Goal: Task Accomplishment & Management: Complete application form

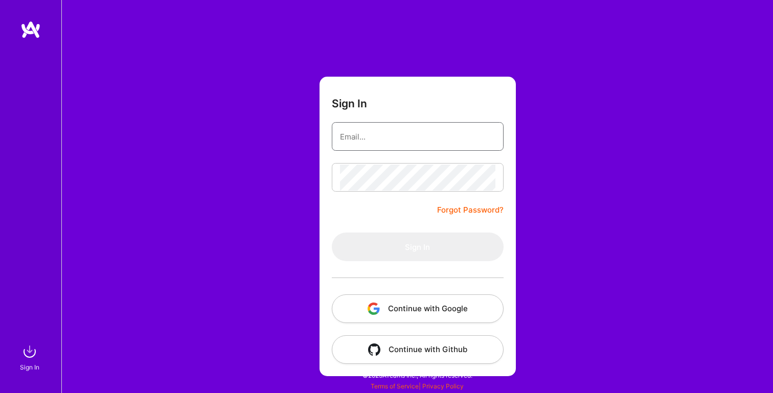
type input "[PERSON_NAME][EMAIL_ADDRESS][PERSON_NAME][DOMAIN_NAME]"
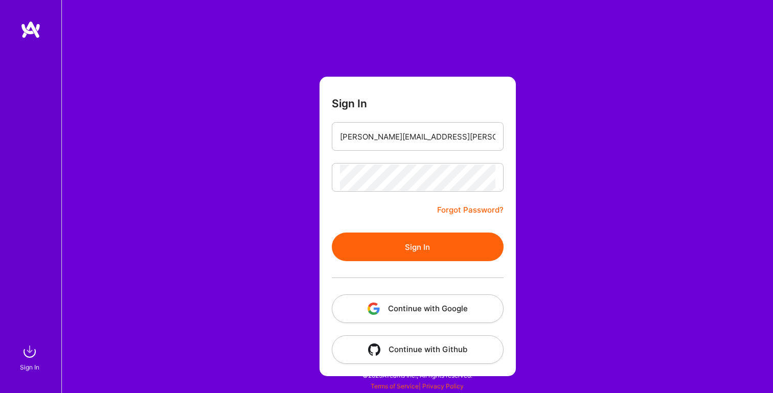
click at [373, 255] on button "Sign In" at bounding box center [418, 247] width 172 height 29
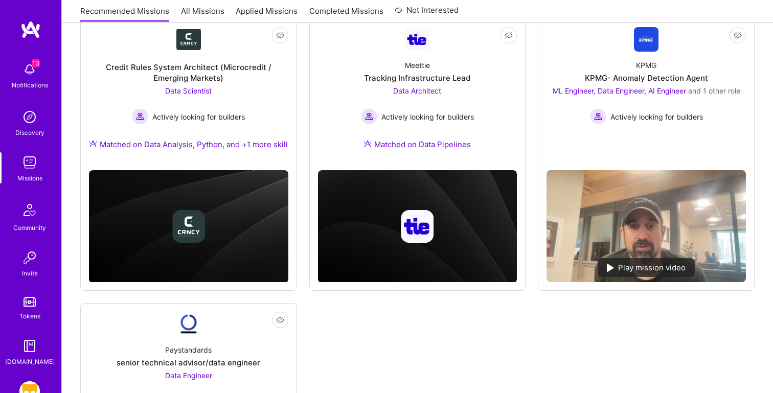
scroll to position [156, 0]
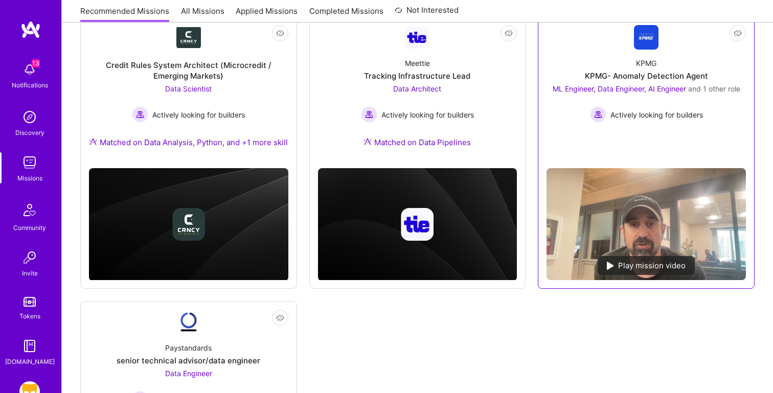
click at [587, 96] on div "ML Engineer, Data Engineer, AI Engineer and 1 other role Actively looking for b…" at bounding box center [647, 102] width 188 height 39
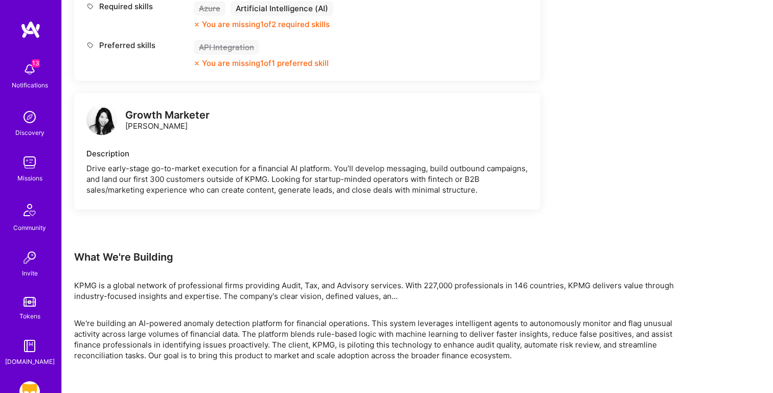
scroll to position [1680, 0]
click at [30, 343] on img at bounding box center [29, 346] width 20 height 20
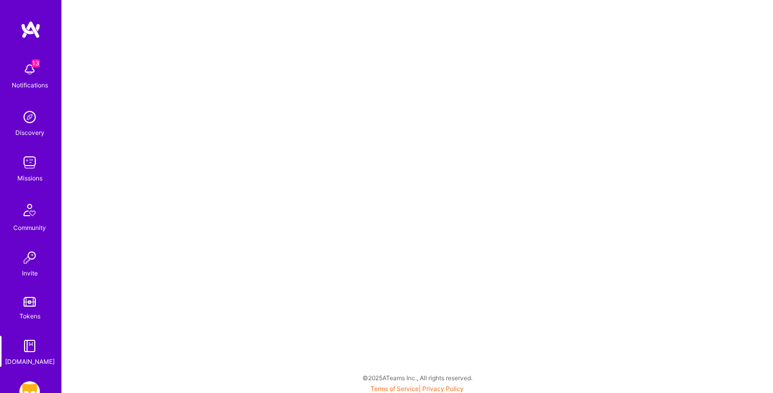
scroll to position [64, 0]
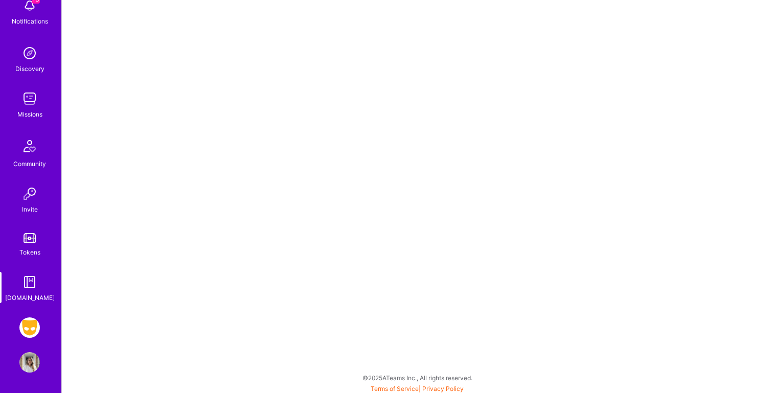
click at [34, 328] on img at bounding box center [29, 328] width 20 height 20
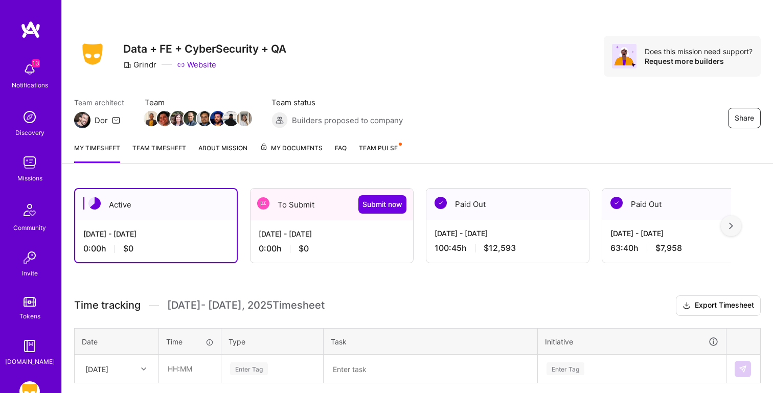
click at [301, 229] on div "[DATE] - [DATE]" at bounding box center [332, 234] width 146 height 11
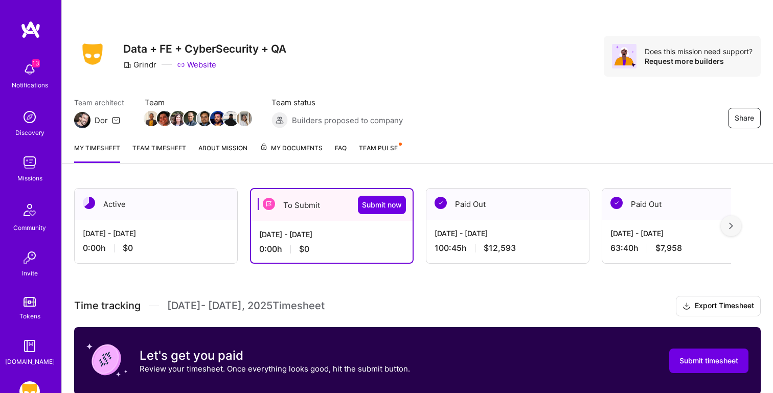
scroll to position [160, 0]
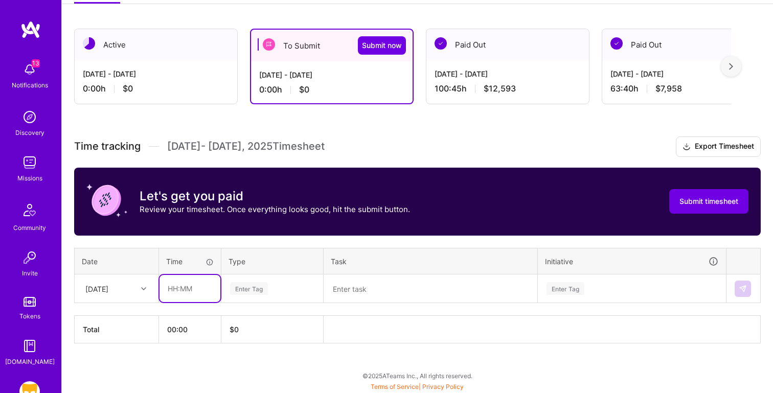
click at [207, 288] on input "text" at bounding box center [190, 288] width 61 height 27
type input "00:30"
click at [361, 288] on textarea at bounding box center [431, 289] width 212 height 27
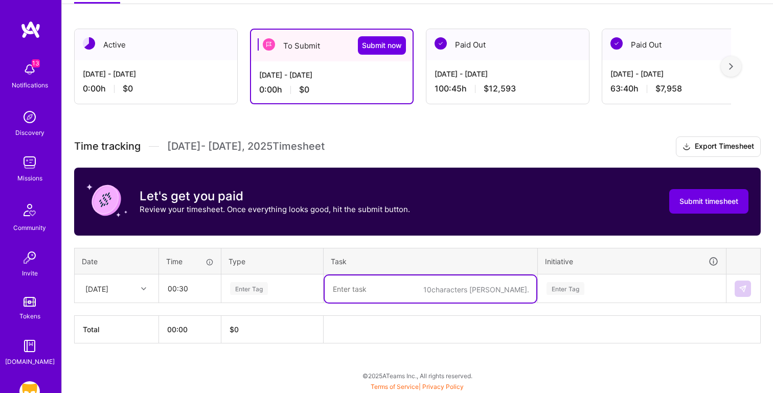
paste textarea "Meeting: [PERSON_NAME] / Nik"
type textarea "Meeting: [PERSON_NAME] / Nik"
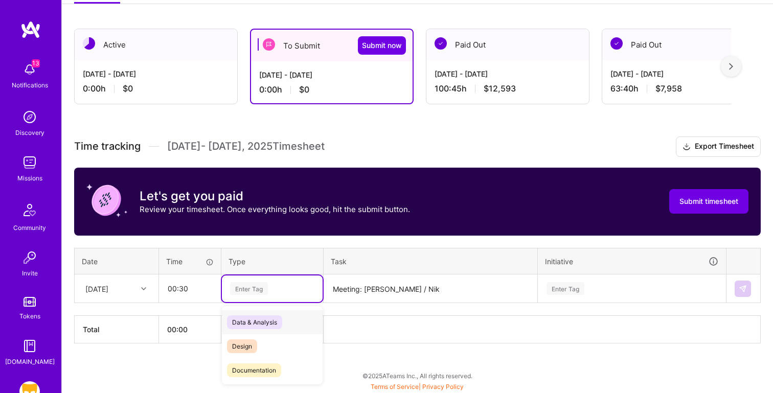
click at [281, 288] on div "Enter Tag" at bounding box center [272, 288] width 86 height 13
type input "meet"
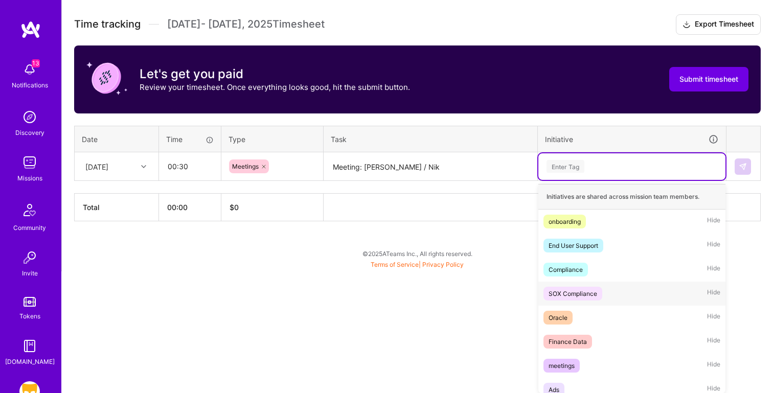
click at [598, 180] on div "option SOX Compliance focused, 4 of 38. 38 results available. Use Up and Down t…" at bounding box center [632, 166] width 187 height 27
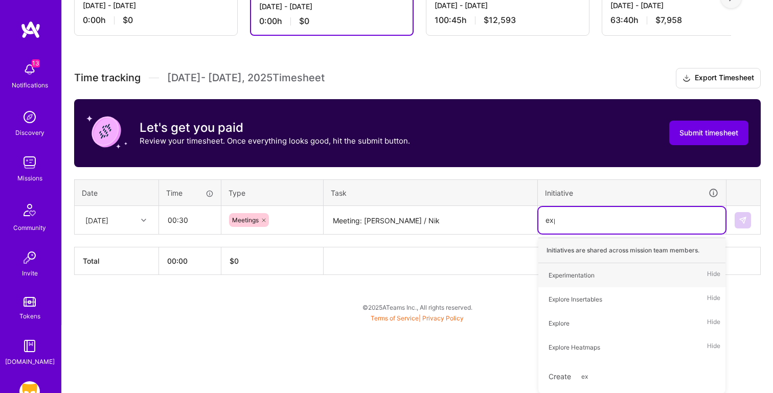
type input "expl"
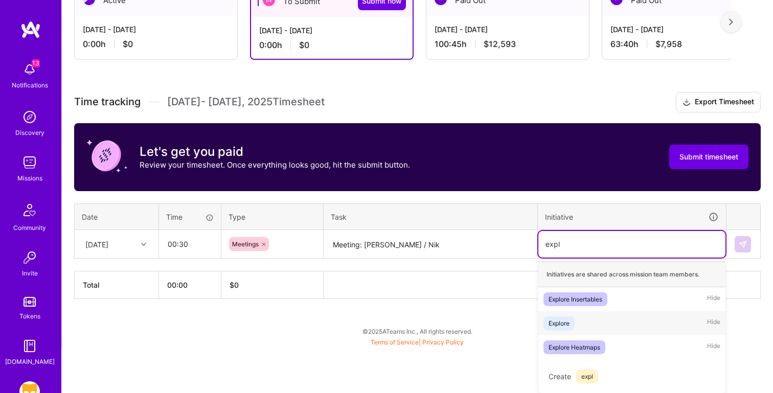
click at [618, 326] on div "Explore Hide" at bounding box center [632, 323] width 187 height 24
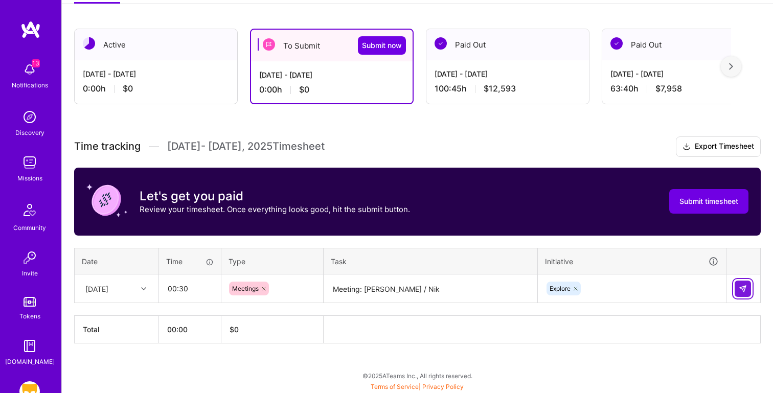
click at [746, 287] on img at bounding box center [743, 289] width 8 height 8
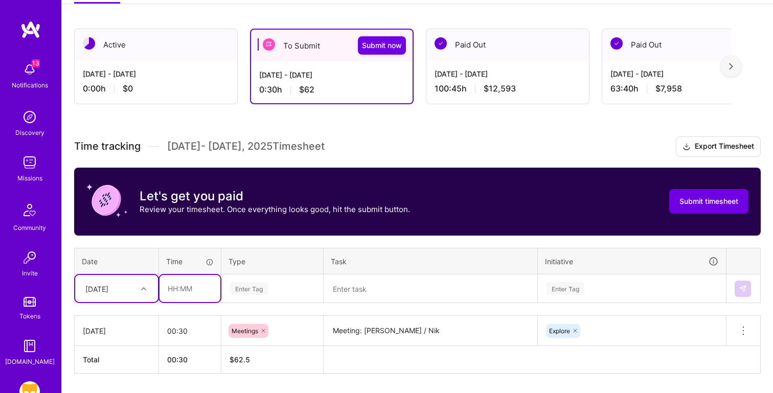
click at [198, 286] on input "text" at bounding box center [190, 288] width 61 height 27
type input "00:30"
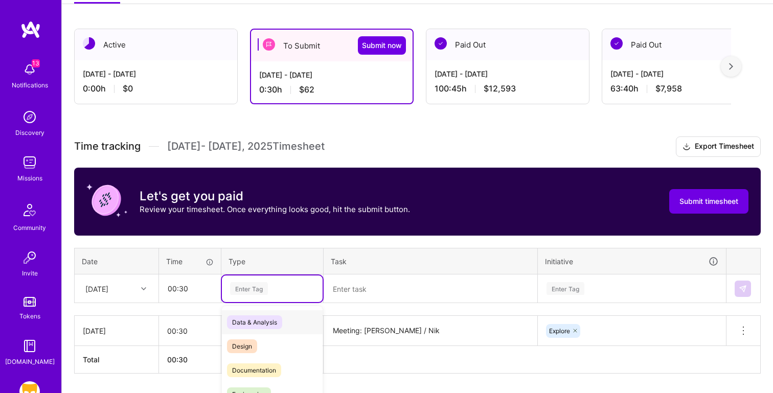
scroll to position [190, 0]
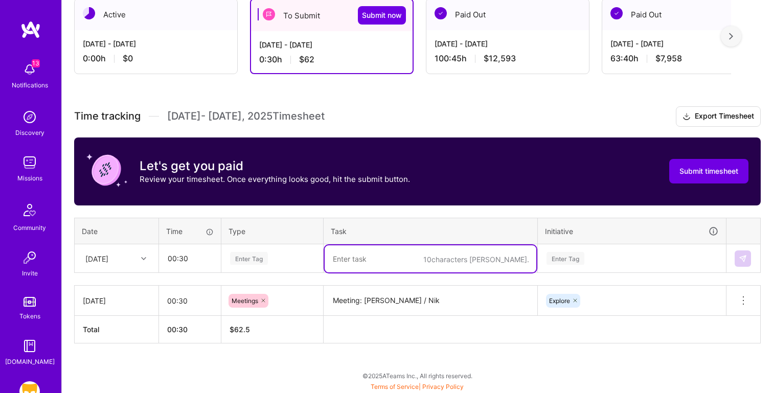
click at [360, 255] on textarea at bounding box center [431, 258] width 212 height 27
paste textarea "Meeting: Pooja / [PERSON_NAME]"
type textarea "Meeting: Pooja / [PERSON_NAME]"
click at [298, 256] on div "Enter Tag" at bounding box center [272, 258] width 86 height 13
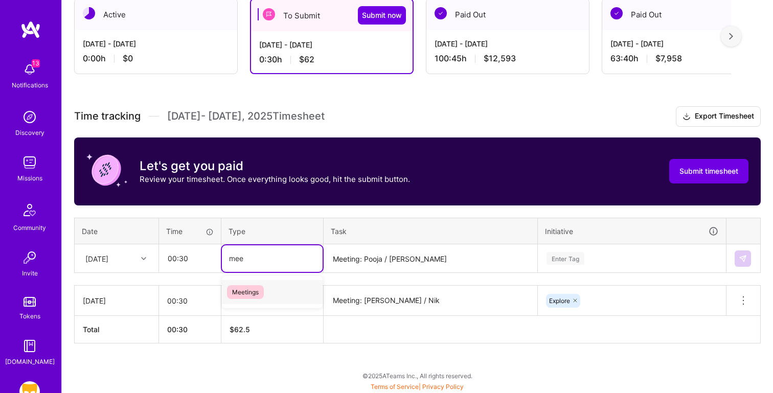
type input "meet"
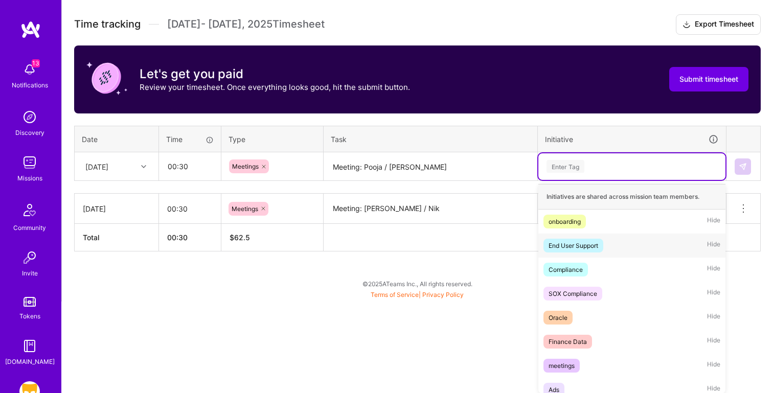
click at [577, 180] on div "option Explore, selected. option End User Support focused, 2 of 38. 38 results …" at bounding box center [632, 166] width 187 height 27
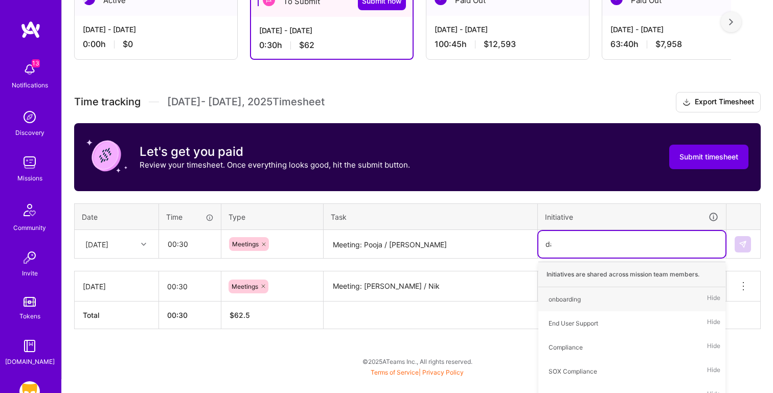
type input "data"
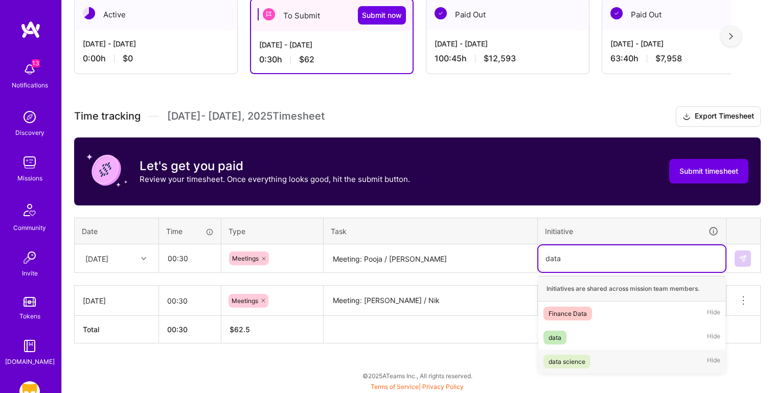
click at [603, 363] on div "data science Hide" at bounding box center [632, 362] width 187 height 24
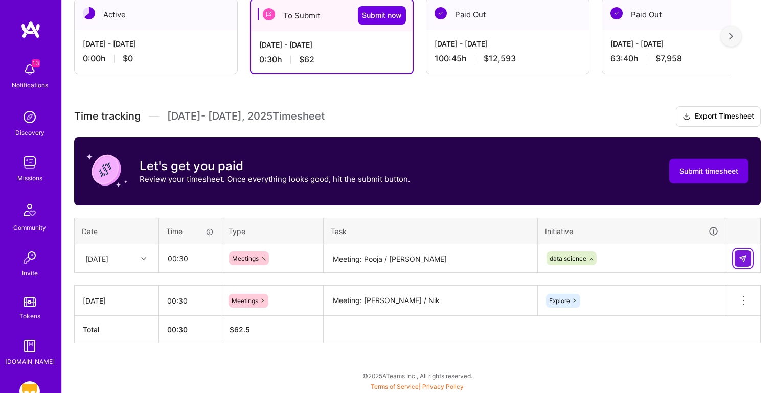
click at [745, 251] on button at bounding box center [743, 259] width 16 height 16
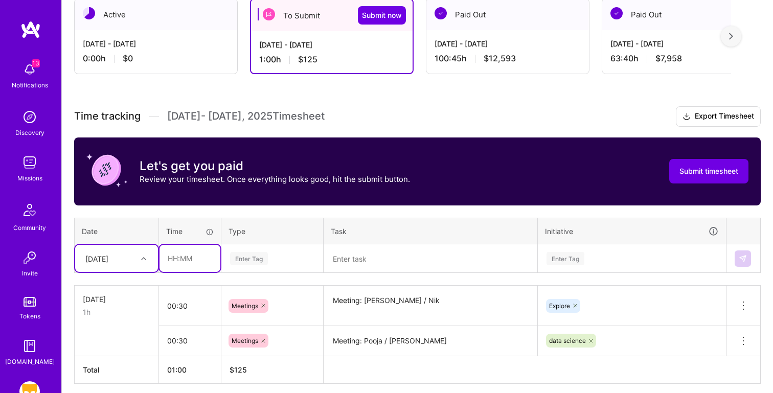
click at [191, 260] on input "text" at bounding box center [190, 258] width 61 height 27
type input "00:30"
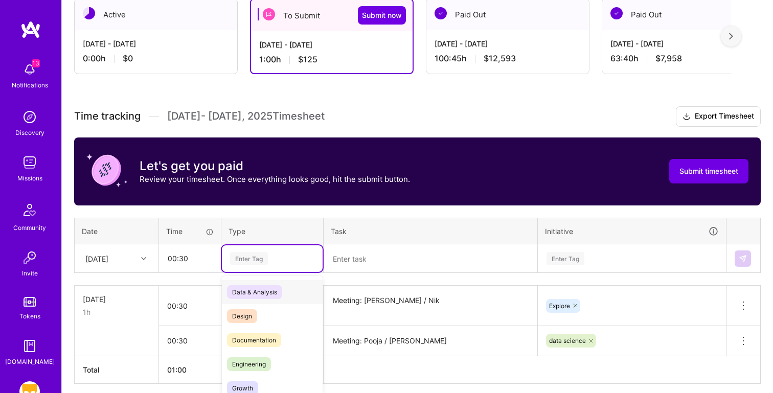
scroll to position [230, 0]
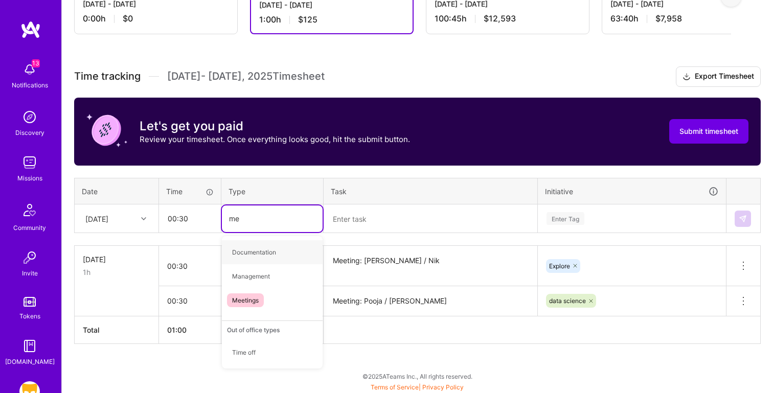
type input "mee"
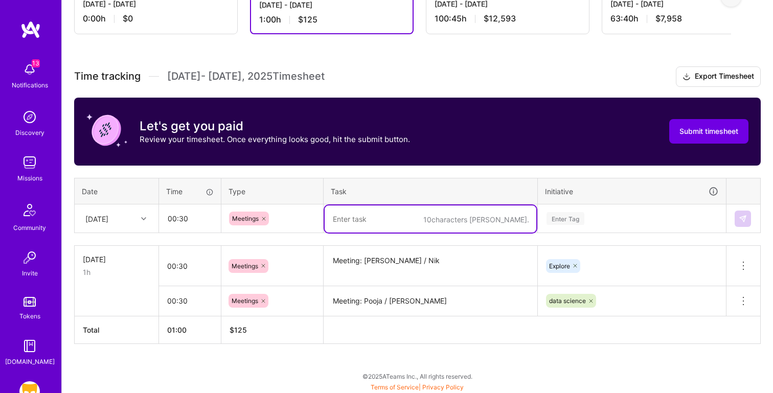
paste textarea "Meeting: Stats Sig Check"
type textarea "Meeting: Stats Sig Check"
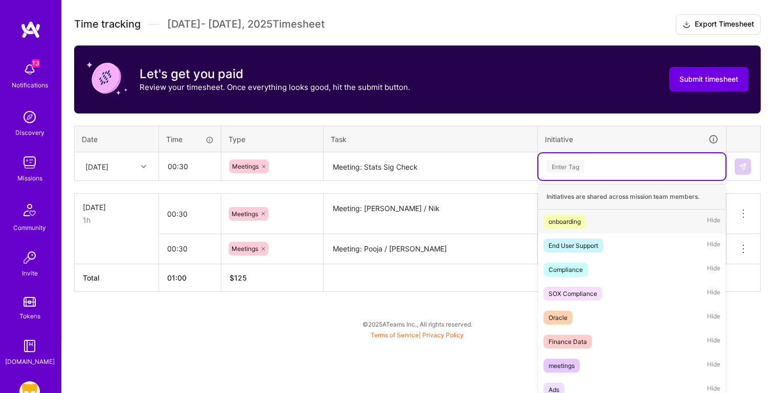
click at [563, 180] on div "option data science, selected. option onboarding focused, 1 of 38. 38 results a…" at bounding box center [632, 166] width 187 height 27
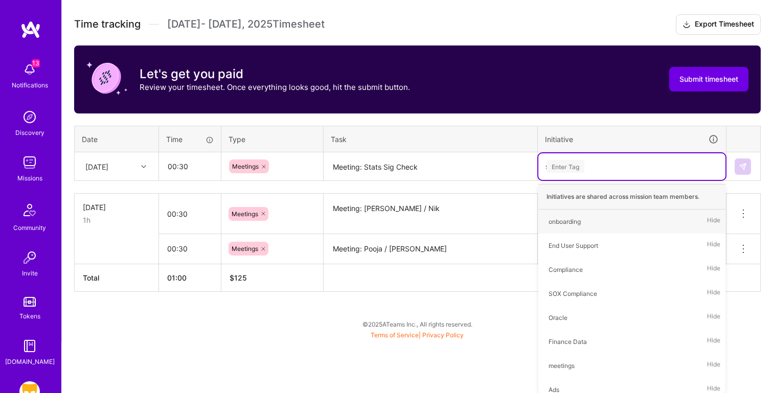
scroll to position [230, 0]
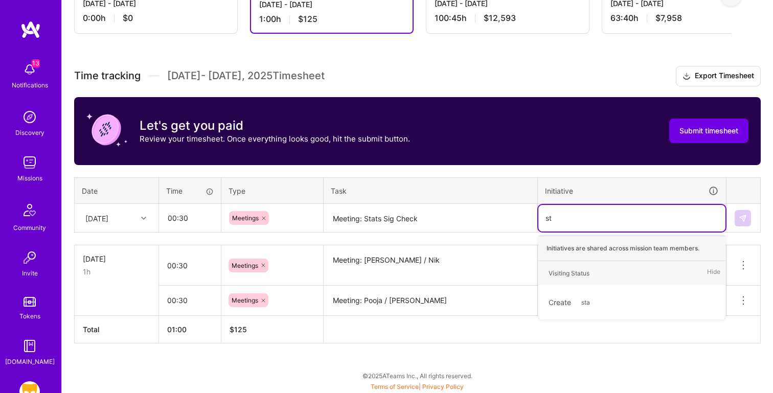
type input "s"
type input "Statsig"
click at [651, 277] on div "Create Statsig" at bounding box center [632, 278] width 177 height 24
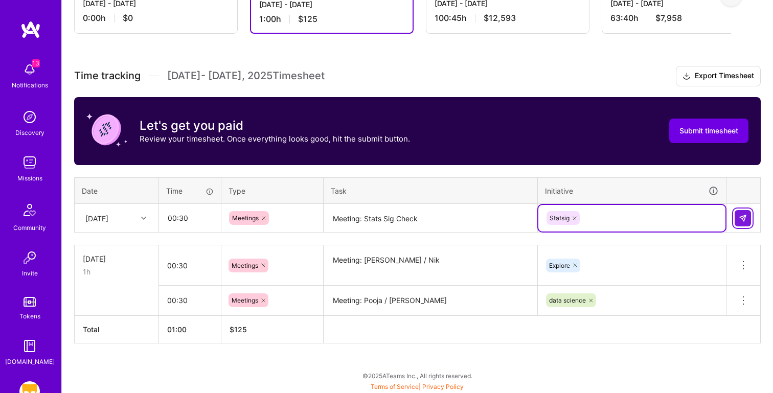
click at [740, 225] on button at bounding box center [743, 218] width 16 height 16
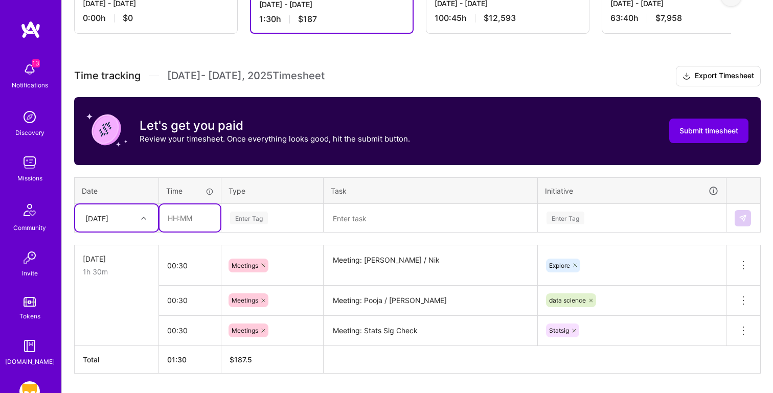
click at [198, 220] on input "text" at bounding box center [190, 218] width 61 height 27
type input "00:30"
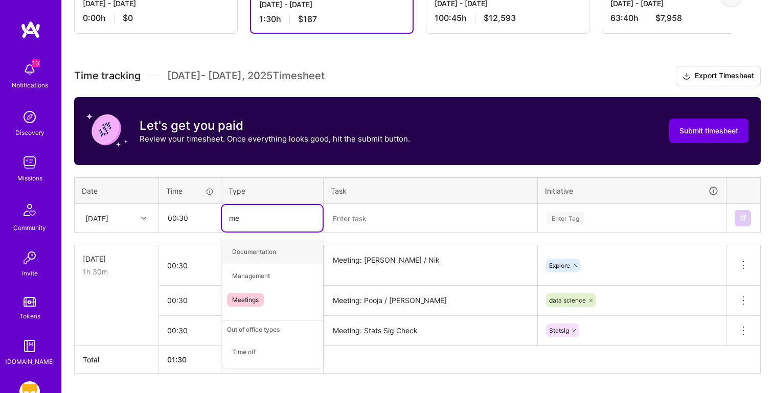
type input "mee"
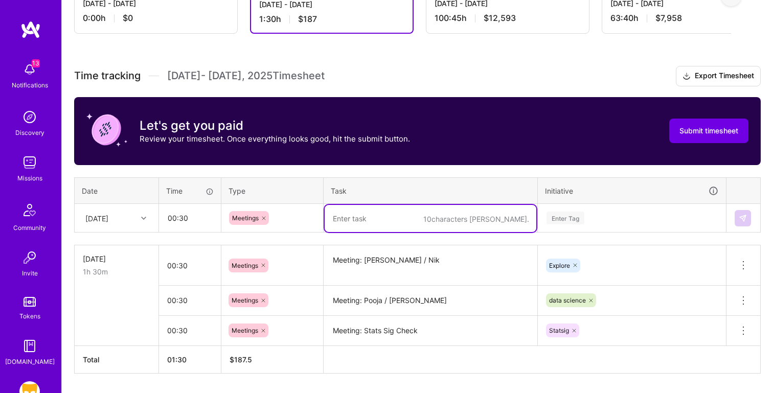
paste textarea "Meeting: RN Explicit Photo Design Runthrough"
type textarea "Meeting: RN Explicit Photo Design Runthrough"
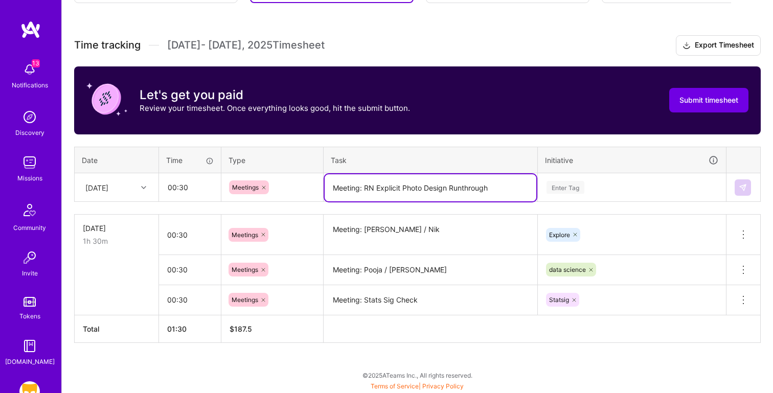
click at [583, 201] on div "Enter Tag" at bounding box center [632, 187] width 187 height 27
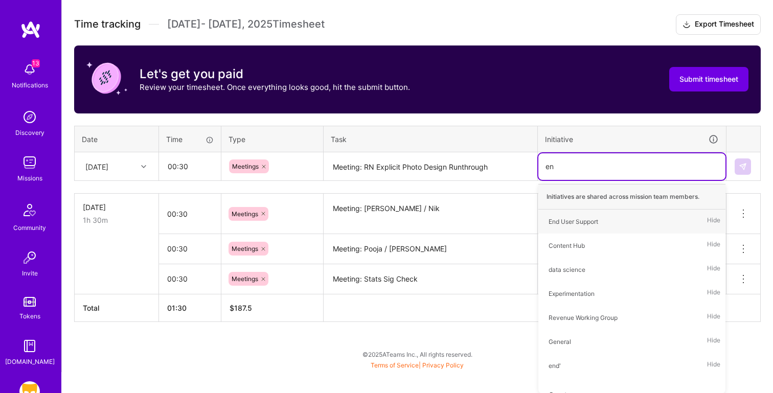
type input "e"
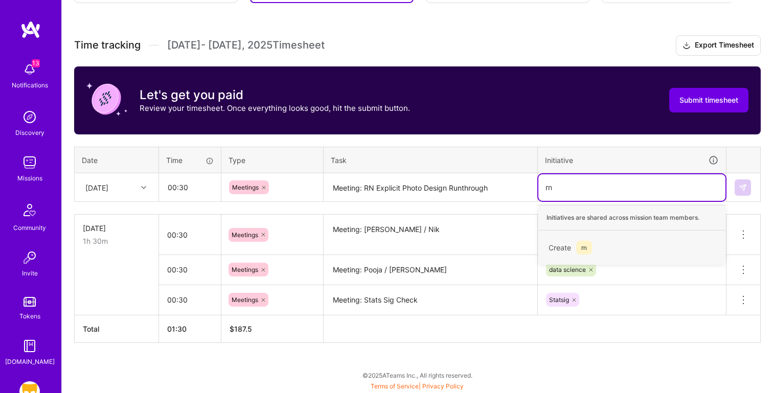
scroll to position [260, 0]
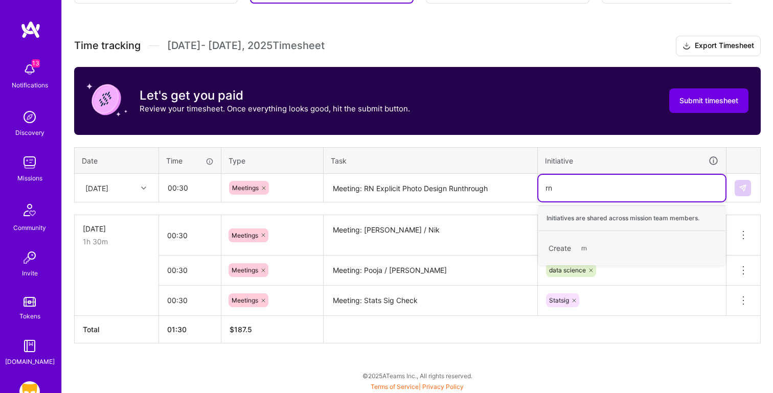
type input "r"
type input "RN Explicit Content"
click at [672, 244] on div "Create RN Explicit Content" at bounding box center [632, 248] width 177 height 24
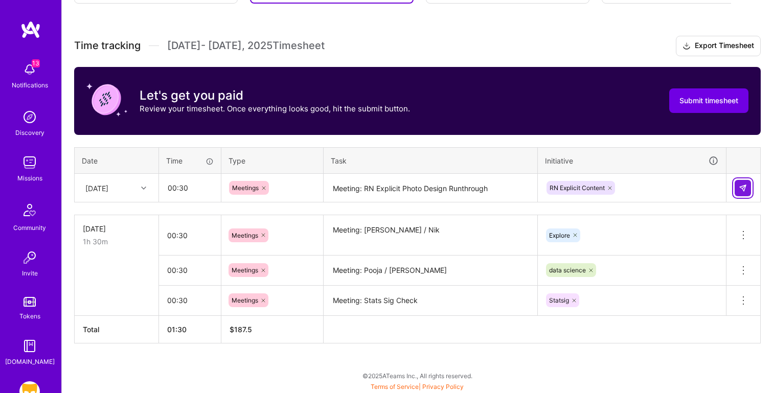
click at [749, 189] on button at bounding box center [743, 188] width 16 height 16
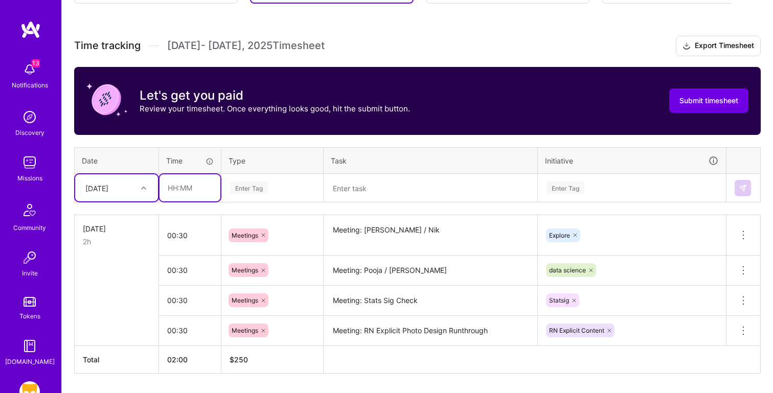
click at [186, 182] on input "text" at bounding box center [190, 187] width 61 height 27
type input "04:00"
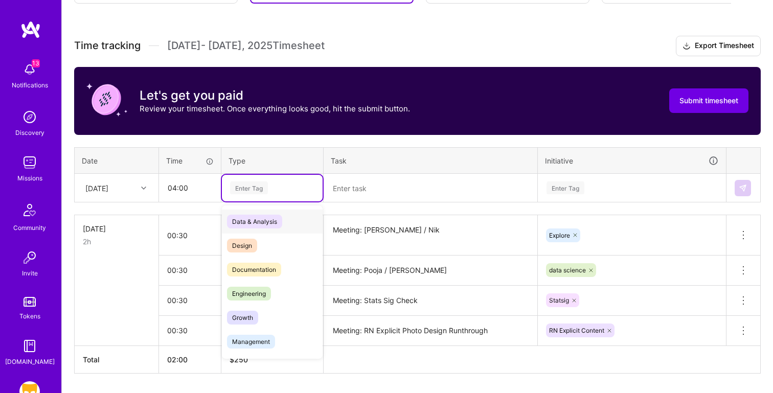
click at [302, 219] on div "Data & Analysis" at bounding box center [272, 222] width 101 height 24
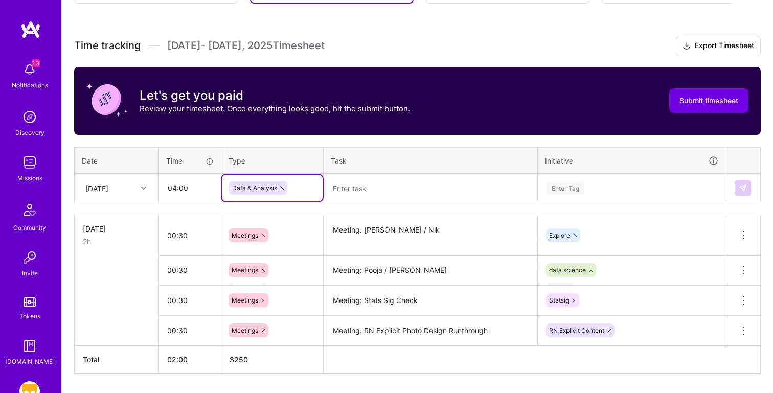
click at [377, 182] on textarea at bounding box center [431, 188] width 212 height 27
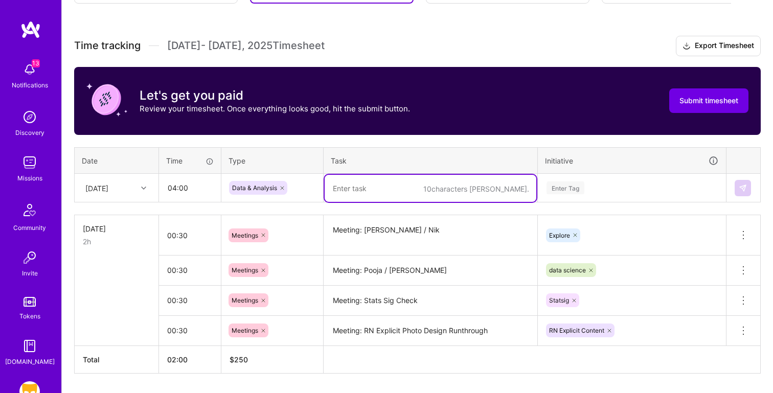
paste textarea "RN Explore Insertables Deep Dive"
type textarea "RN Explore Insertables Deep Dive"
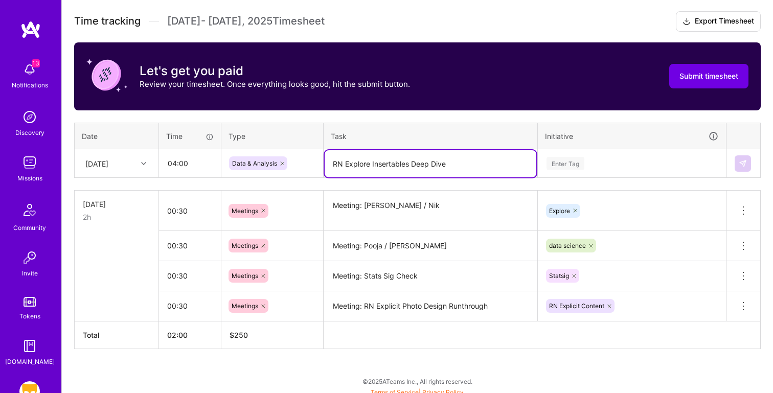
click at [601, 177] on div "Enter Tag" at bounding box center [632, 163] width 187 height 27
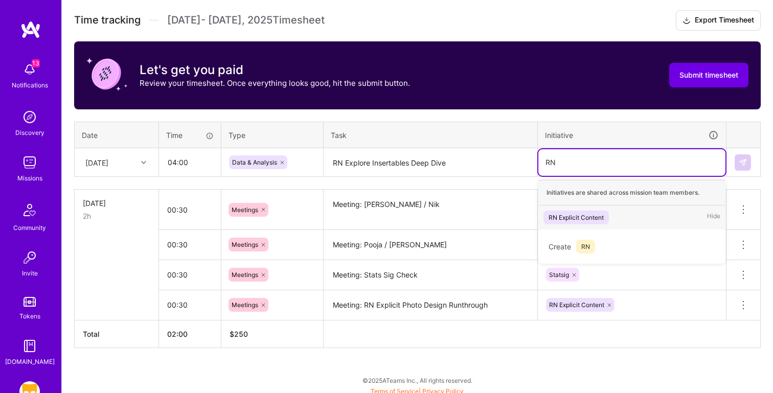
type input "RN"
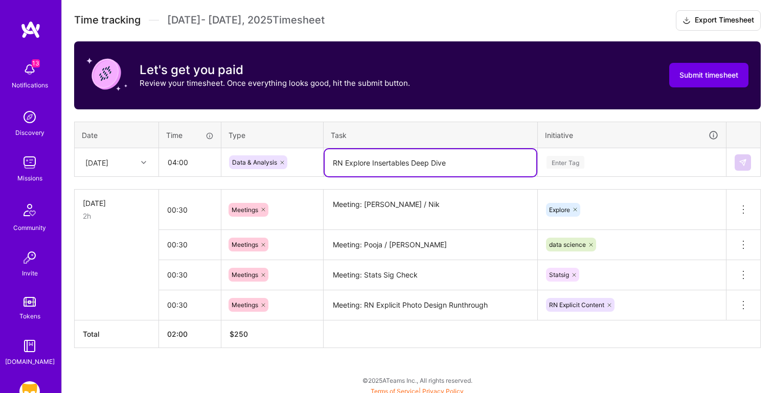
drag, startPoint x: 344, startPoint y: 163, endPoint x: 318, endPoint y: 163, distance: 26.1
click at [318, 163] on tr "[DATE] 04:00 Data & Analysis RN Explore Insertables Deep Dive Enter Tag" at bounding box center [418, 162] width 686 height 29
type textarea "Explore Insertables Deep Dive"
click at [638, 162] on div "Enter Tag" at bounding box center [632, 162] width 173 height 13
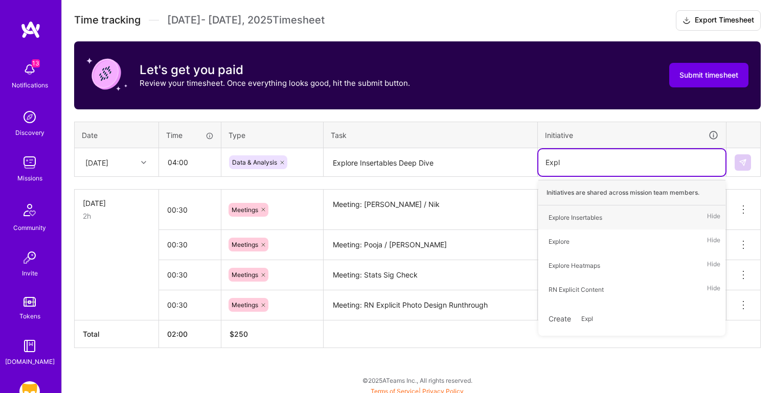
type input "Explo"
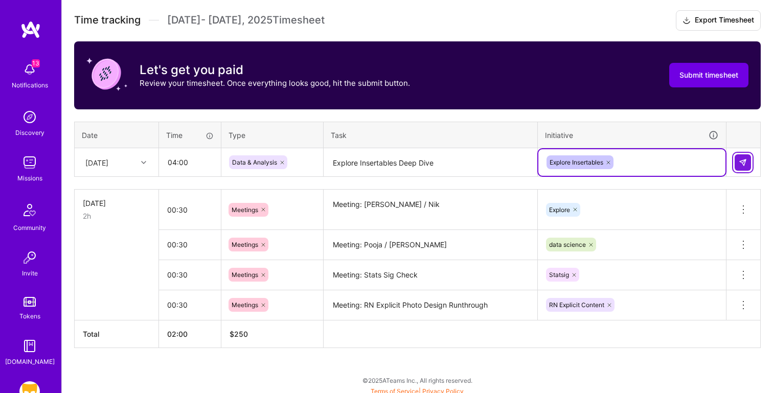
click at [748, 158] on button at bounding box center [743, 162] width 16 height 16
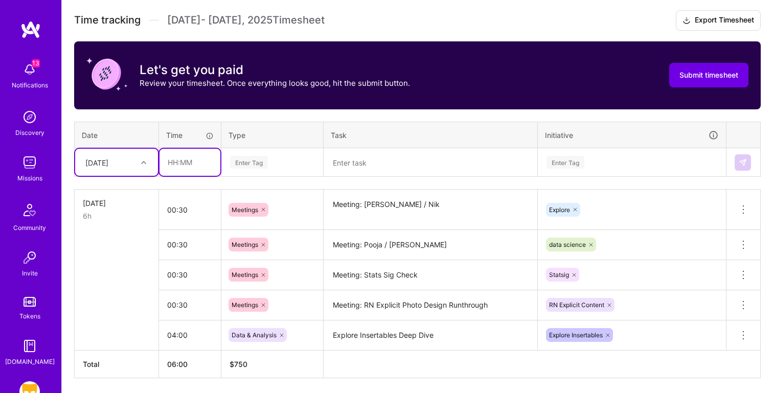
click at [180, 159] on input "text" at bounding box center [190, 162] width 61 height 27
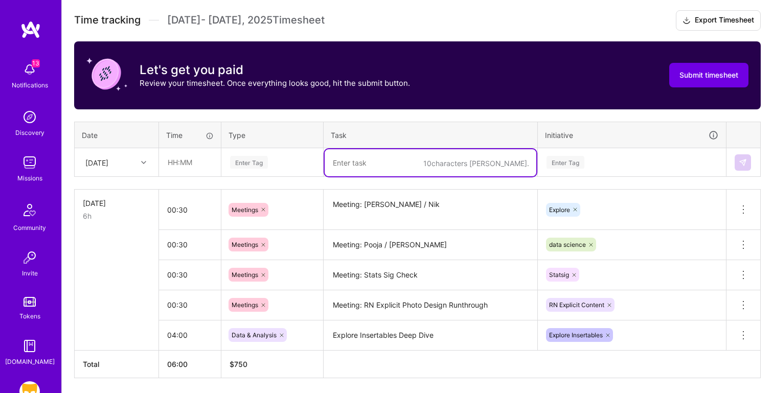
click at [347, 165] on textarea at bounding box center [431, 162] width 212 height 27
paste textarea "Statsig Comparisons - Checking and comparing Manual Readouts & Statsig Metrics"
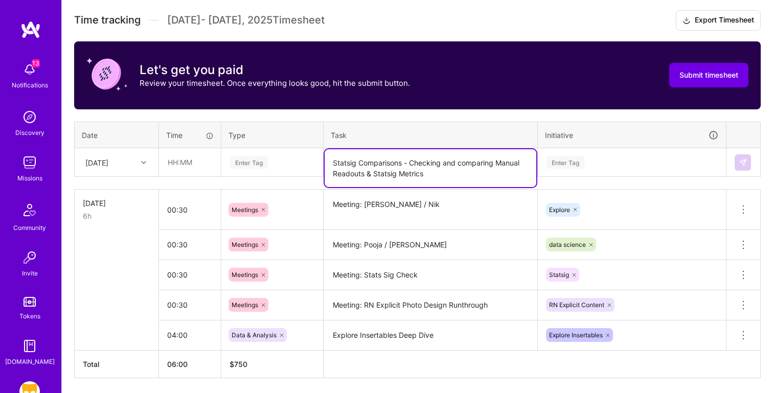
type textarea "Statsig Comparisons - Checking and comparing Manual Readouts & Statsig Metrics"
click at [185, 164] on input "text" at bounding box center [190, 162] width 61 height 27
type input "03:00"
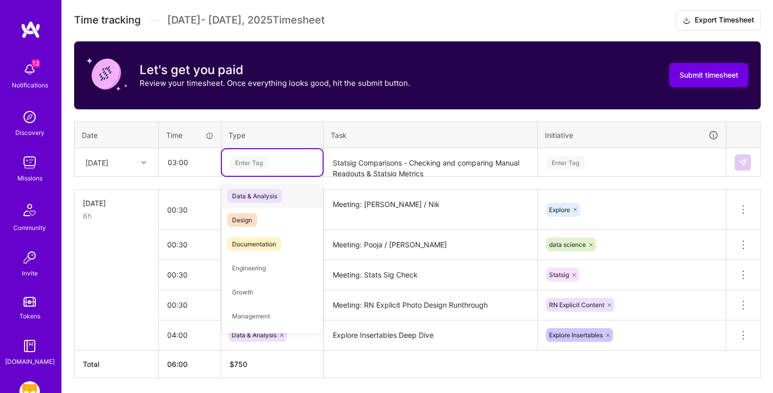
type input "d"
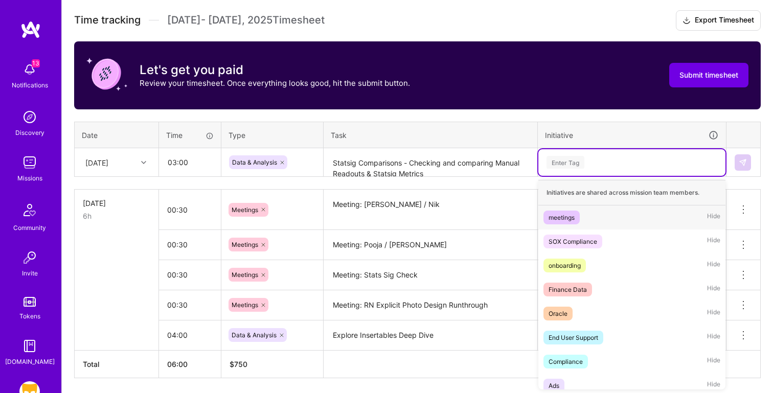
click at [601, 162] on div "Enter Tag" at bounding box center [632, 162] width 173 height 13
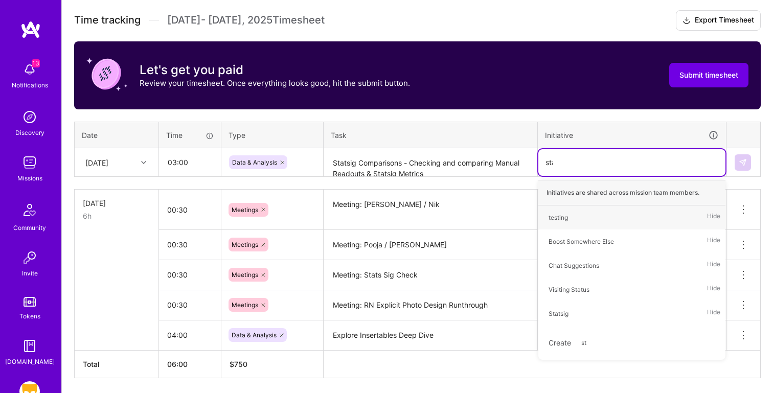
type input "stat"
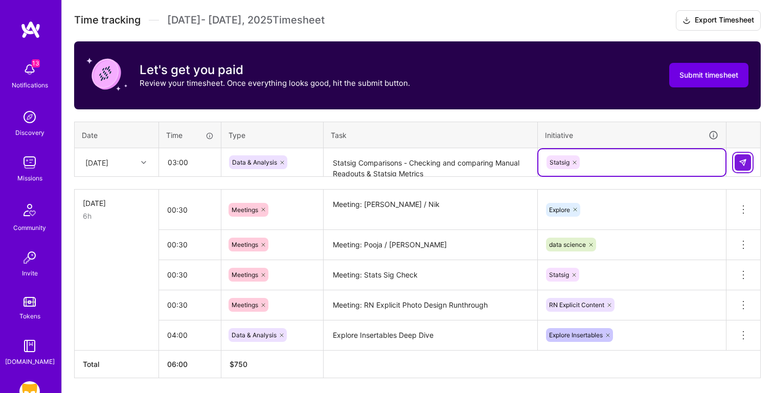
click at [749, 158] on button at bounding box center [743, 162] width 16 height 16
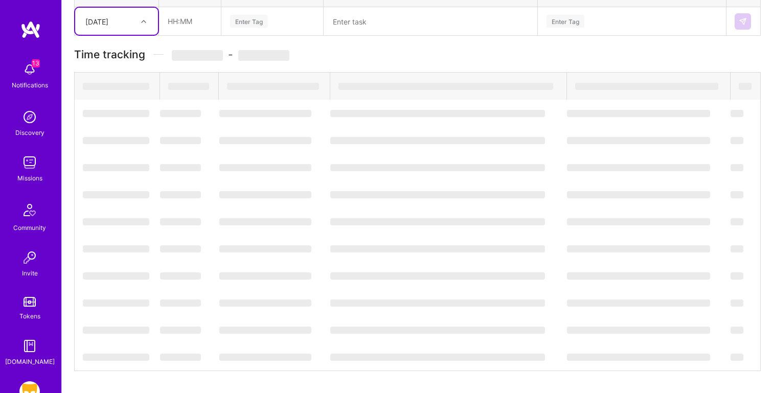
scroll to position [351, 0]
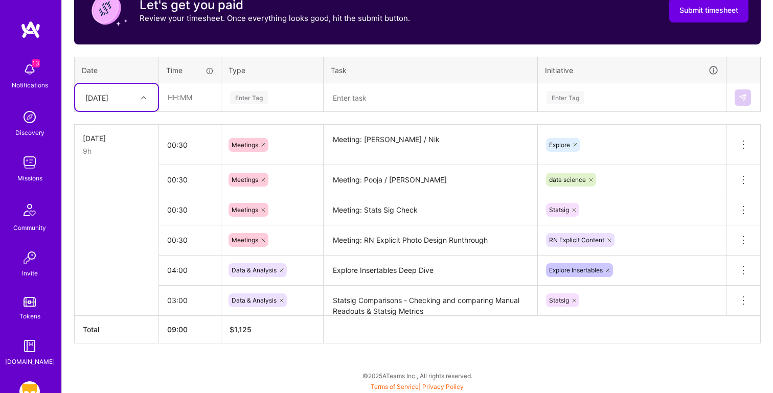
click at [124, 91] on div "[DATE]" at bounding box center [108, 97] width 57 height 17
click at [108, 159] on div "[DATE]" at bounding box center [116, 164] width 83 height 19
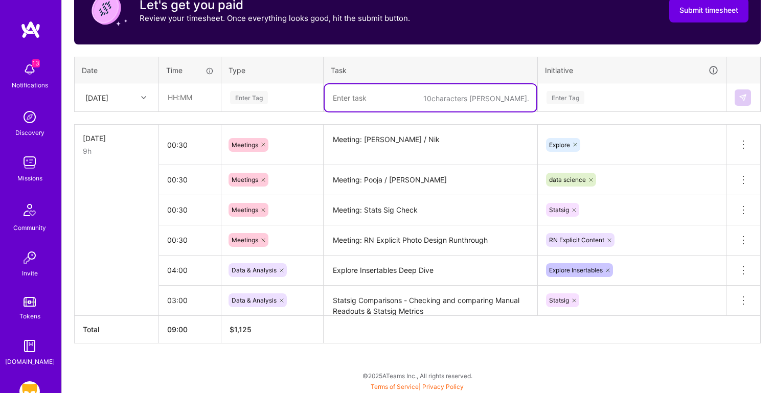
click at [365, 98] on textarea at bounding box center [431, 97] width 212 height 27
paste textarea "Meeting: Revenue Working Group"
type textarea "Meeting: Revenue Working Group"
click at [185, 99] on input "text" at bounding box center [190, 97] width 61 height 27
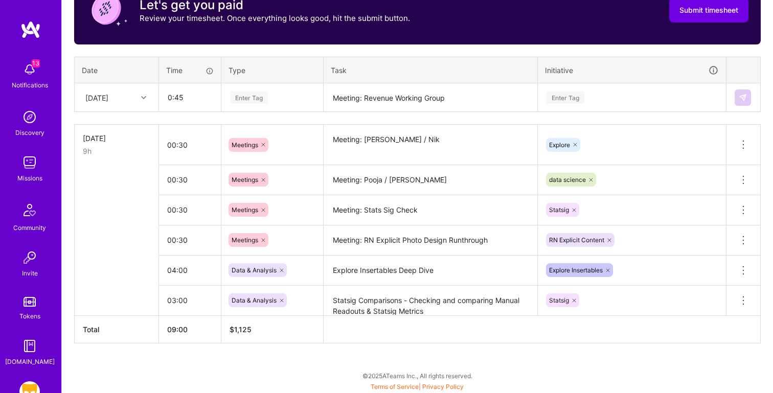
type input "00:45"
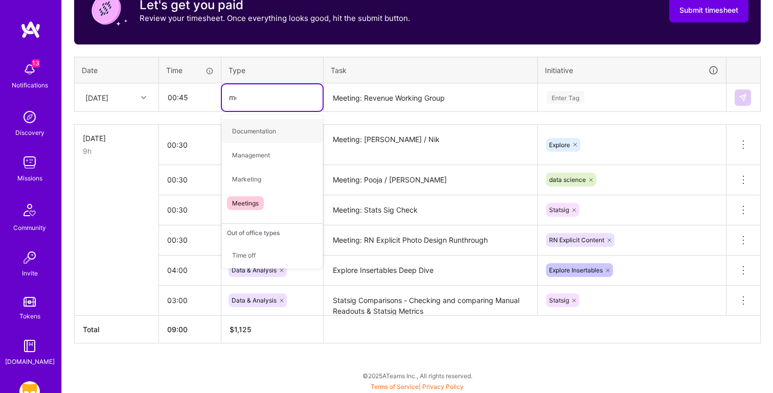
type input "mee"
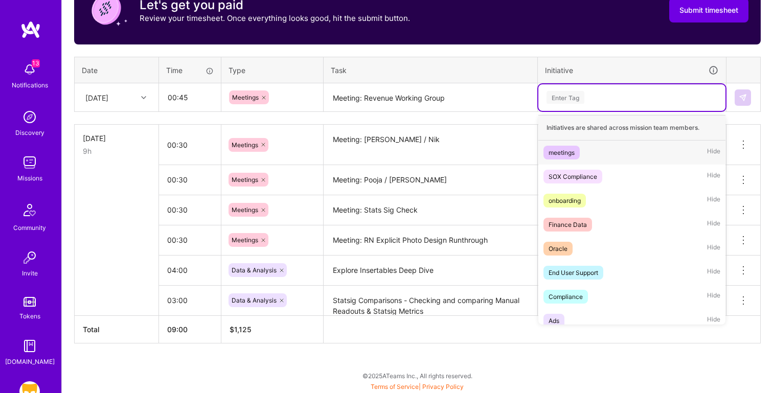
click at [603, 96] on div "Enter Tag" at bounding box center [632, 97] width 173 height 13
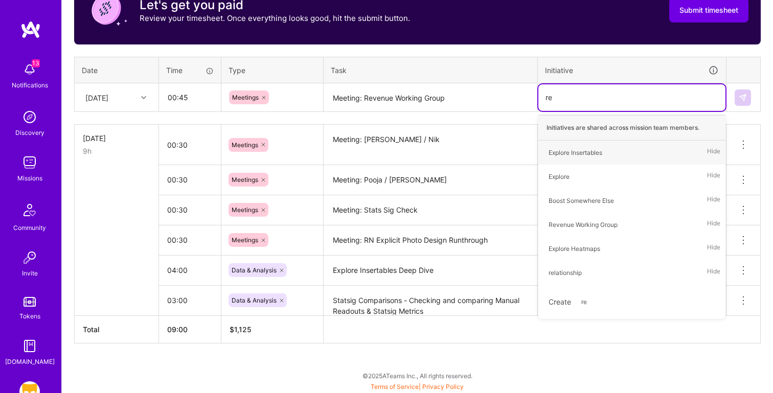
type input "r"
type input "mon"
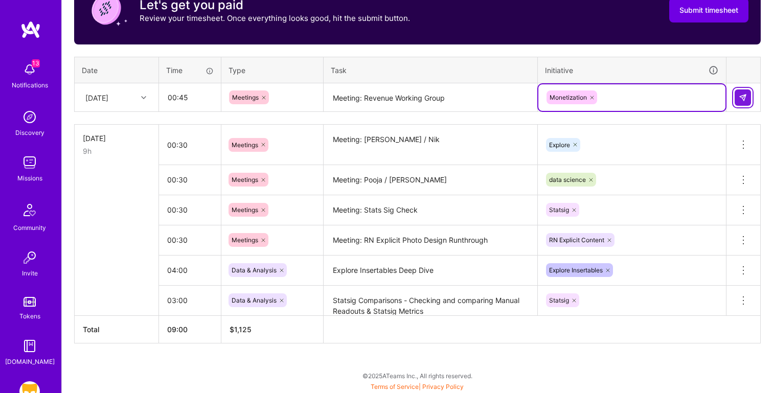
click at [738, 101] on button at bounding box center [743, 97] width 16 height 16
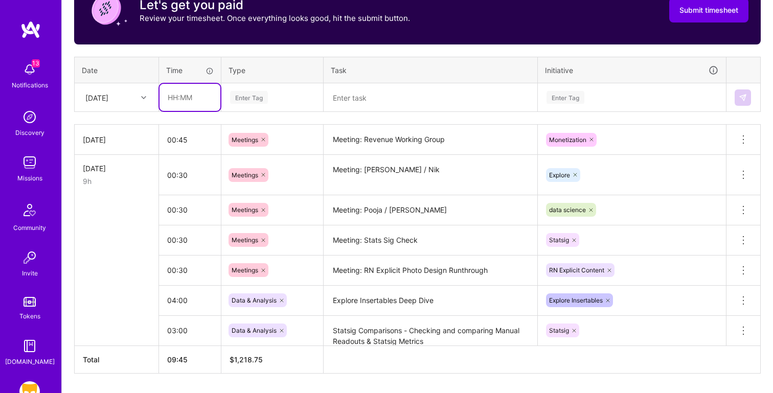
click at [181, 97] on input "text" at bounding box center [190, 97] width 61 height 27
type input "04:00"
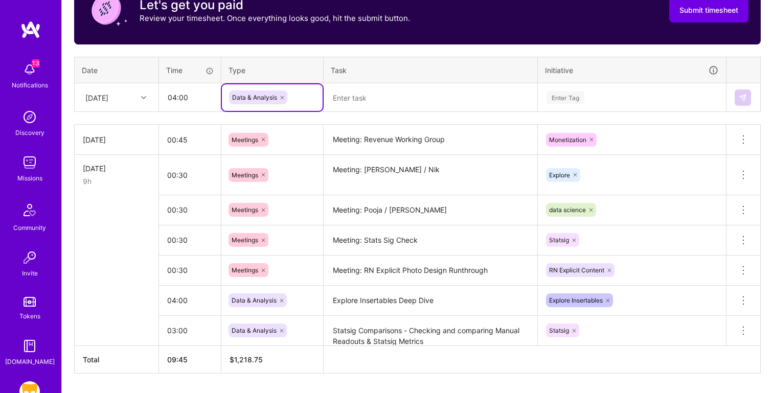
paste input "Experiment Readout & Funnel Updates"
type input "Experiment Readout & Funnel Updates"
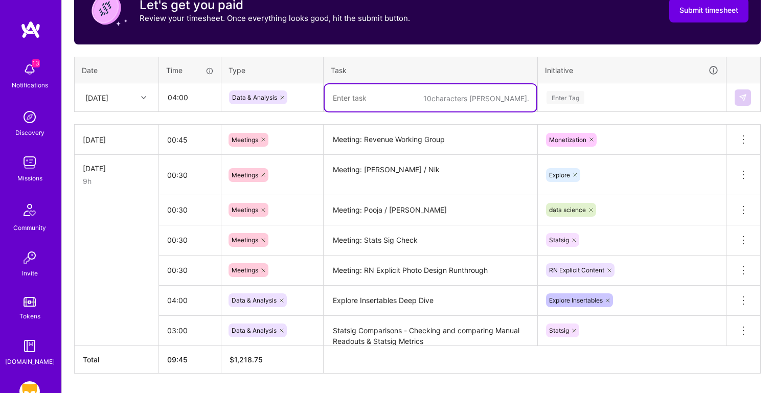
click at [390, 97] on textarea at bounding box center [431, 97] width 212 height 27
paste textarea "Experiment Readout & Funnel Updates"
type textarea "Experiment Readout & Funnel Updates"
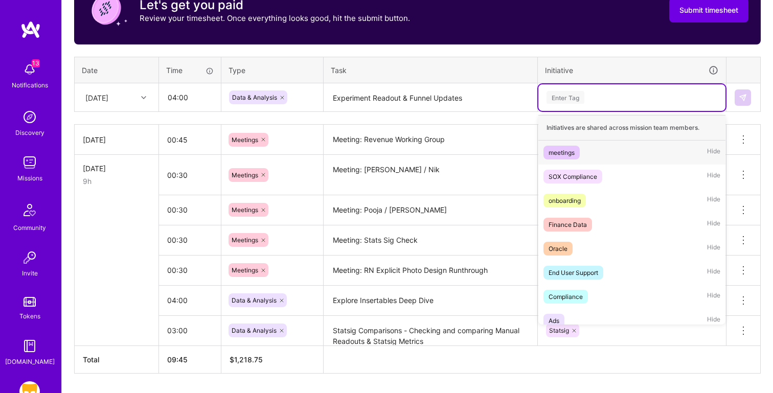
click at [585, 101] on div "Enter Tag" at bounding box center [566, 97] width 38 height 16
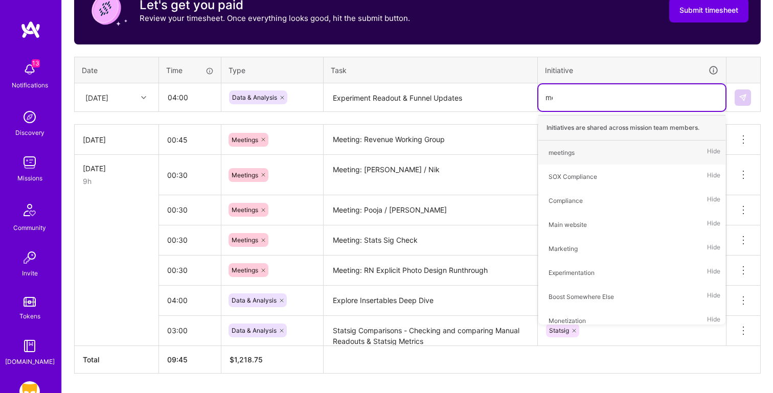
type input "mon"
type input "exp"
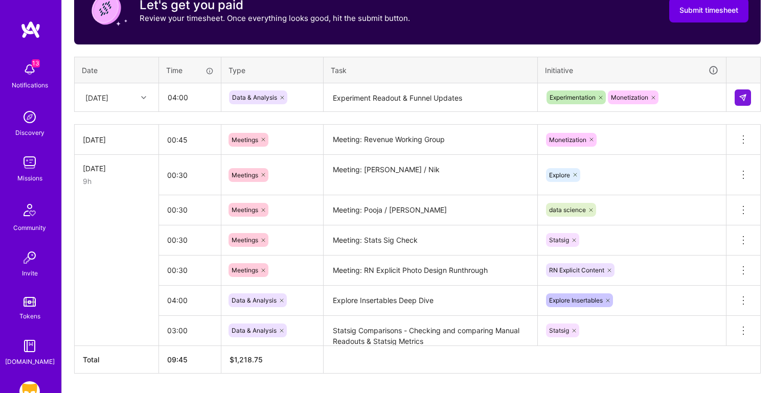
click at [754, 99] on td at bounding box center [744, 97] width 34 height 29
click at [742, 99] on img at bounding box center [743, 98] width 8 height 8
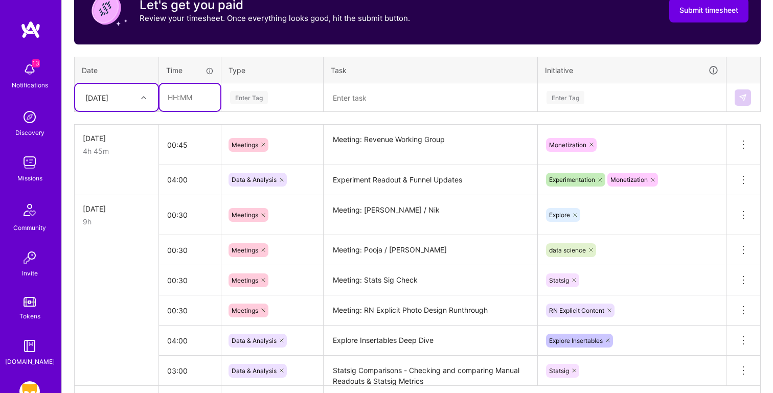
click at [179, 95] on input "text" at bounding box center [190, 97] width 61 height 27
type input "03:30"
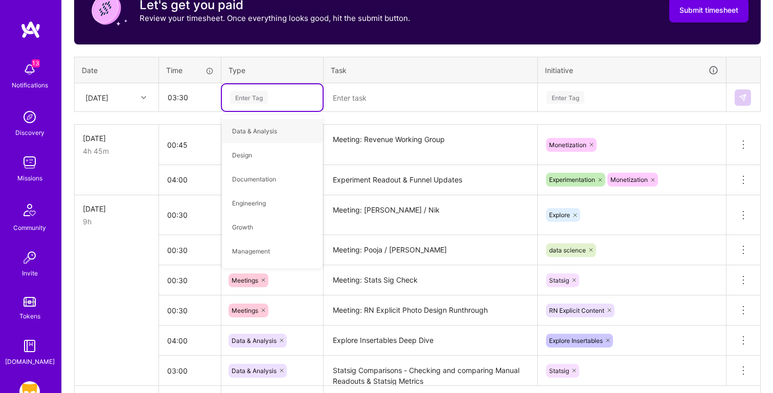
click at [355, 93] on textarea at bounding box center [431, 97] width 212 height 27
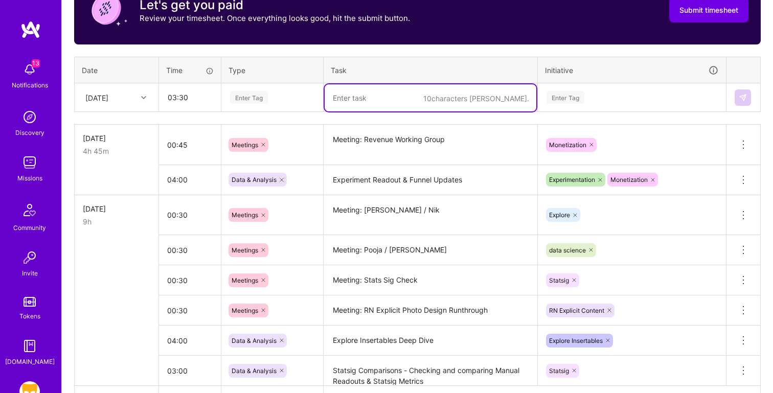
paste textarea "Explore Heatmaps - Filtered Funnel: Check for Users who viewed Heatmaps Cities"
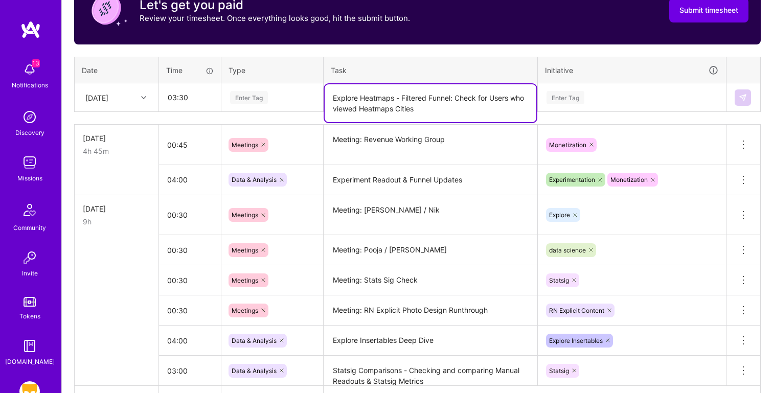
type textarea "Explore Heatmaps - Filtered Funnel: Check for Users who viewed Heatmaps Cities"
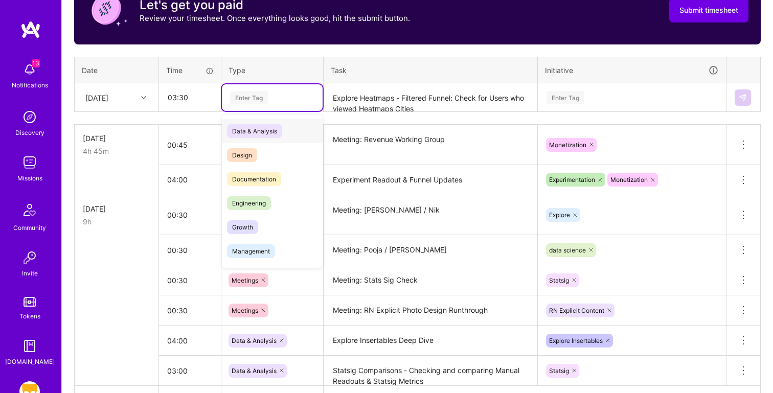
click at [259, 96] on div "Enter Tag" at bounding box center [249, 97] width 38 height 16
click at [294, 129] on div "Data & Analysis" at bounding box center [272, 131] width 101 height 24
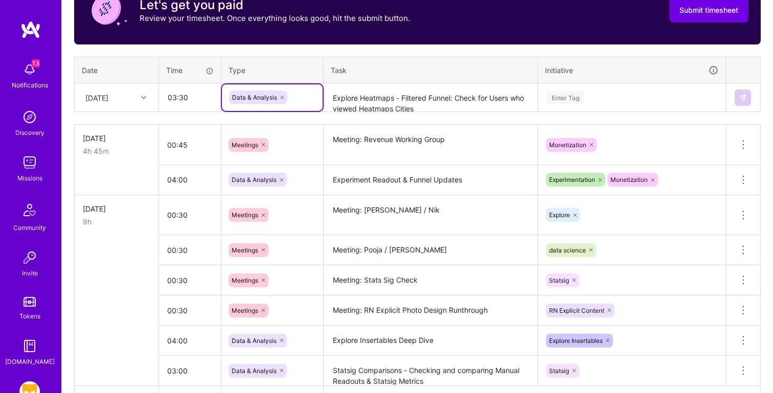
click at [587, 97] on div "Enter Tag" at bounding box center [632, 97] width 173 height 13
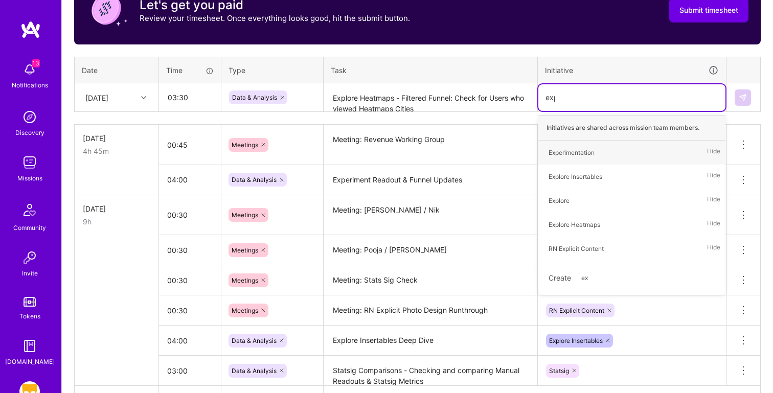
type input "expl"
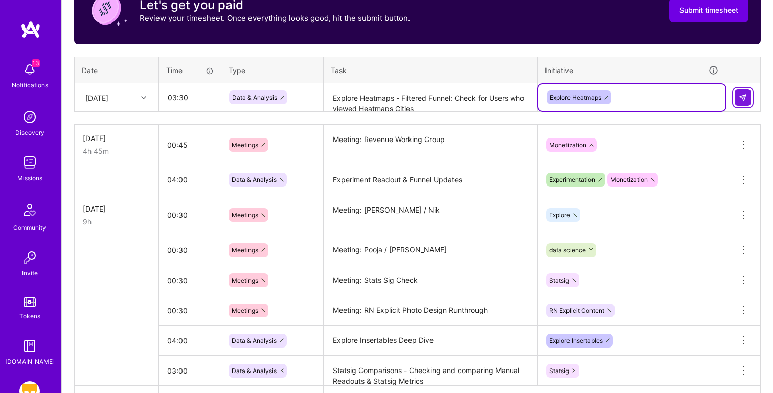
click at [747, 97] on button at bounding box center [743, 97] width 16 height 16
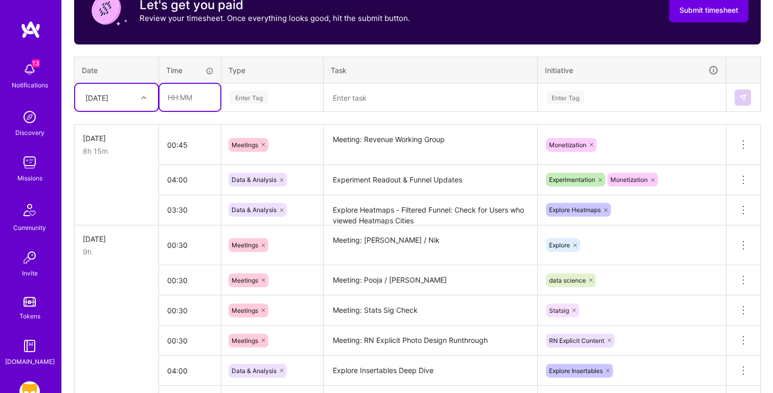
click at [190, 91] on input "text" at bounding box center [190, 97] width 61 height 27
type input "00:30"
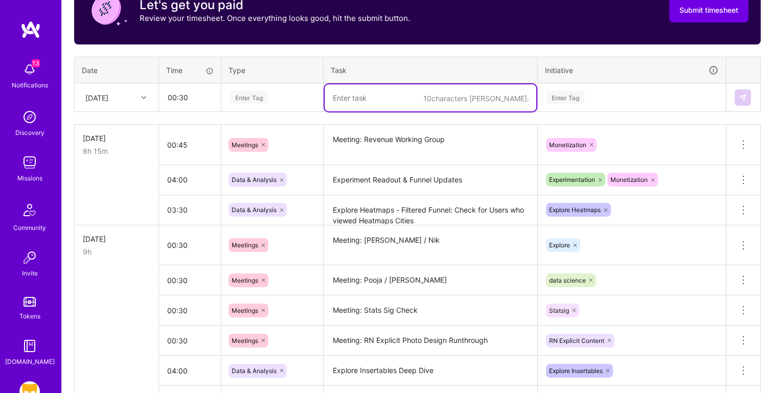
click at [364, 95] on textarea at bounding box center [431, 97] width 212 height 27
paste textarea "Meeting: Users Insights + Comms Data Sync"
type textarea "Meeting: Users Insights + Comms Data Sync"
click at [270, 94] on div "Enter Tag" at bounding box center [272, 97] width 86 height 13
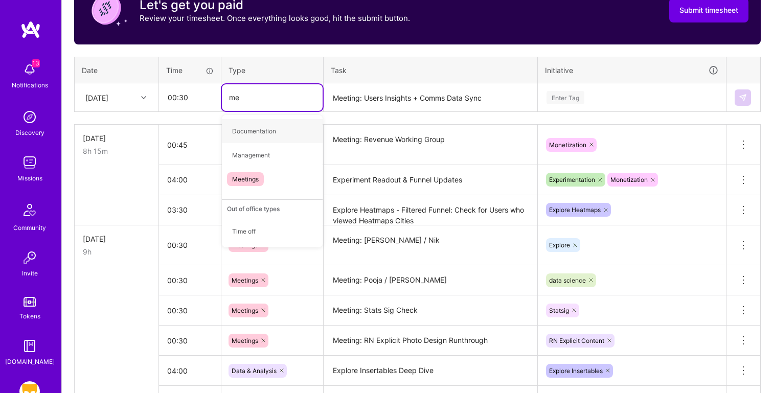
type input "mee"
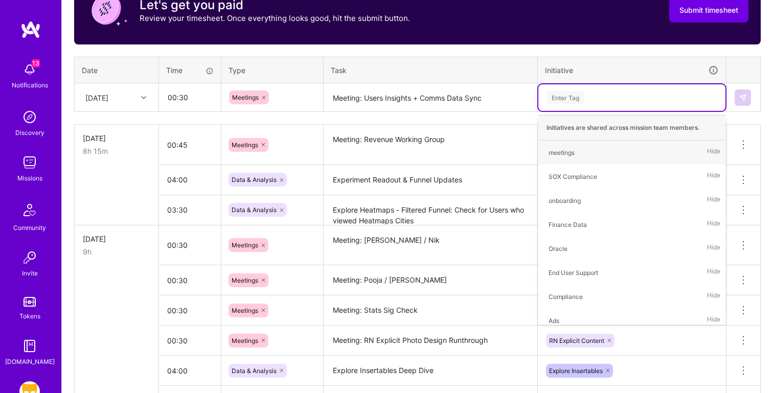
click at [601, 99] on div "Enter Tag" at bounding box center [632, 97] width 173 height 13
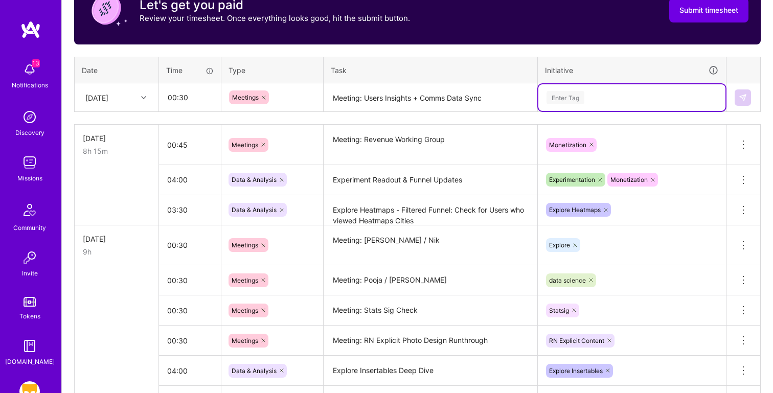
type input "C"
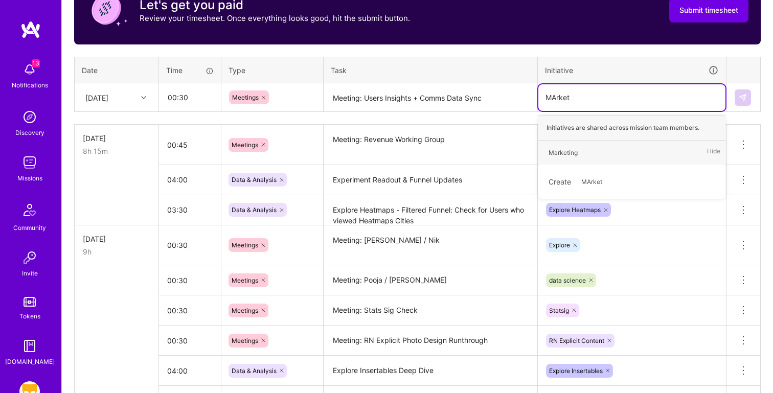
type input "MArke"
click at [617, 154] on div "Marketing Hide" at bounding box center [632, 153] width 187 height 24
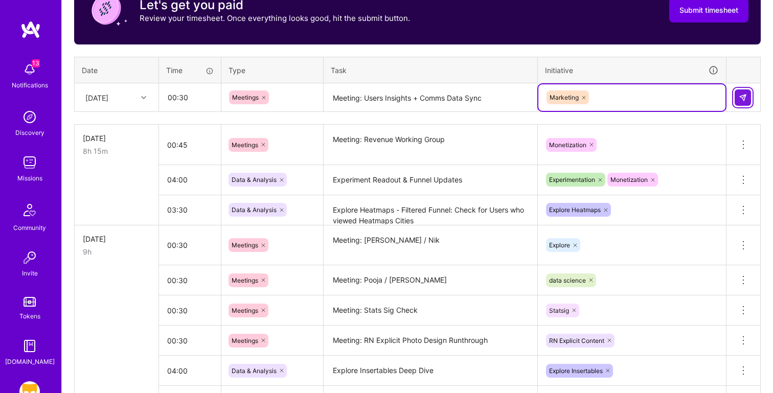
click at [745, 99] on img at bounding box center [743, 98] width 8 height 8
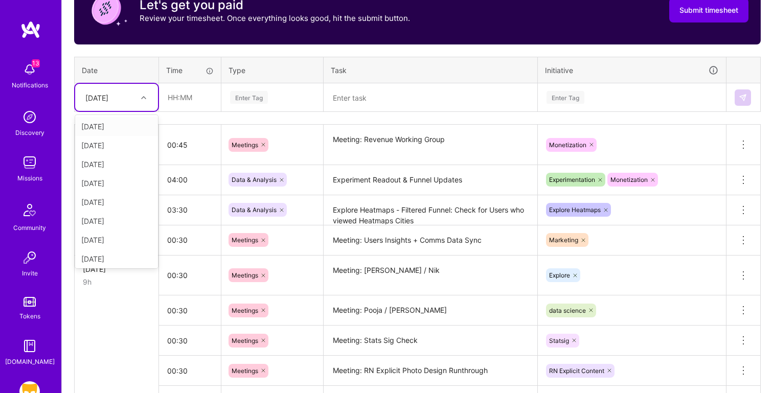
click at [139, 103] on div at bounding box center [145, 97] width 16 height 13
click at [110, 184] on div "[DATE]" at bounding box center [116, 183] width 83 height 19
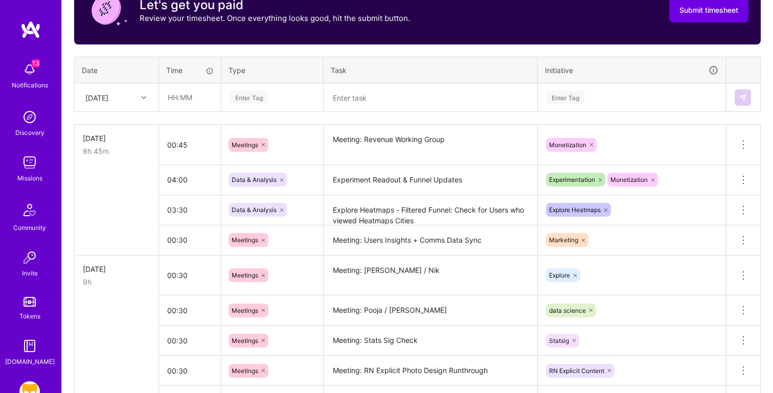
click at [386, 83] on td at bounding box center [431, 97] width 214 height 29
click at [365, 96] on textarea at bounding box center [431, 97] width 212 height 27
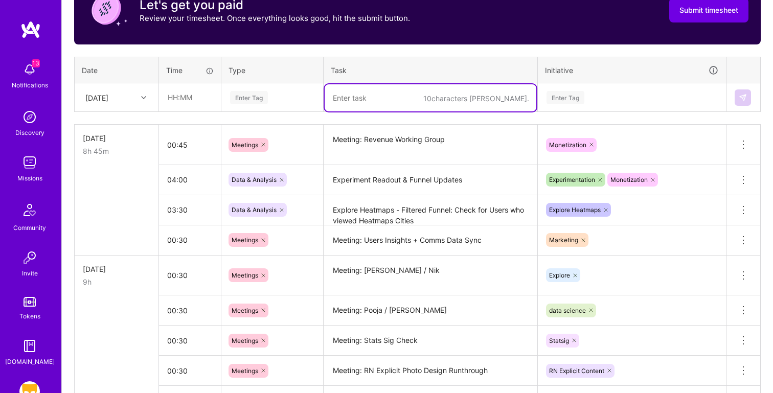
paste textarea "Meeting: [PERSON_NAME] / Pooja Weekly Check In"
type textarea "Meeting: [PERSON_NAME] / Pooja Weekly Check In"
click at [193, 94] on input "text" at bounding box center [190, 97] width 61 height 27
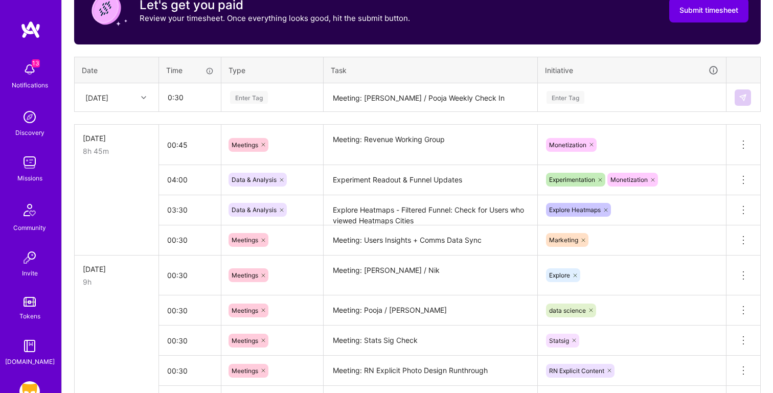
type input "00:30"
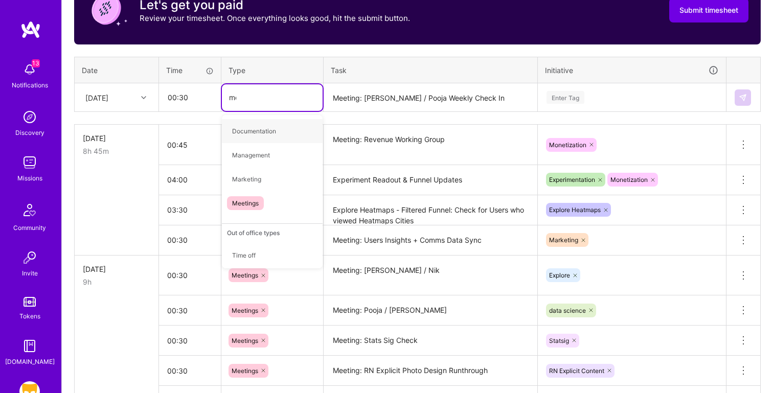
type input "mee"
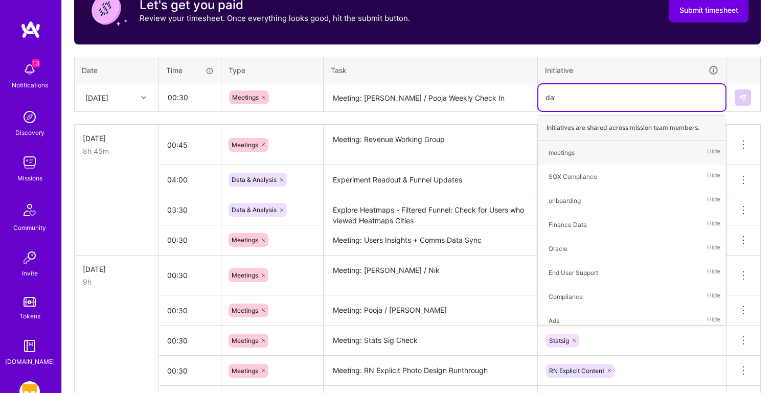
type input "data"
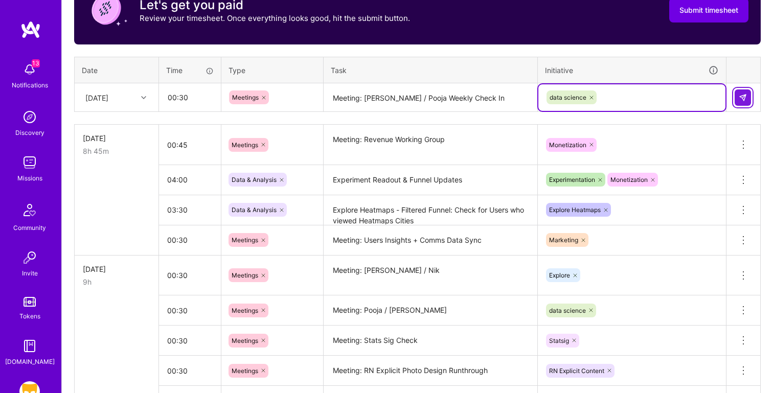
click at [748, 95] on button at bounding box center [743, 97] width 16 height 16
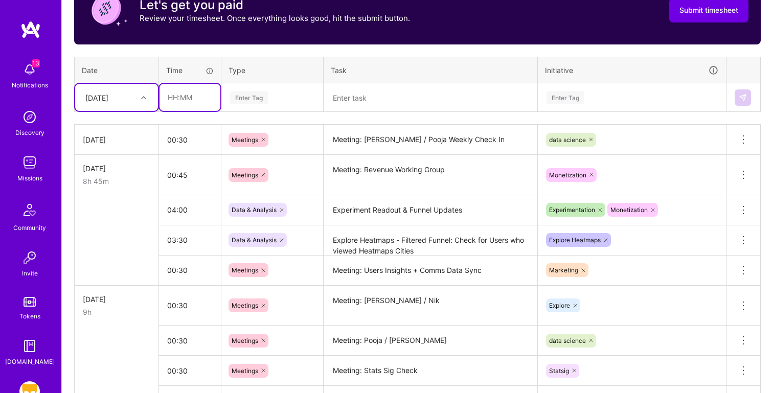
click at [182, 99] on input "text" at bounding box center [190, 97] width 61 height 27
type input "00:30"
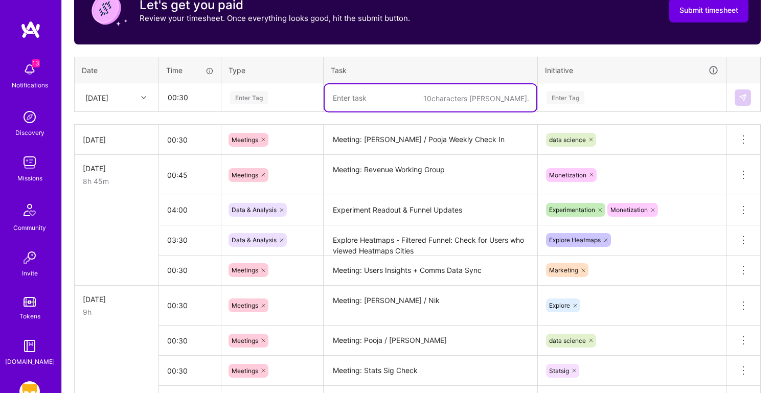
click at [356, 96] on textarea at bounding box center [431, 97] width 212 height 27
paste textarea "Meeting: [PERSON_NAME] Check in"
type textarea "Meeting: [PERSON_NAME] Check in"
click at [265, 97] on div "Enter Tag" at bounding box center [249, 97] width 38 height 16
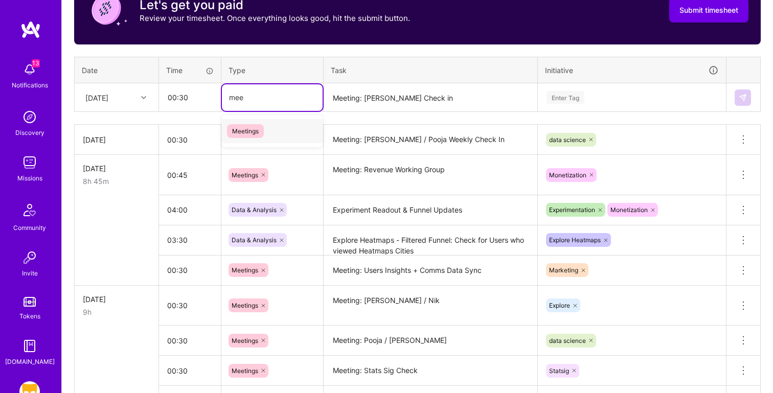
type input "meet"
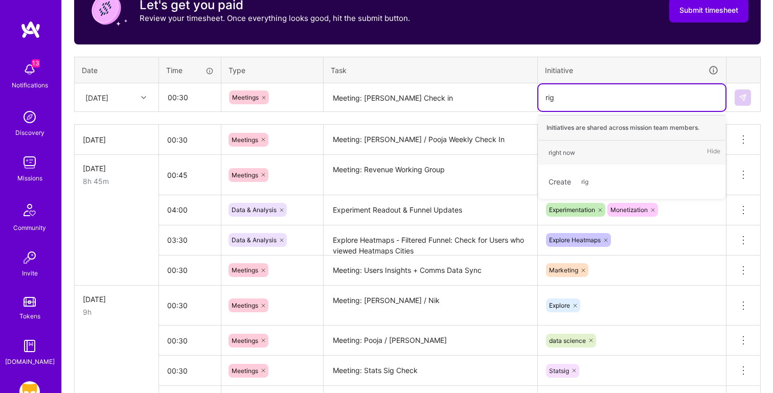
type input "righ"
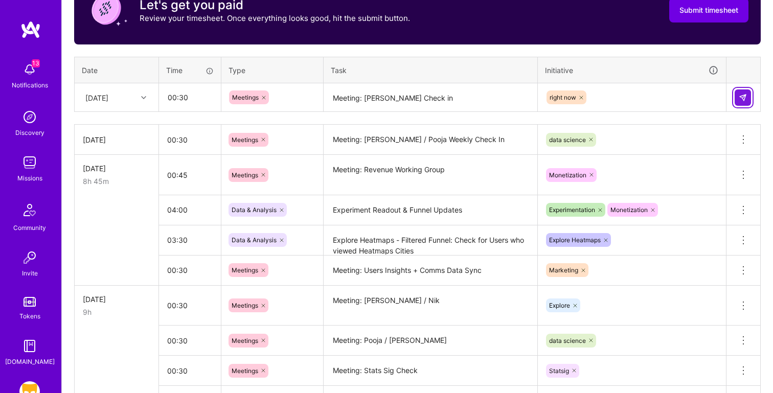
click at [743, 101] on button at bounding box center [743, 97] width 16 height 16
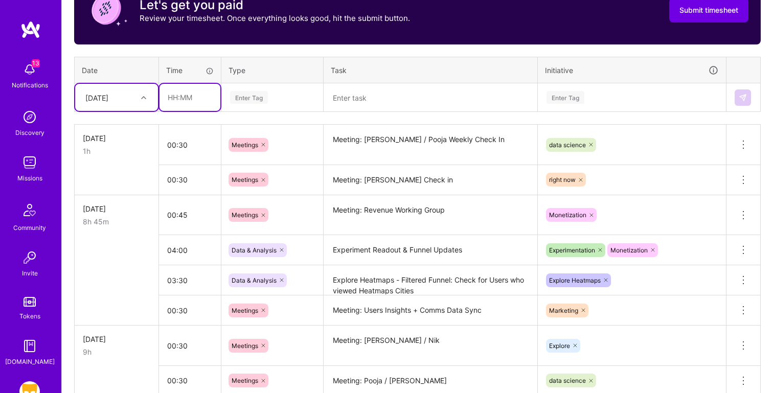
click at [175, 98] on input "text" at bounding box center [190, 97] width 61 height 27
type input "00:30"
click at [363, 99] on textarea at bounding box center [431, 97] width 212 height 27
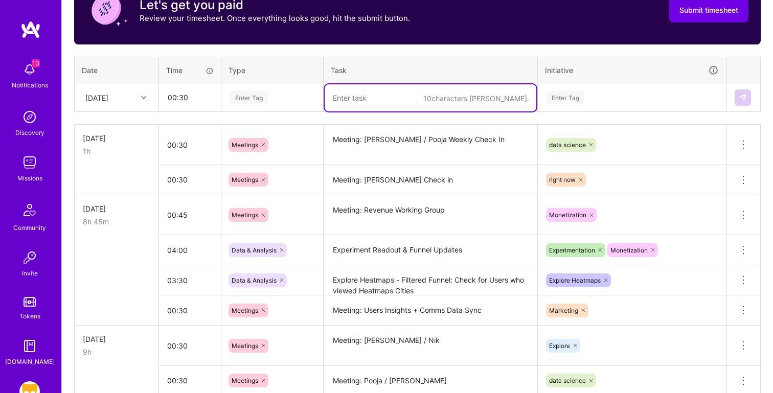
paste textarea "Meeting: RN Weekly Check In"
type textarea "Meeting: RN Weekly Check In"
click at [265, 99] on div "Enter Tag" at bounding box center [249, 97] width 38 height 16
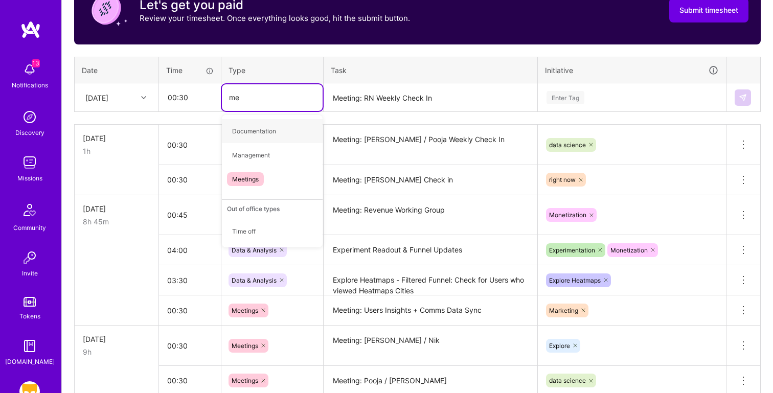
type input "mee"
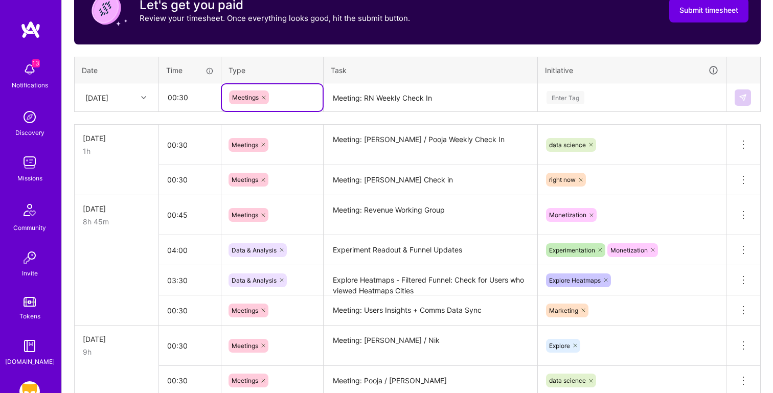
drag, startPoint x: 654, startPoint y: 93, endPoint x: 654, endPoint y: 86, distance: 6.6
click at [654, 93] on div "Enter Tag" at bounding box center [632, 97] width 173 height 13
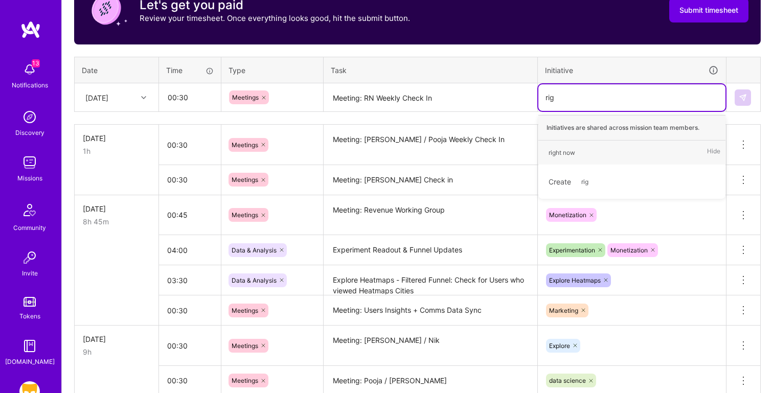
type input "righ"
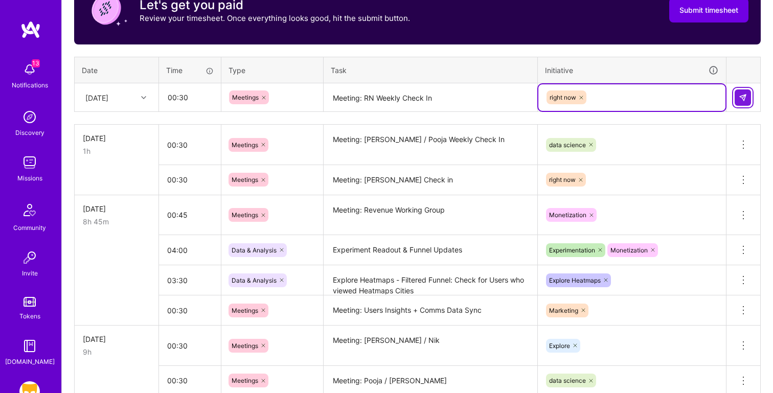
click at [748, 94] on button at bounding box center [743, 97] width 16 height 16
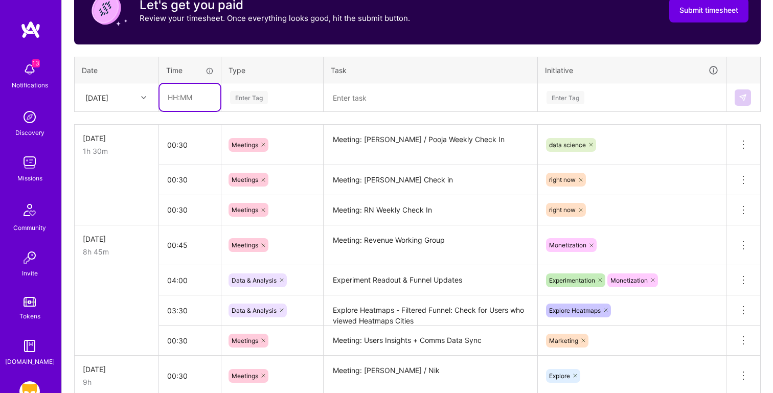
click at [187, 98] on input "text" at bounding box center [190, 97] width 61 height 27
type input "3"
type input "04:00"
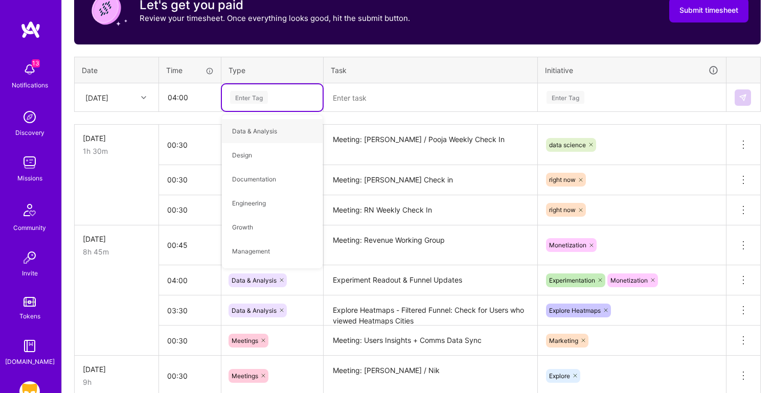
click at [370, 95] on textarea at bounding box center [431, 97] width 212 height 27
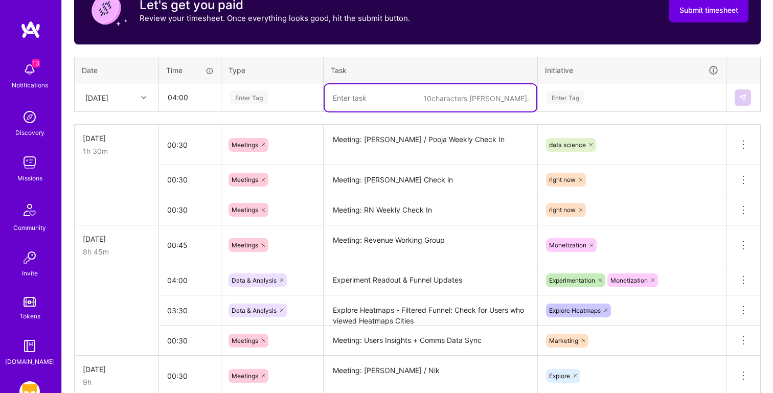
paste textarea "Explore Heatmaps - Filtered Funnel: Check for Users who viewed Heatmaps Cities"
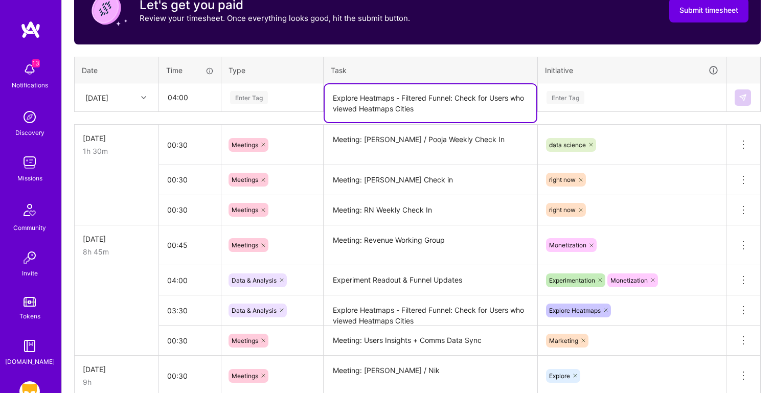
type textarea "Explore Heatmaps - Filtered Funnel: Check for Users who viewed Heatmaps Cities"
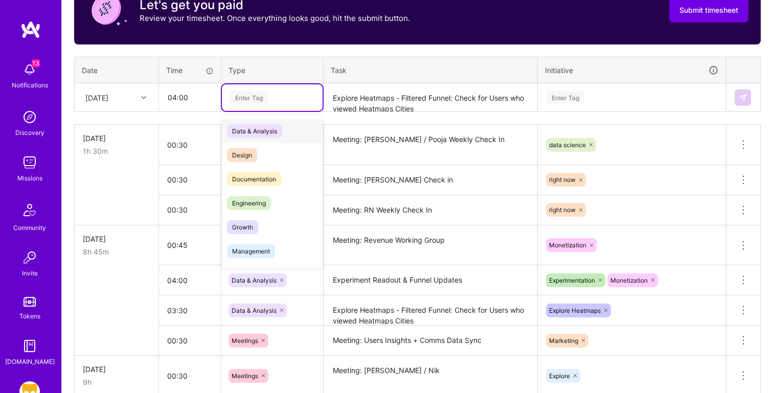
click at [276, 95] on div "Enter Tag" at bounding box center [272, 97] width 86 height 13
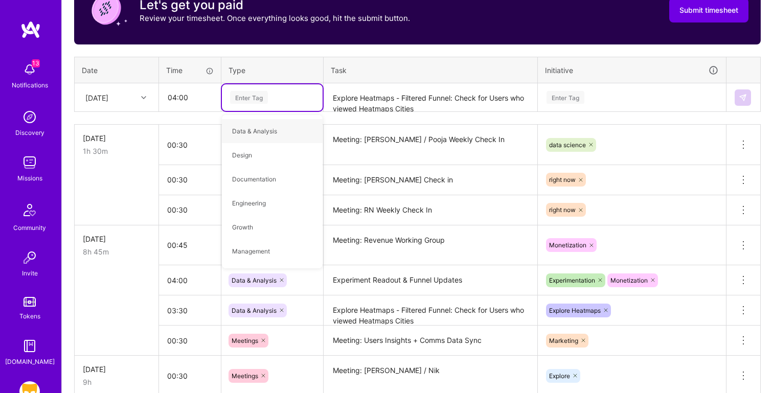
click at [368, 106] on textarea "Explore Heatmaps - Filtered Funnel: Check for Users who viewed Heatmaps Cities" at bounding box center [431, 97] width 212 height 27
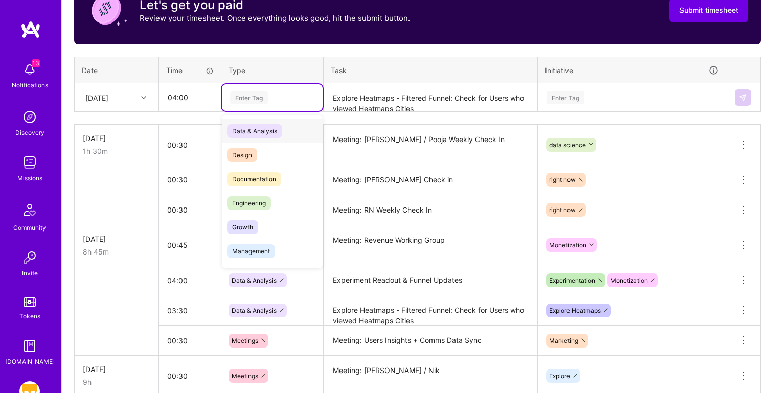
click at [266, 102] on div "Enter Tag" at bounding box center [249, 97] width 38 height 16
type input "da"
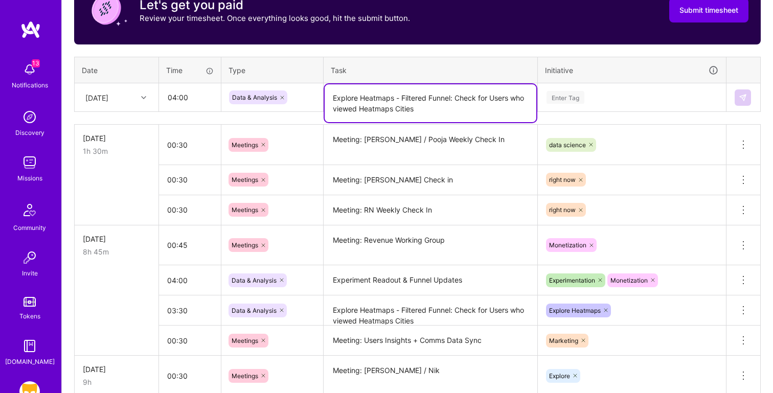
scroll to position [0, 0]
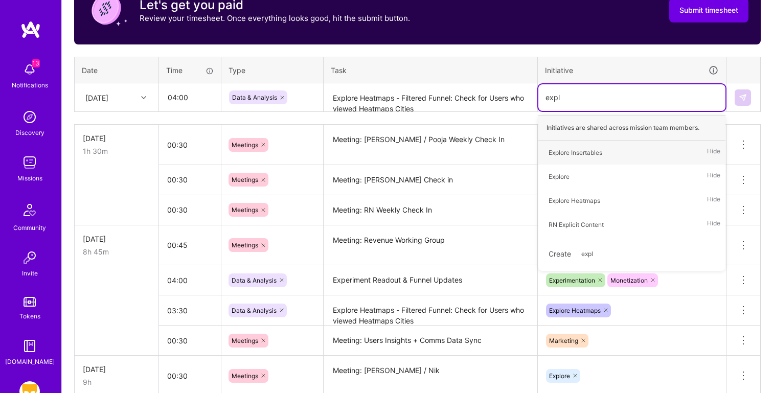
type input "explo"
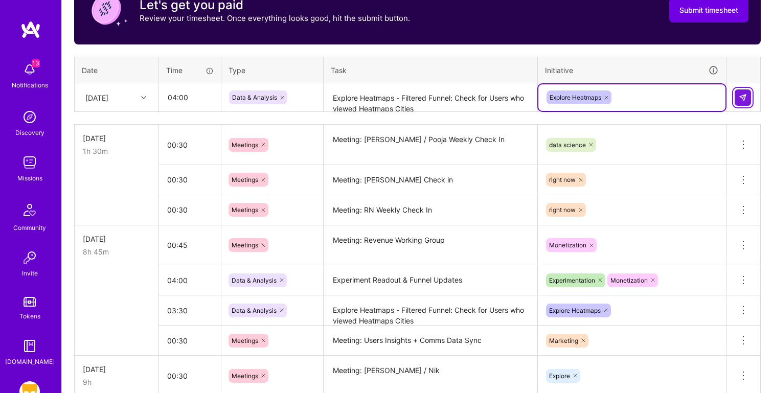
click at [744, 95] on img at bounding box center [743, 98] width 8 height 8
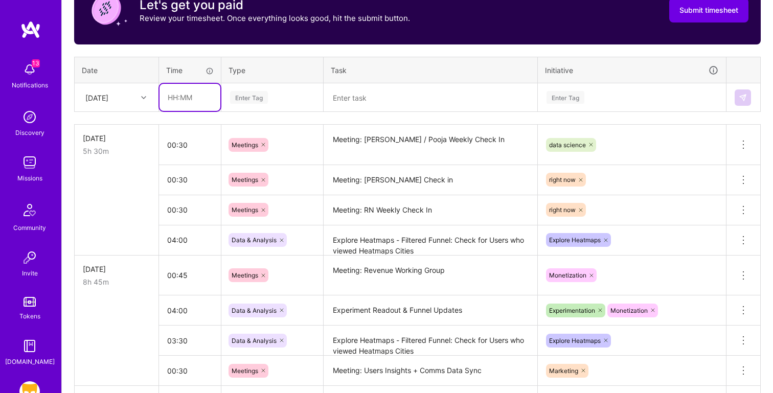
click at [176, 105] on input "text" at bounding box center [190, 97] width 61 height 27
type input "03:00"
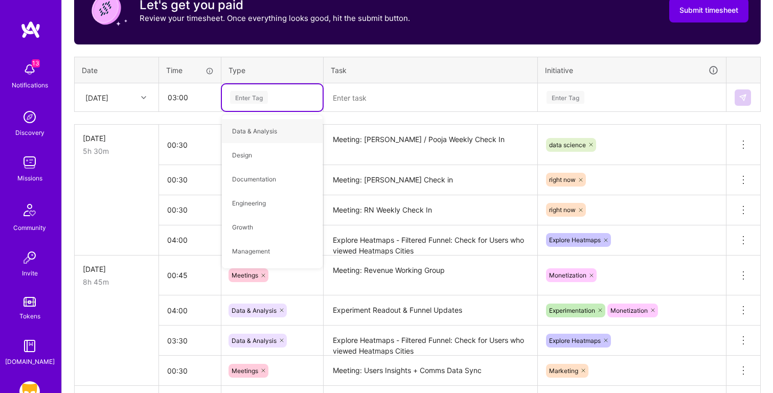
click at [384, 93] on textarea at bounding box center [431, 97] width 212 height 27
paste textarea "Discover Instrumentation"
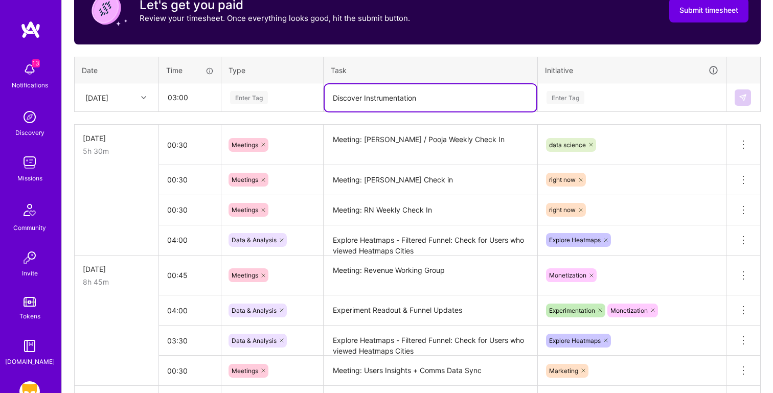
type textarea "Discover Instrumentation"
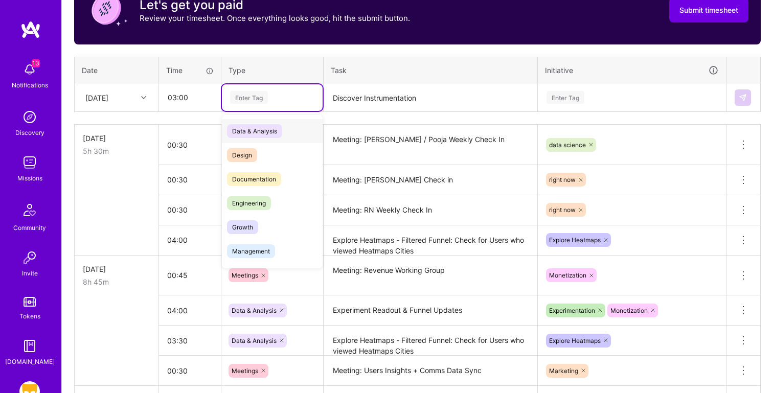
click at [281, 93] on div "Enter Tag" at bounding box center [272, 97] width 86 height 13
click at [291, 124] on div "Data & Analysis" at bounding box center [272, 131] width 101 height 24
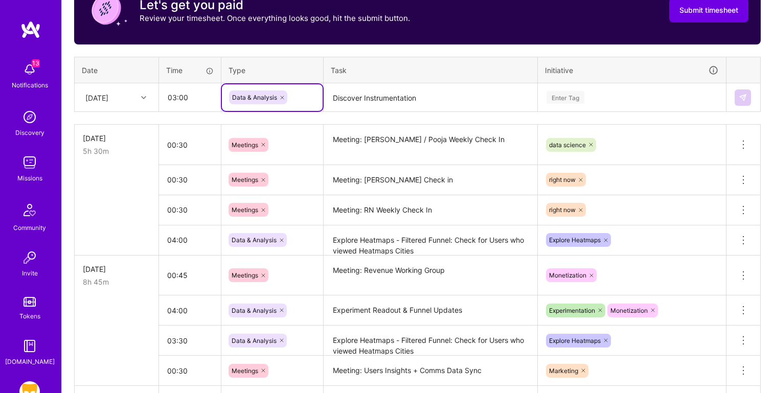
click at [590, 97] on div "Enter Tag" at bounding box center [632, 97] width 173 height 13
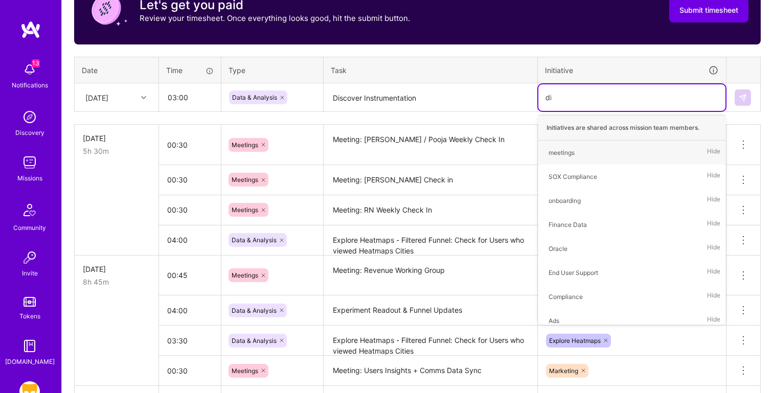
type input "dis"
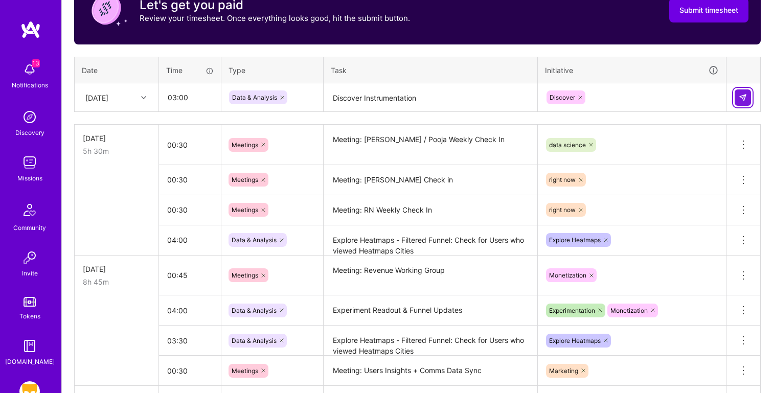
click at [743, 94] on img at bounding box center [743, 98] width 8 height 8
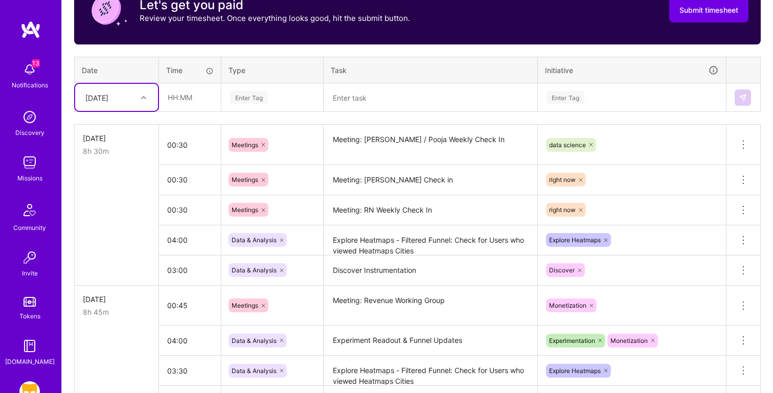
click at [102, 97] on div "[DATE]" at bounding box center [96, 97] width 23 height 11
click at [102, 203] on div "[DATE]" at bounding box center [116, 202] width 83 height 19
click at [191, 94] on input "text" at bounding box center [190, 97] width 61 height 27
type input "01:00"
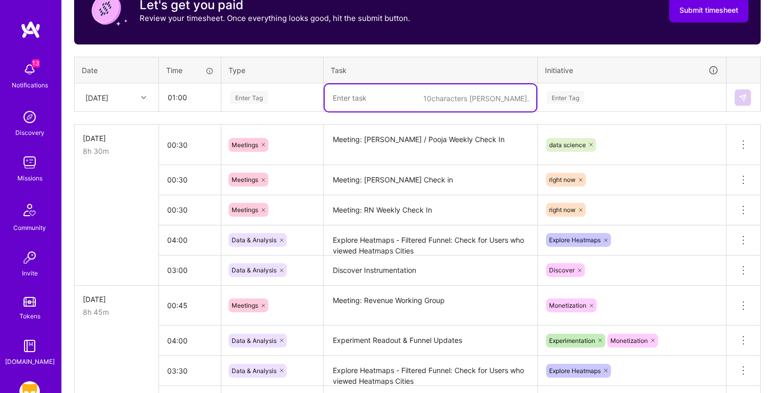
click at [376, 95] on textarea at bounding box center [431, 97] width 212 height 27
paste textarea "Meeting: Discover V2 Telemetry"
type textarea "Meeting: Discover V2 Telemetry"
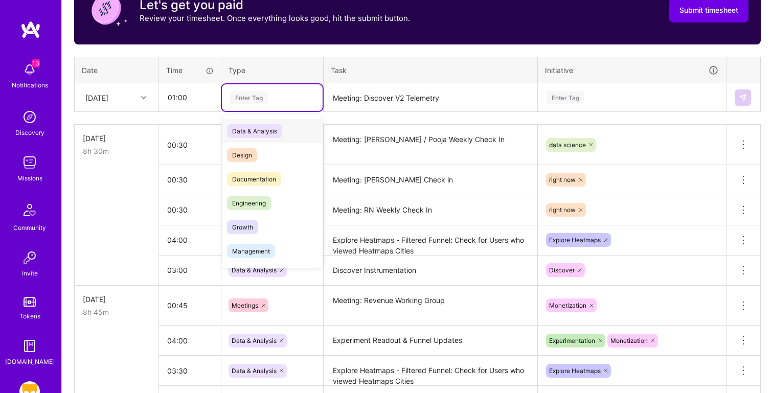
click at [257, 94] on div "Enter Tag" at bounding box center [249, 97] width 38 height 16
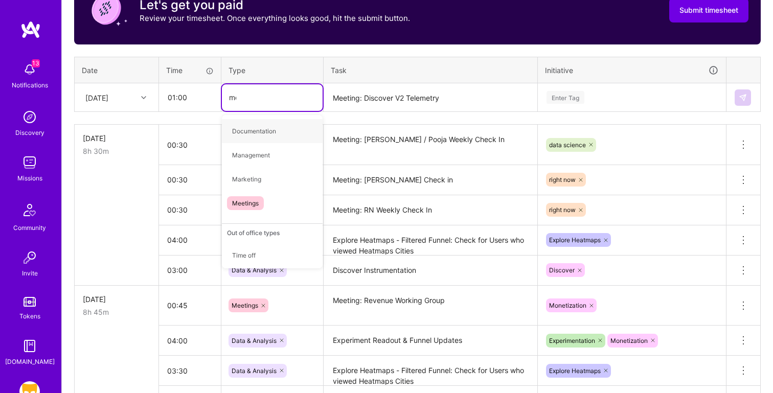
type input "mee"
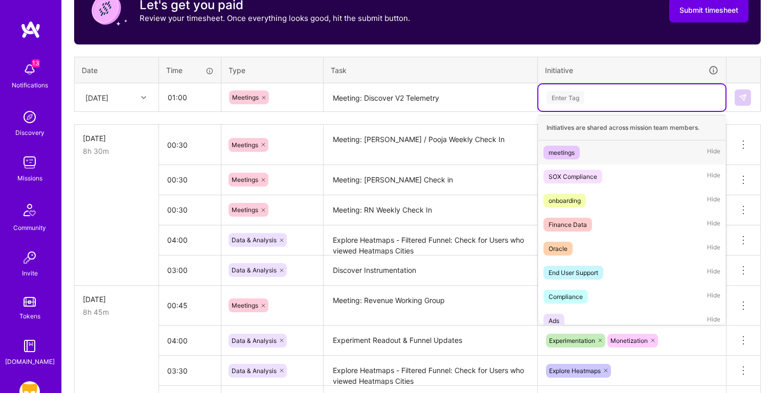
click at [621, 95] on div "Enter Tag" at bounding box center [632, 97] width 173 height 13
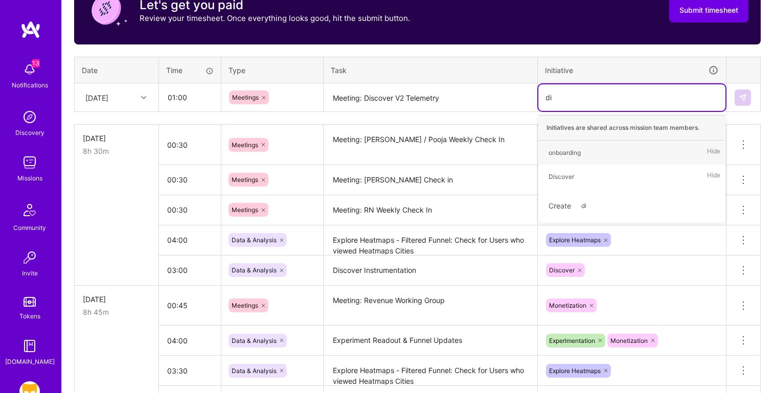
type input "dis"
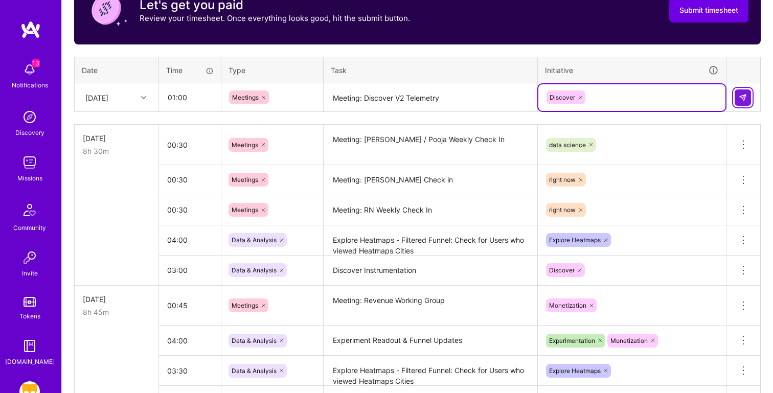
click at [738, 95] on button at bounding box center [743, 97] width 16 height 16
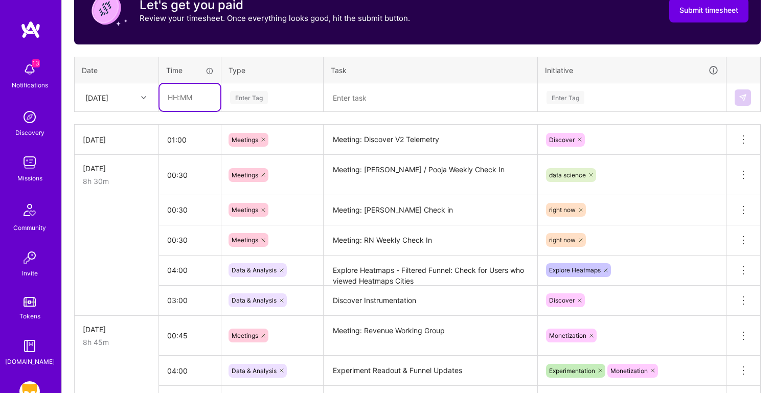
click at [191, 94] on input "text" at bounding box center [190, 97] width 61 height 27
type input "00:30"
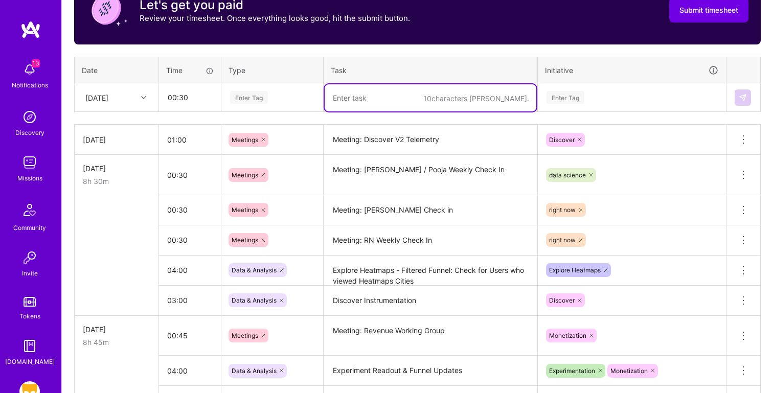
click at [363, 93] on textarea at bounding box center [431, 97] width 212 height 27
paste textarea "Meeting: Statsig Native Check In"
type textarea "Meeting: Statsig Native Check In"
click at [251, 95] on div "Enter Tag" at bounding box center [249, 97] width 38 height 16
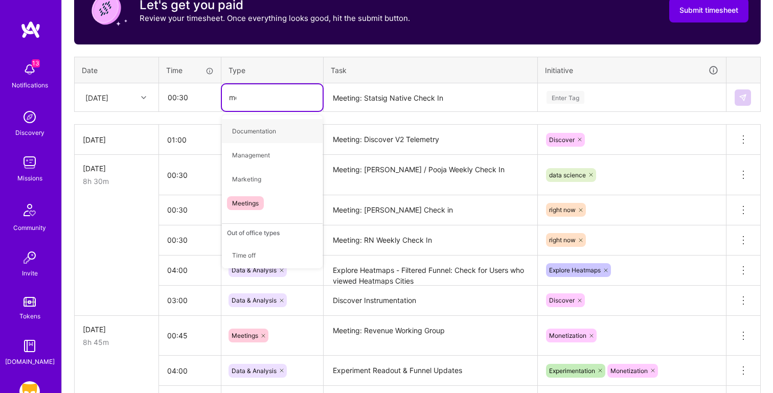
type input "mee"
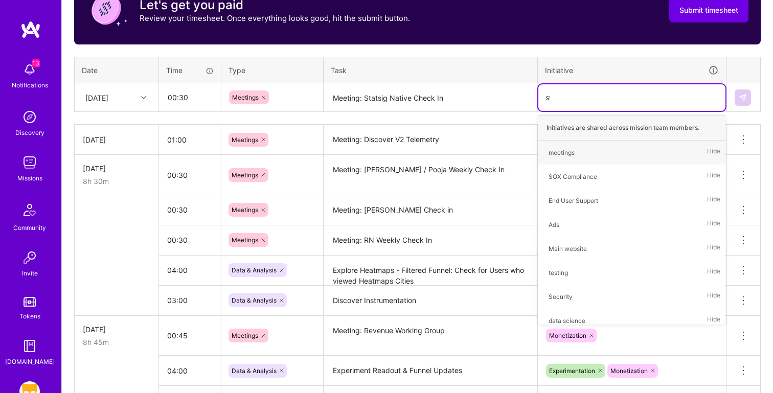
type input "sta"
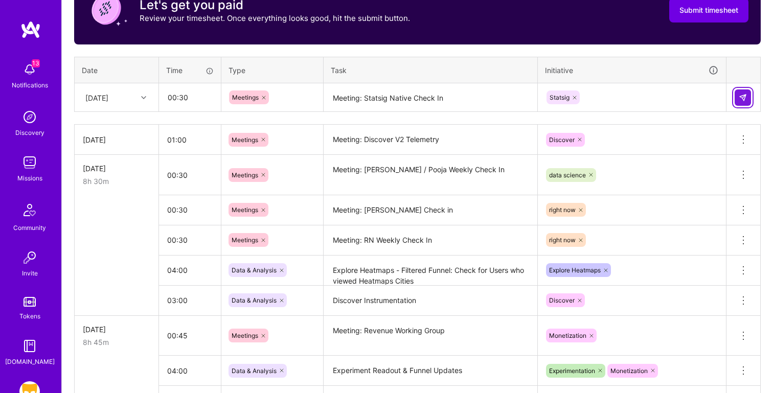
click at [738, 96] on button at bounding box center [743, 97] width 16 height 16
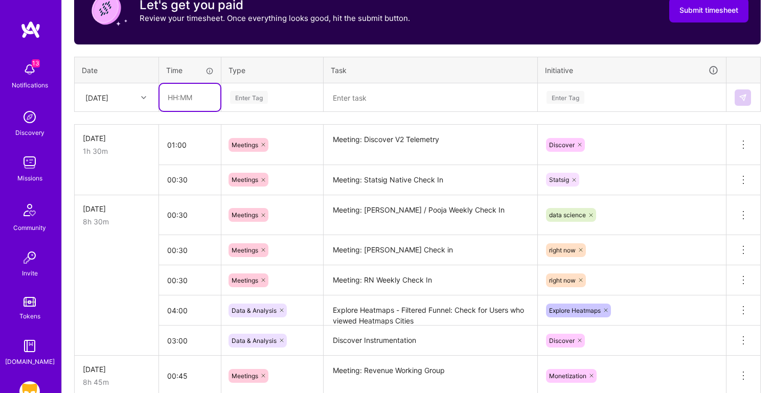
click at [175, 105] on input "text" at bounding box center [190, 97] width 61 height 27
type input "05:00"
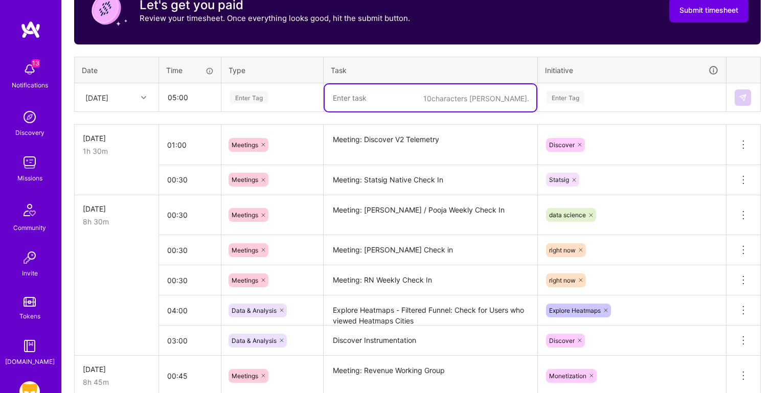
click at [360, 89] on textarea at bounding box center [431, 97] width 212 height 27
paste textarea "Statsig Comparisons - Checking and comparing Manual Readouts & Statsig Metrics"
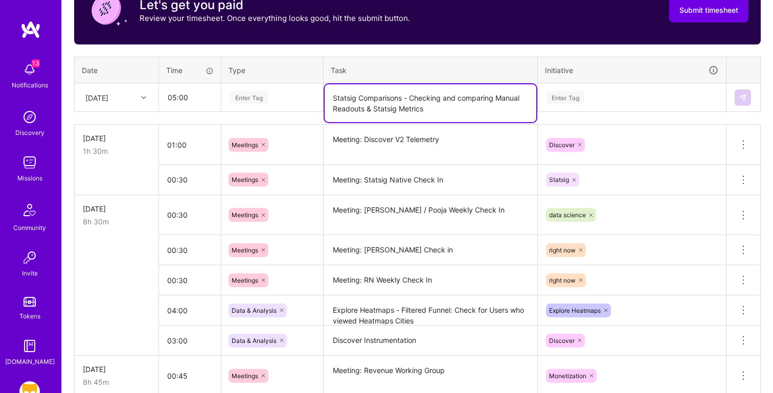
type textarea "Statsig Comparisons - Checking and comparing Manual Readouts & Statsig Metrics"
click at [264, 89] on div "Enter Tag" at bounding box center [272, 97] width 101 height 27
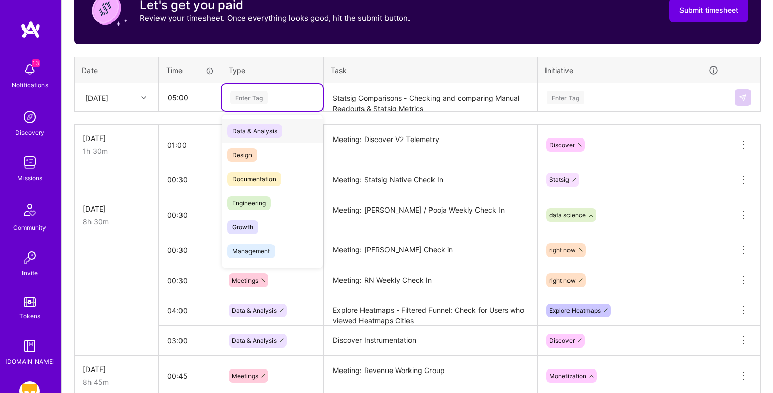
click at [293, 126] on div "Data & Analysis" at bounding box center [272, 131] width 101 height 24
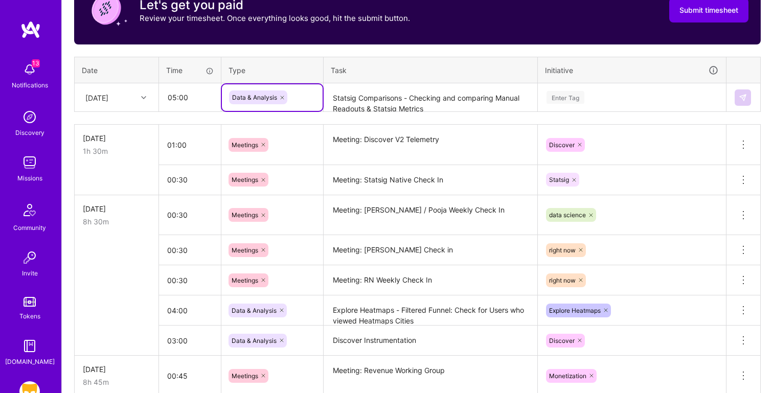
click at [587, 97] on div "Enter Tag" at bounding box center [632, 97] width 173 height 13
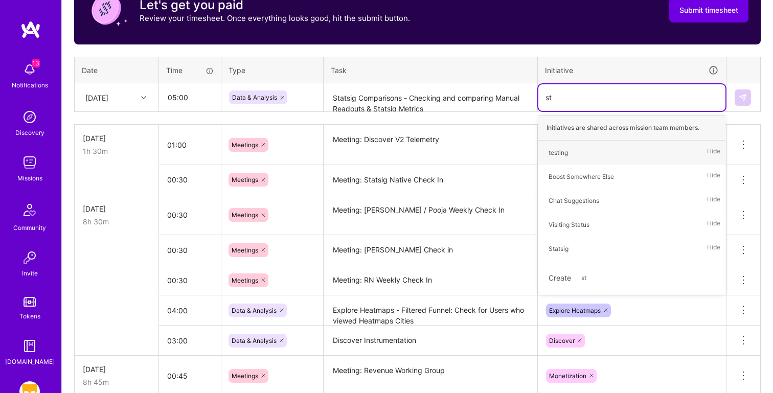
type input "sta"
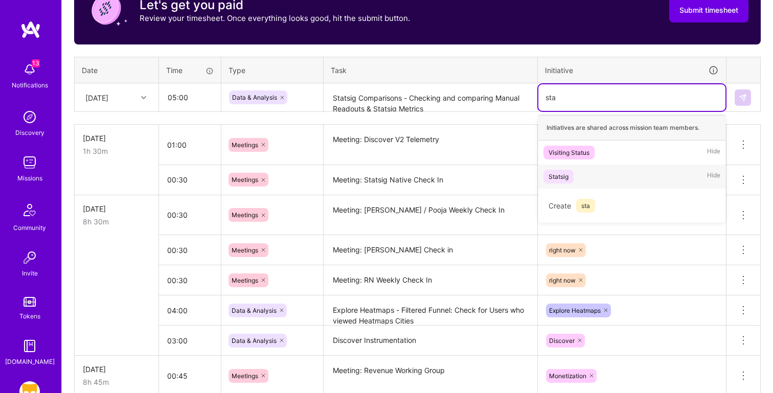
click at [585, 188] on div "Statsig Hide" at bounding box center [632, 177] width 187 height 24
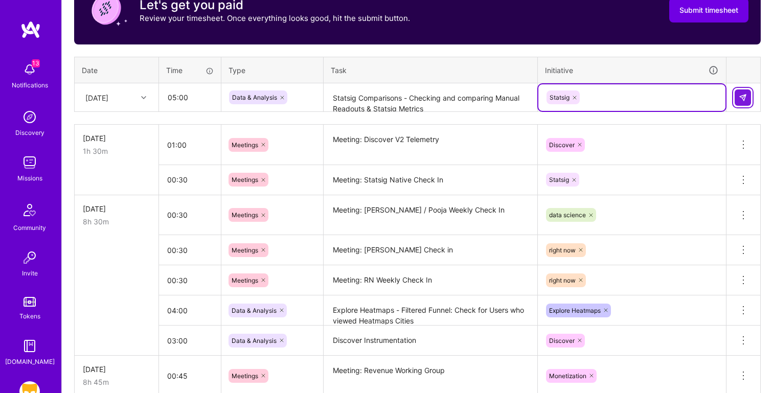
click at [741, 95] on img at bounding box center [743, 98] width 8 height 8
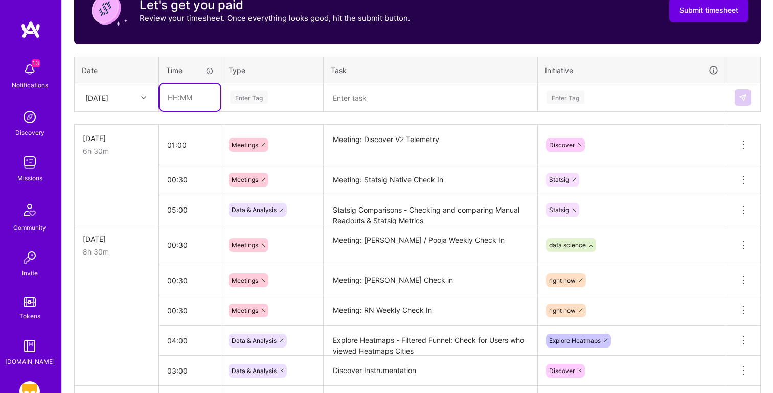
click at [176, 97] on input "text" at bounding box center [190, 97] width 61 height 27
type input "03:00"
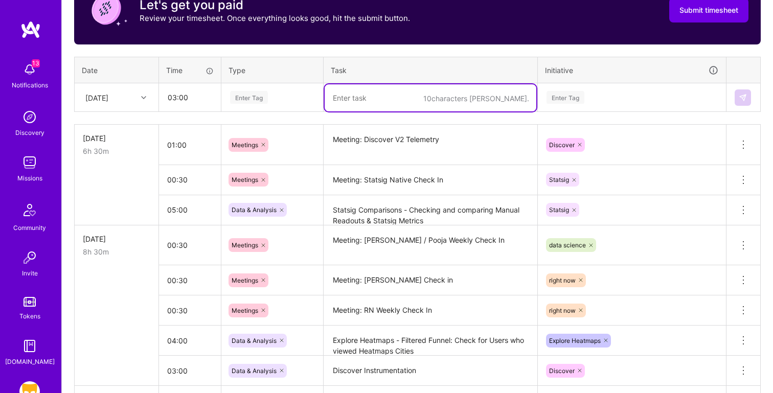
click at [366, 95] on textarea at bounding box center [431, 97] width 212 height 27
paste textarea "Finalize Discover Telemetry"
type textarea "Finalize Discover Telemetry"
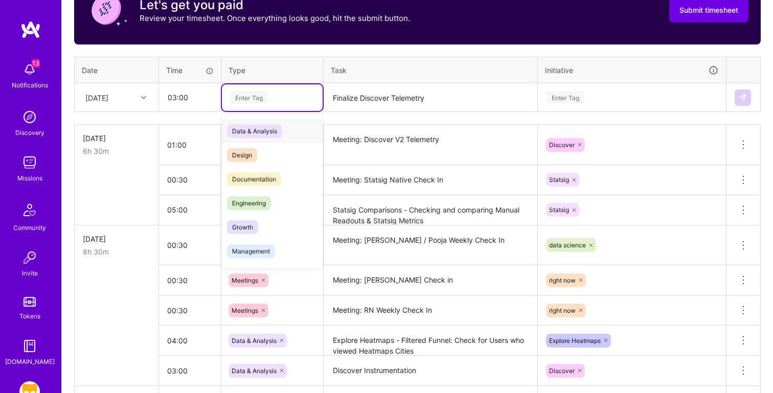
click at [271, 95] on div "Enter Tag" at bounding box center [272, 97] width 86 height 13
click at [282, 126] on div "Data & Analysis" at bounding box center [272, 131] width 101 height 24
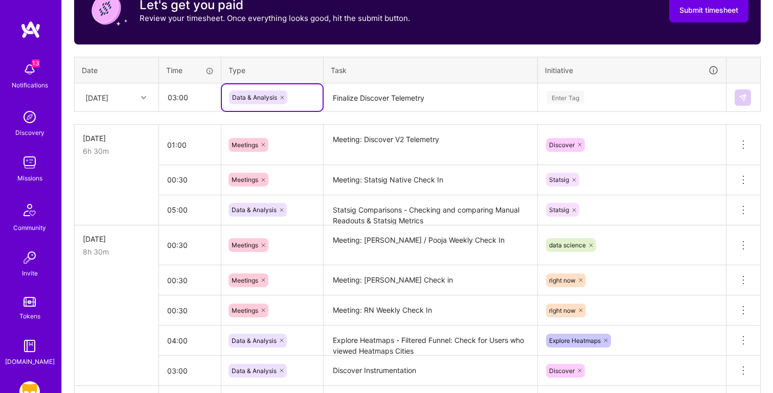
click at [622, 97] on div "Enter Tag" at bounding box center [632, 97] width 173 height 13
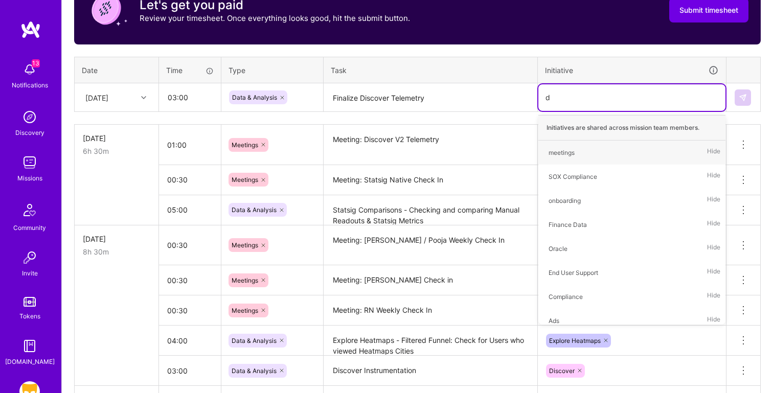
type input "di"
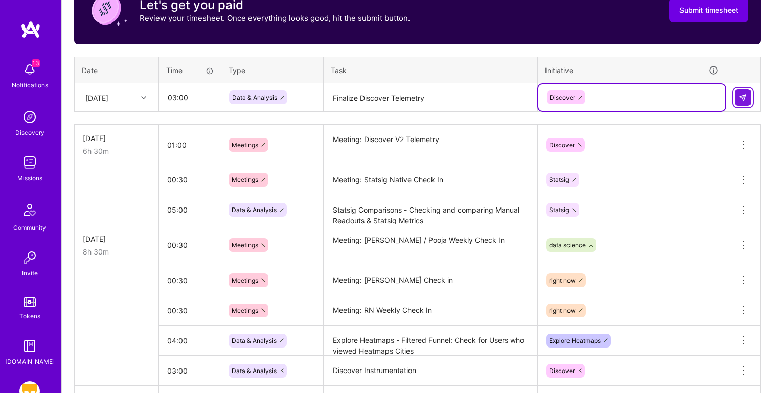
click at [742, 97] on img at bounding box center [743, 98] width 8 height 8
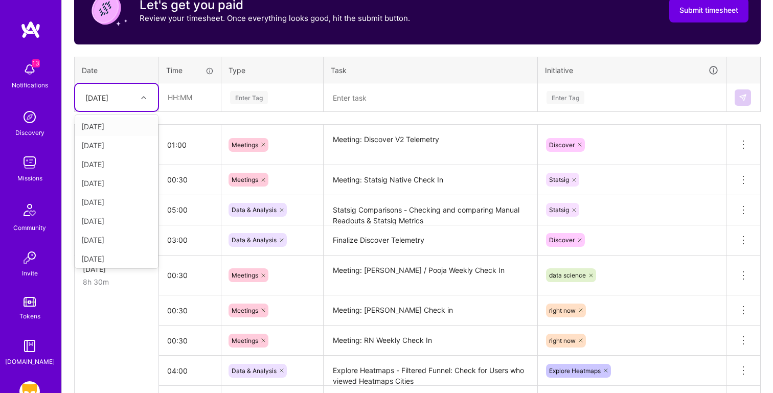
click at [127, 99] on div "[DATE]" at bounding box center [108, 97] width 57 height 17
click at [107, 218] on div "[DATE]" at bounding box center [116, 221] width 83 height 19
click at [373, 104] on textarea at bounding box center [431, 97] width 212 height 27
paste textarea "Right Now Cities Queries -- Compare cities across different metrics to decide o…"
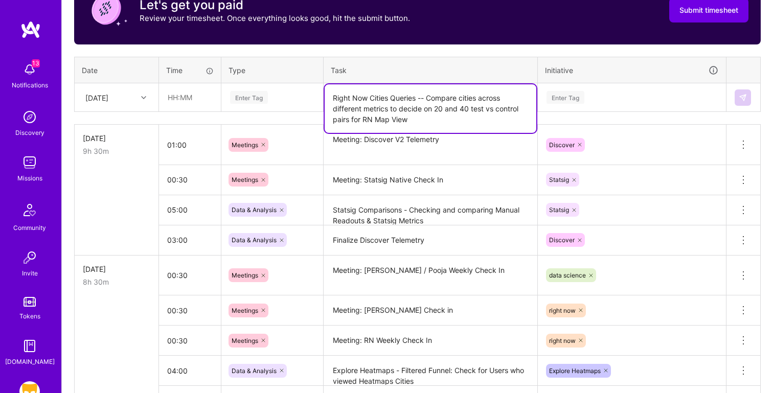
type textarea "Right Now Cities Queries -- Compare cities across different metrics to decide o…"
click at [191, 99] on input "text" at bounding box center [190, 97] width 61 height 27
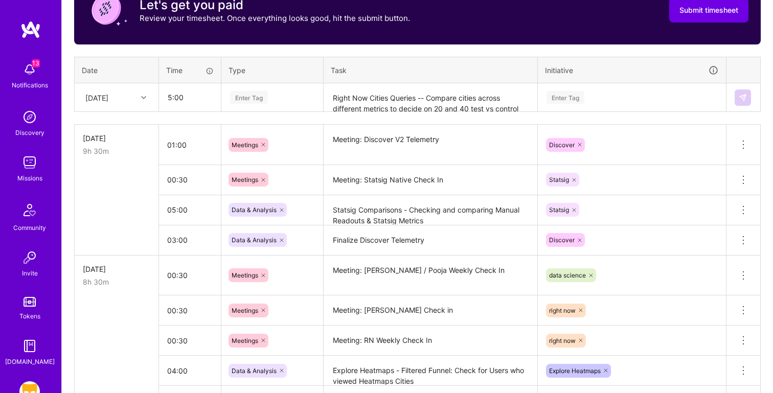
type input "05:00"
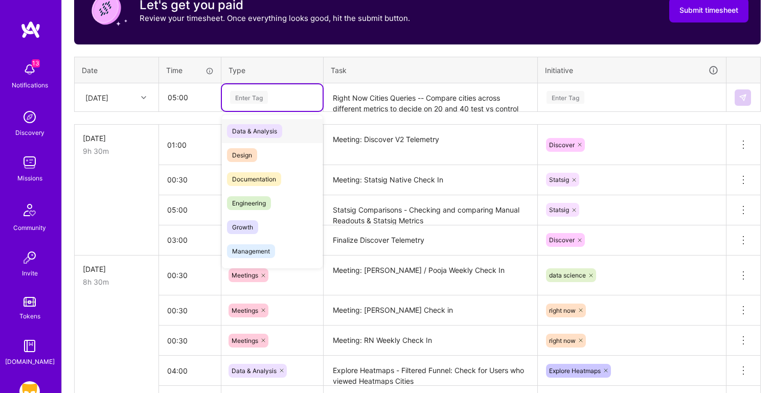
click at [304, 135] on div "Data & Analysis" at bounding box center [272, 131] width 101 height 24
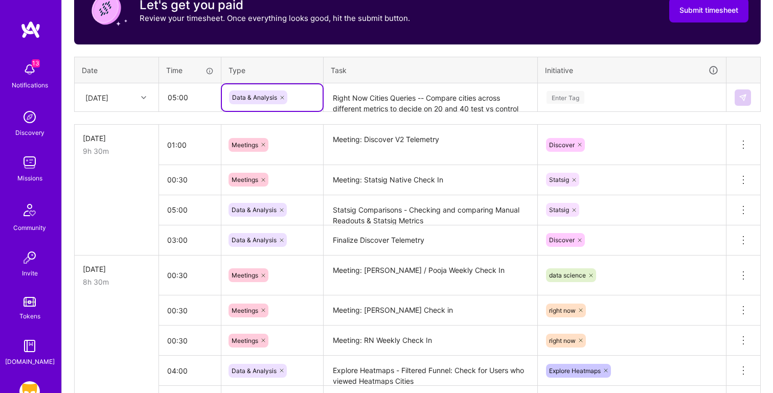
click at [626, 106] on div "Enter Tag" at bounding box center [632, 97] width 187 height 27
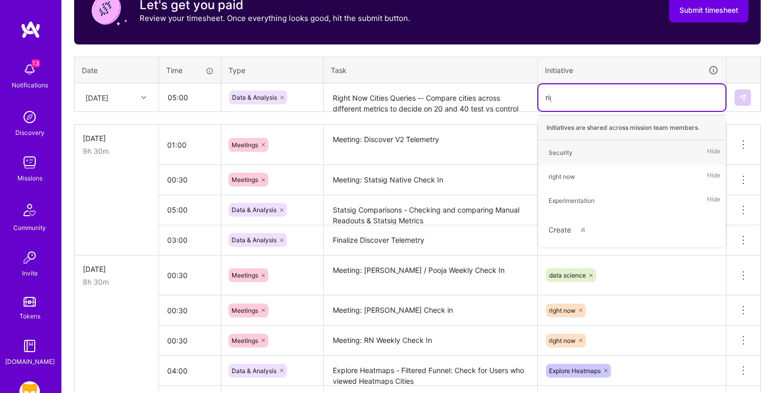
type input "righ"
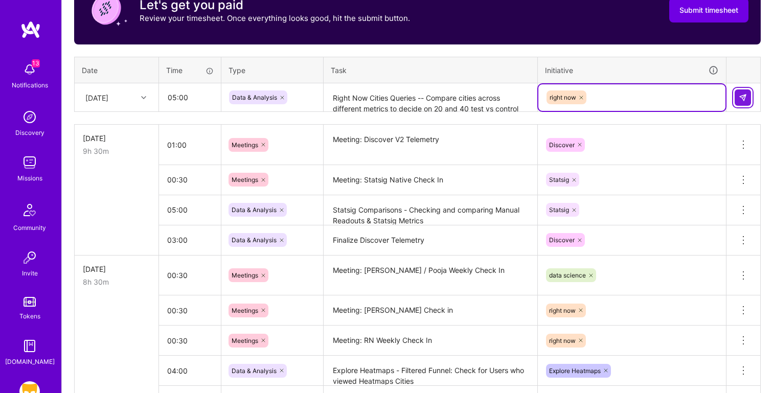
click at [743, 98] on img at bounding box center [743, 98] width 8 height 8
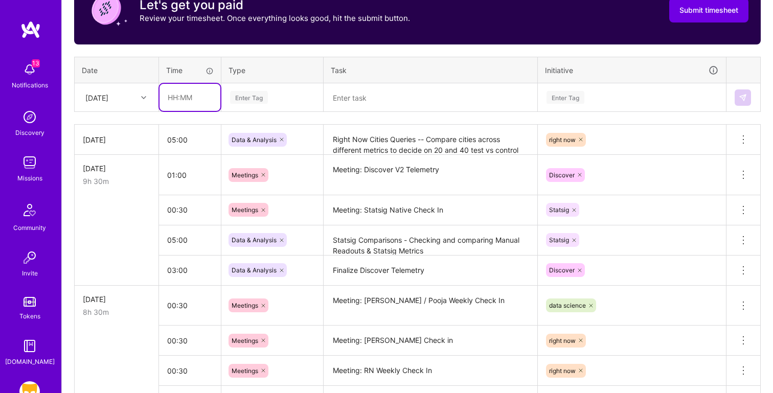
click at [167, 94] on input "text" at bounding box center [190, 97] width 61 height 27
type input "03:00"
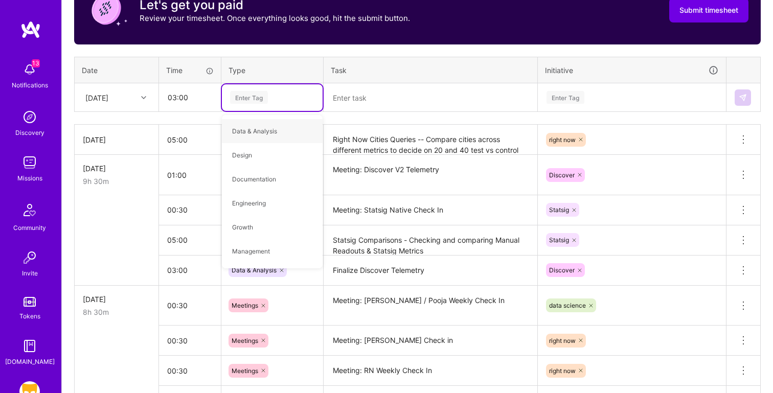
click at [375, 105] on textarea at bounding box center [431, 97] width 212 height 27
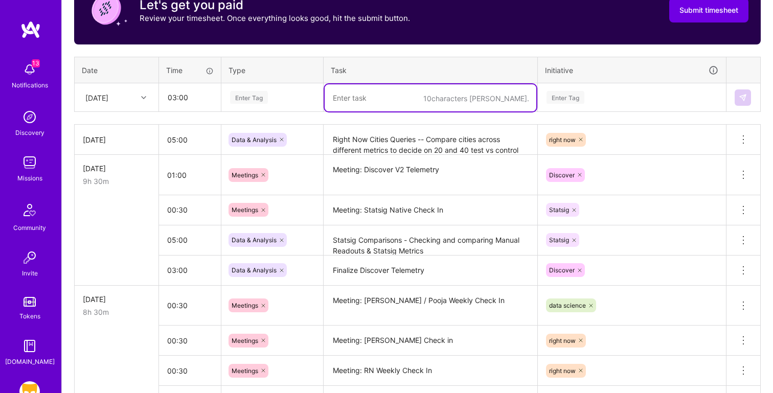
paste textarea "Explore Deep Dive"
type textarea "Explore Deep Dive"
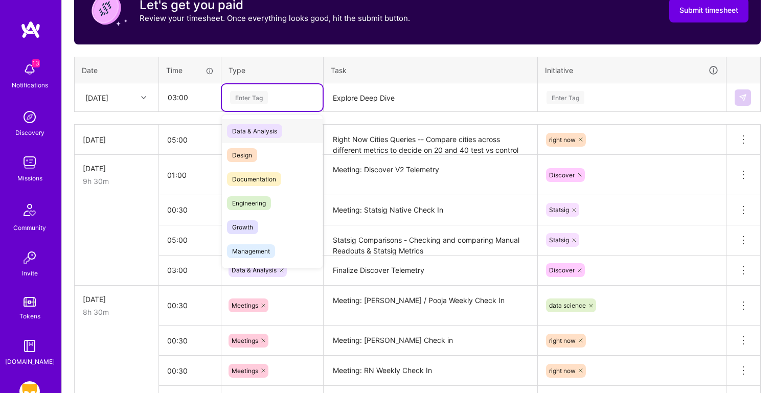
click at [260, 103] on div "Enter Tag" at bounding box center [249, 97] width 38 height 16
click at [295, 128] on div "Data & Analysis" at bounding box center [272, 131] width 101 height 24
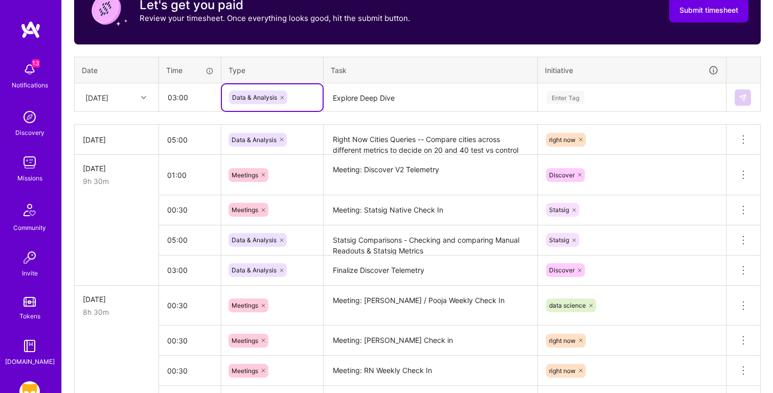
click at [589, 99] on div "Enter Tag" at bounding box center [632, 97] width 173 height 13
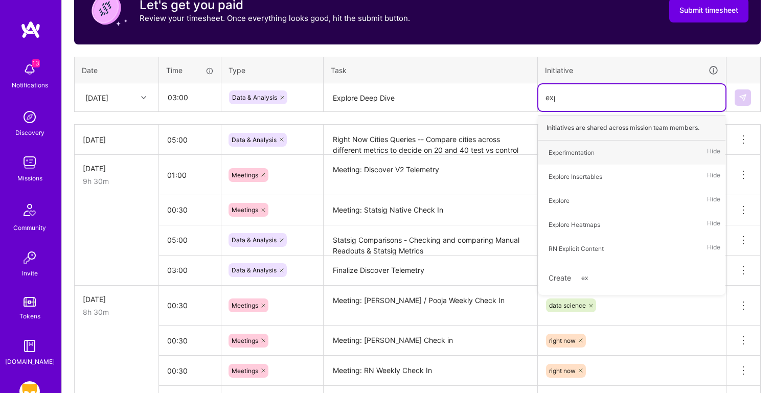
type input "expl"
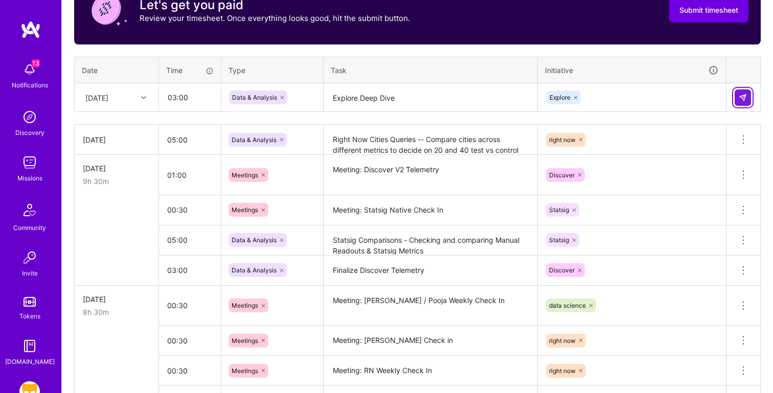
click at [744, 92] on button at bounding box center [743, 97] width 16 height 16
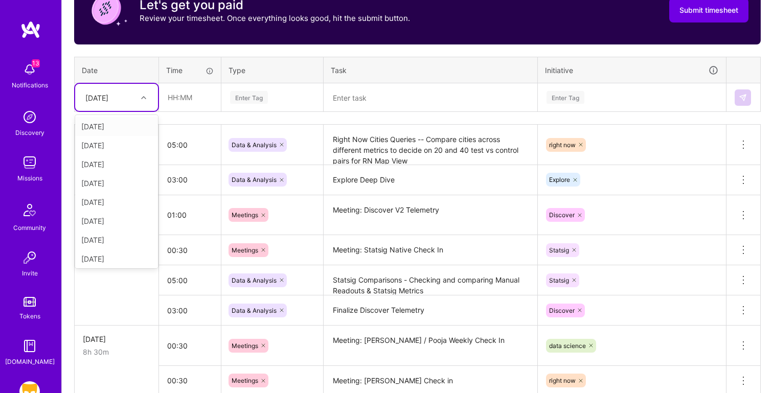
click at [93, 92] on div "[DATE]" at bounding box center [96, 97] width 23 height 11
click at [120, 237] on div "[DATE]" at bounding box center [116, 240] width 83 height 19
click at [384, 107] on textarea at bounding box center [431, 97] width 212 height 27
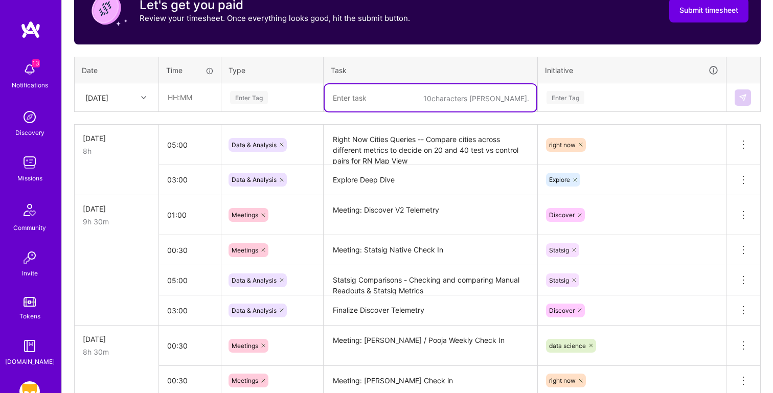
paste textarea "Explore Deep Dive"
type textarea "Explore Deep Dive"
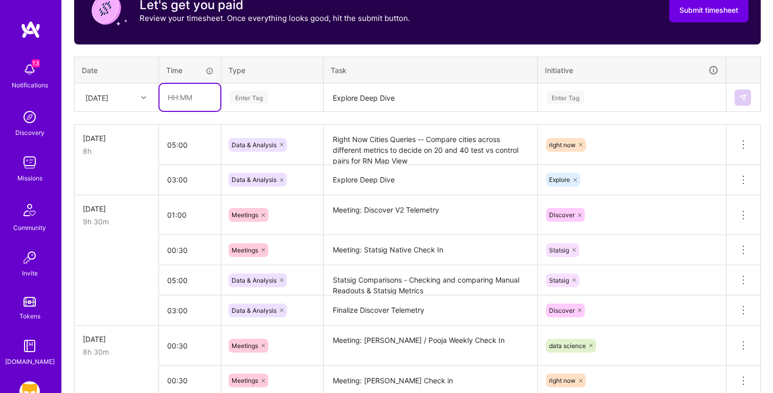
click at [193, 97] on input "text" at bounding box center [190, 97] width 61 height 27
type input "06:00"
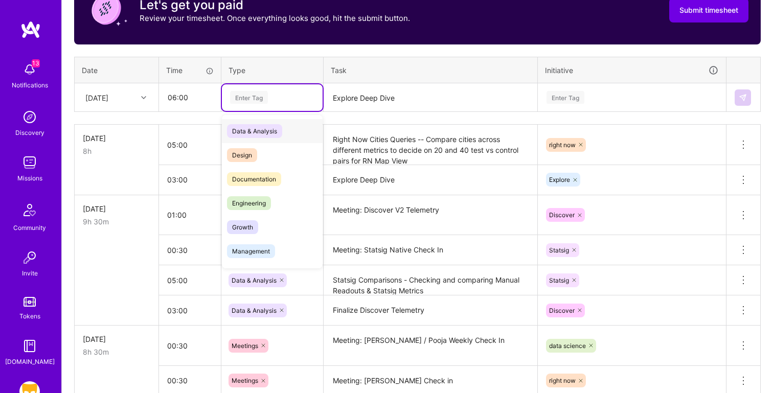
click at [295, 137] on div "Data & Analysis" at bounding box center [272, 131] width 101 height 24
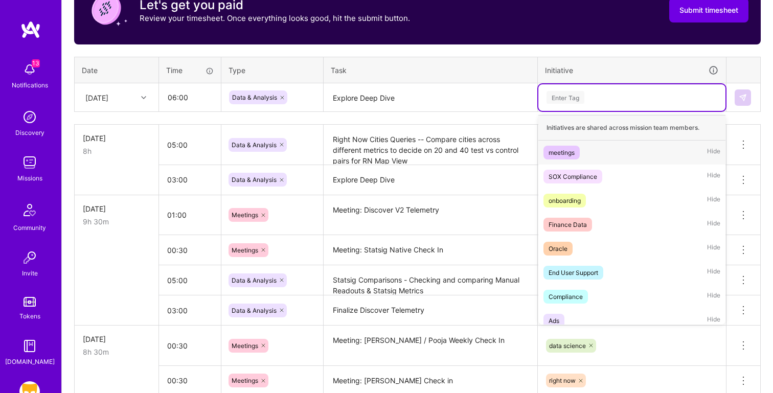
click at [611, 87] on div "Enter Tag" at bounding box center [632, 97] width 187 height 27
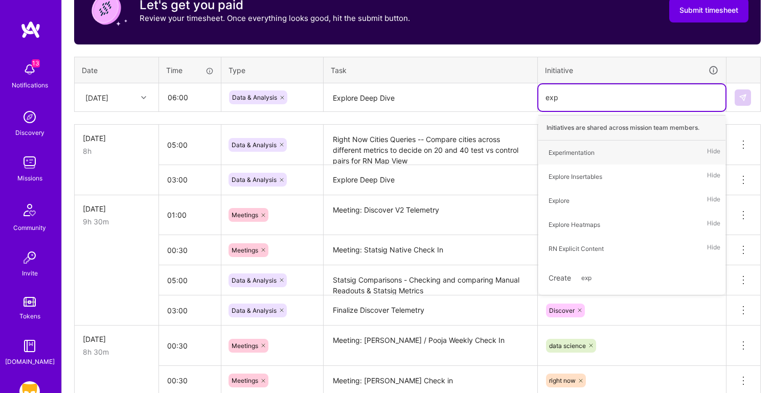
type input "expl"
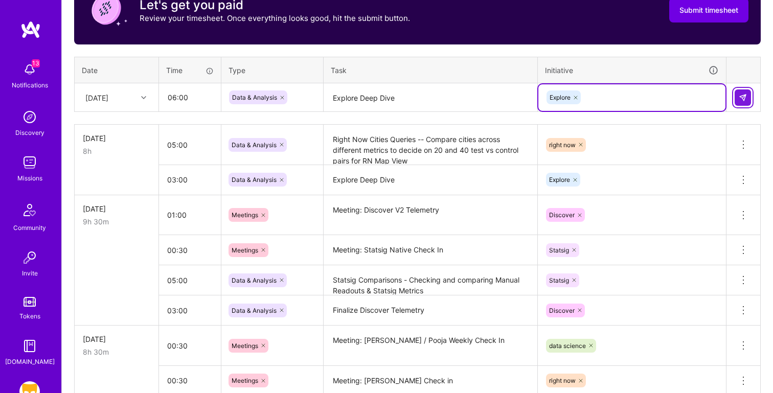
click at [748, 98] on button at bounding box center [743, 97] width 16 height 16
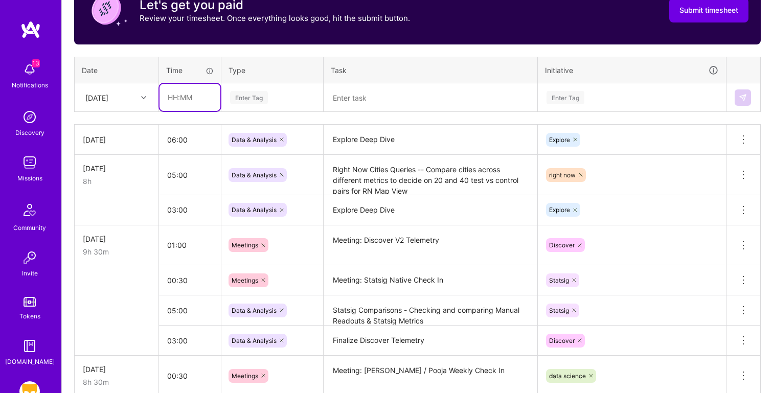
click at [193, 94] on input "text" at bounding box center [190, 97] width 61 height 27
type input "02:00"
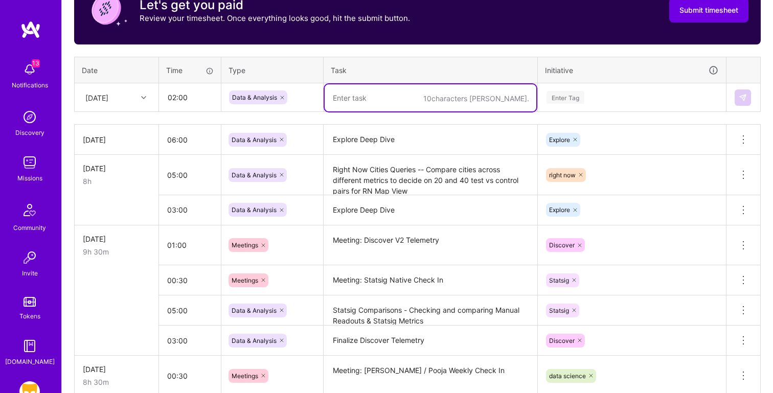
type textarea "R"
type textarea "N"
paste textarea "RN Cities Queries"
drag, startPoint x: 346, startPoint y: 98, endPoint x: 304, endPoint y: 98, distance: 41.9
click at [304, 98] on tr "[DATE] 02:00 Data & Analysis RN RN Cities Queries Enter Tag" at bounding box center [418, 97] width 686 height 29
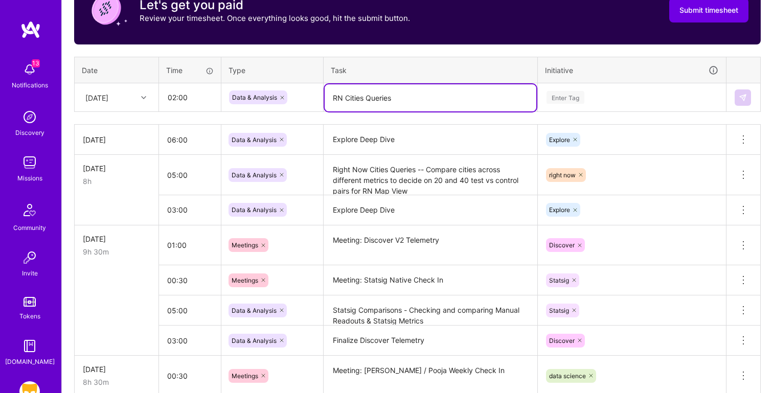
type textarea "RN Cities Queries"
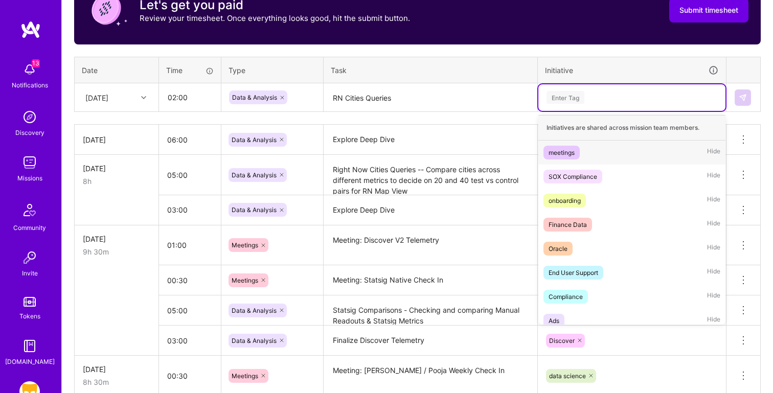
click at [638, 91] on div "Enter Tag" at bounding box center [632, 97] width 173 height 13
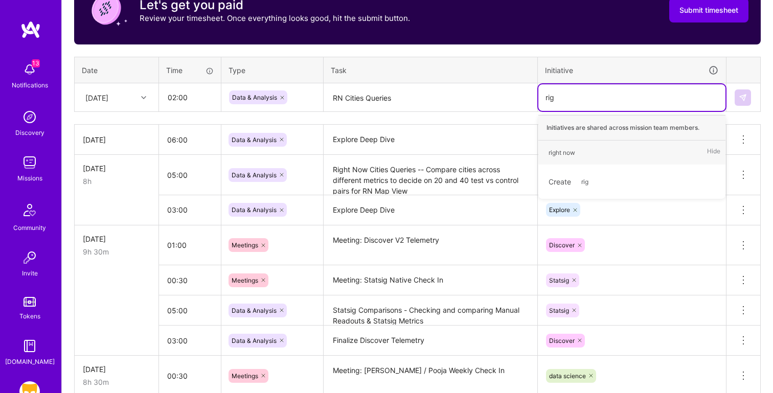
type input "righ"
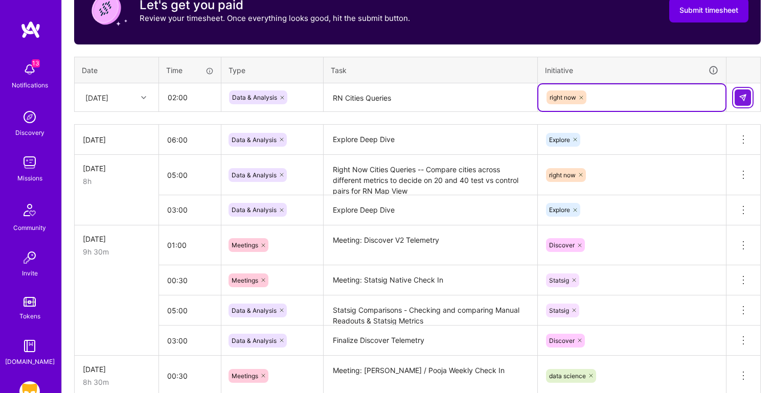
click at [742, 102] on button at bounding box center [743, 97] width 16 height 16
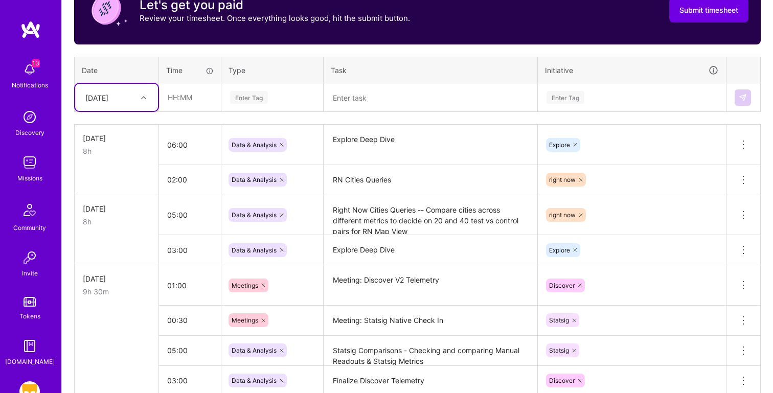
click at [123, 97] on div "[DATE]" at bounding box center [108, 97] width 57 height 17
drag, startPoint x: 106, startPoint y: 185, endPoint x: 104, endPoint y: 215, distance: 30.2
click at [104, 215] on div "[DATE] [DATE] [DATE] [DATE] [DATE] [DATE] [DATE] [DATE] [DATE] [DATE] [DATE] [D…" at bounding box center [116, 191] width 83 height 153
click at [101, 193] on div "[DATE]" at bounding box center [116, 188] width 83 height 19
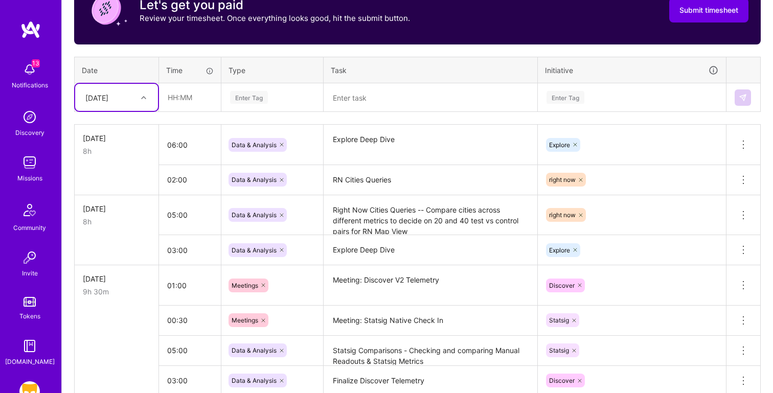
click at [388, 93] on textarea at bounding box center [431, 97] width 212 height 27
paste textarea "Meeting: Revenue Working Group"
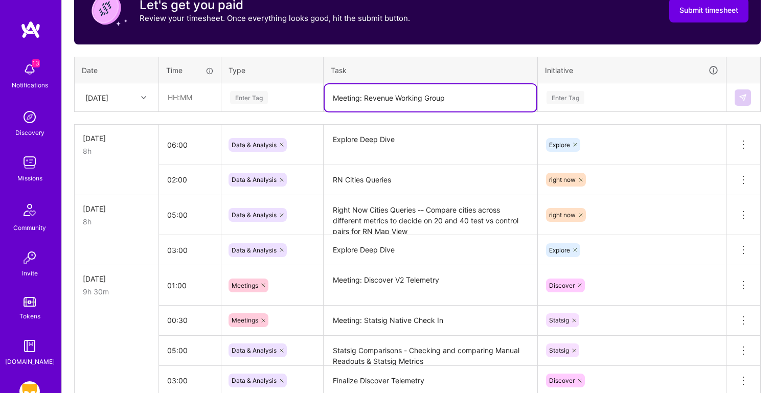
type textarea "Meeting: Revenue Working Group"
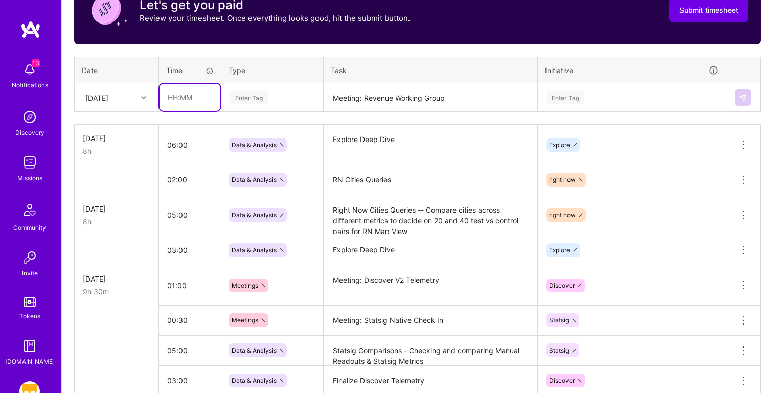
click at [174, 99] on input "text" at bounding box center [190, 97] width 61 height 27
type input "00:45"
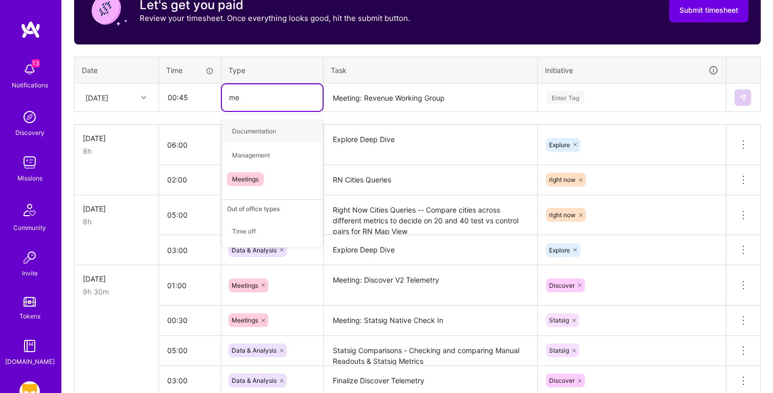
type input "mee"
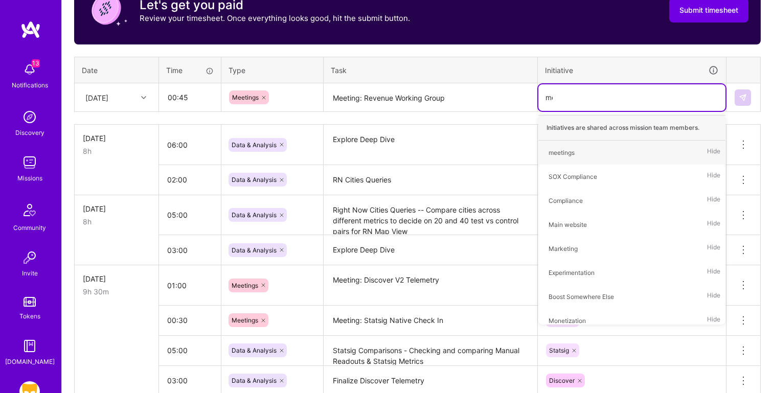
type input "mon"
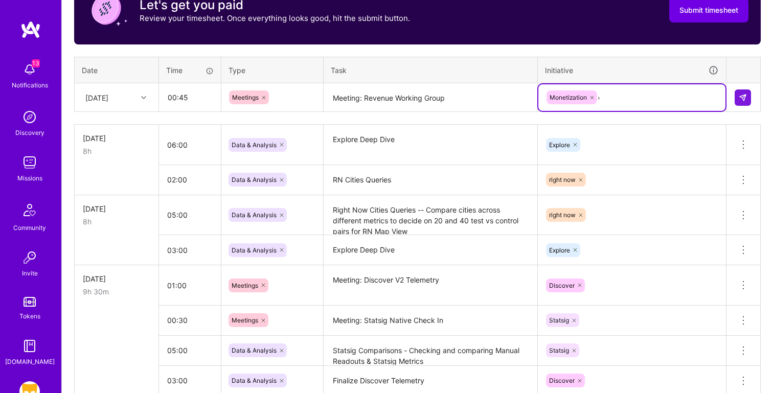
type input "ex"
click at [745, 99] on img at bounding box center [743, 98] width 8 height 8
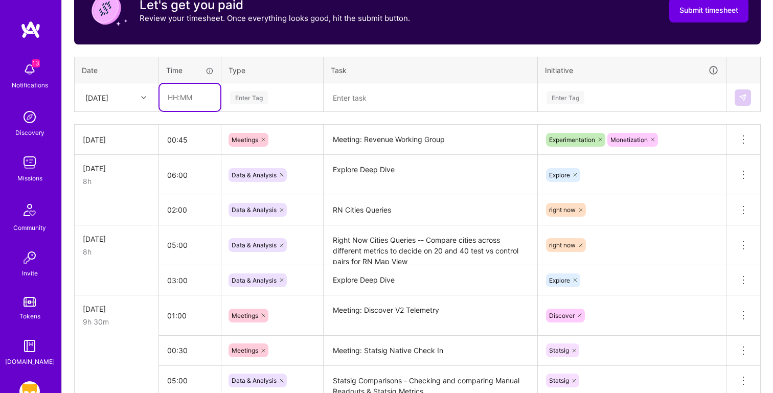
click at [172, 100] on input "text" at bounding box center [190, 97] width 61 height 27
type input "04:00"
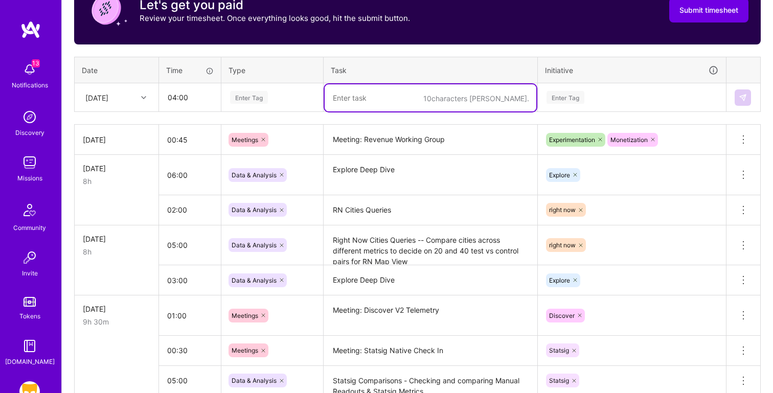
click at [362, 95] on textarea at bounding box center [431, 97] width 212 height 27
paste textarea "Experiment Readout & Funnels Updates"
type textarea "Experiment Readout & Funnels Updates"
click at [252, 100] on div "Enter Tag" at bounding box center [249, 97] width 38 height 16
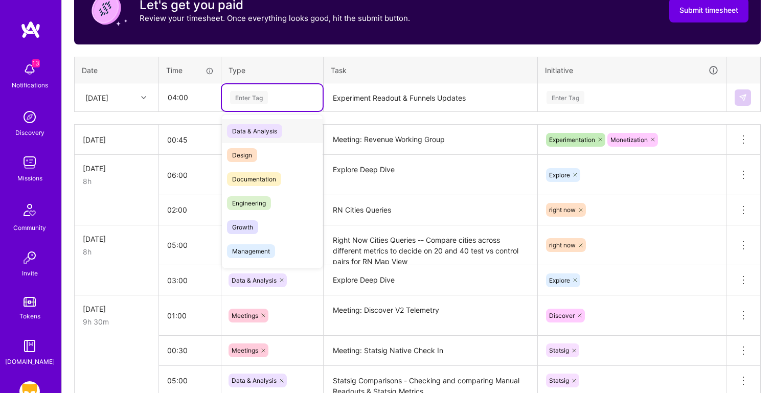
click at [294, 136] on div "Data & Analysis" at bounding box center [272, 131] width 101 height 24
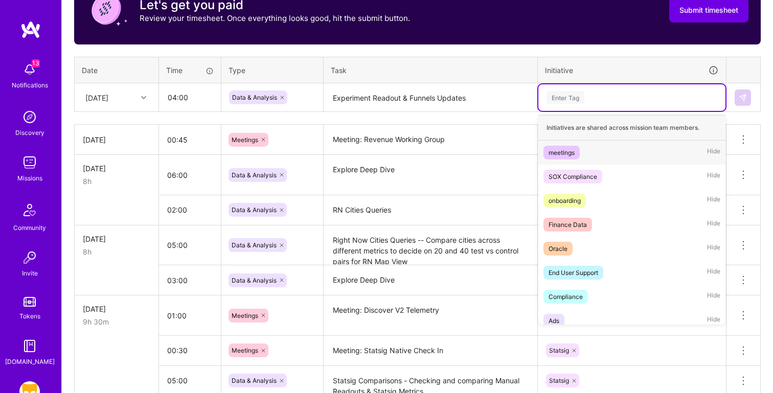
click at [587, 98] on div "Enter Tag" at bounding box center [632, 97] width 173 height 13
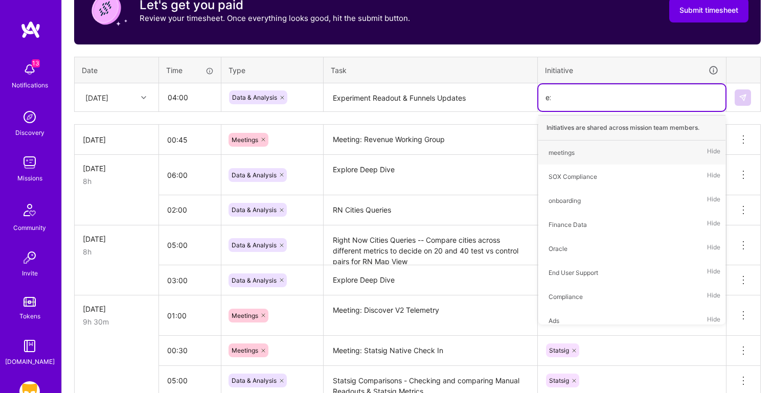
type input "exp"
type input "mon"
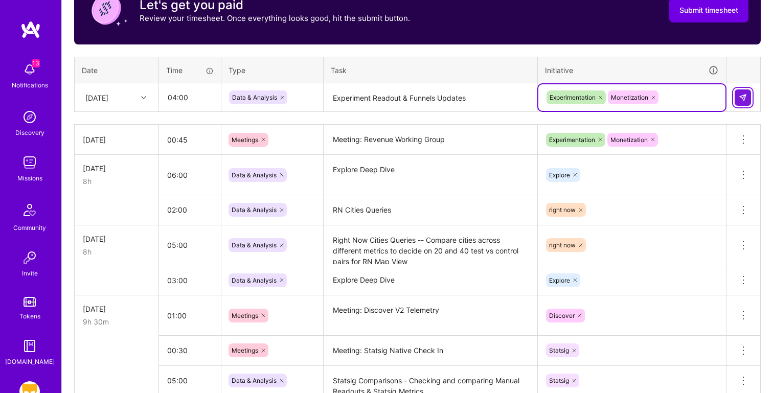
click at [745, 92] on button at bounding box center [743, 97] width 16 height 16
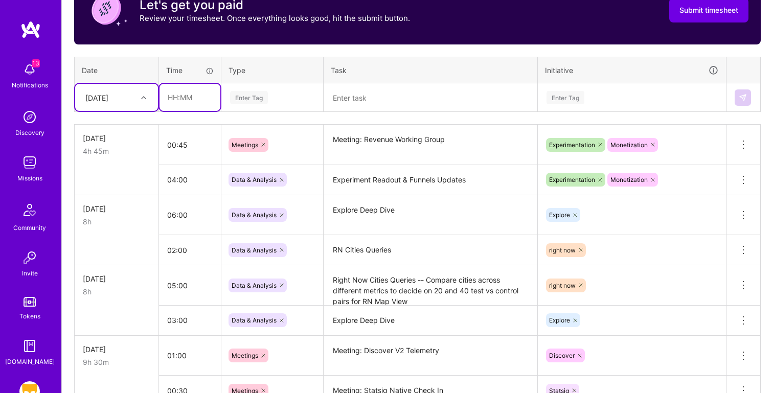
click at [185, 98] on input "text" at bounding box center [190, 97] width 61 height 27
type input "02:00"
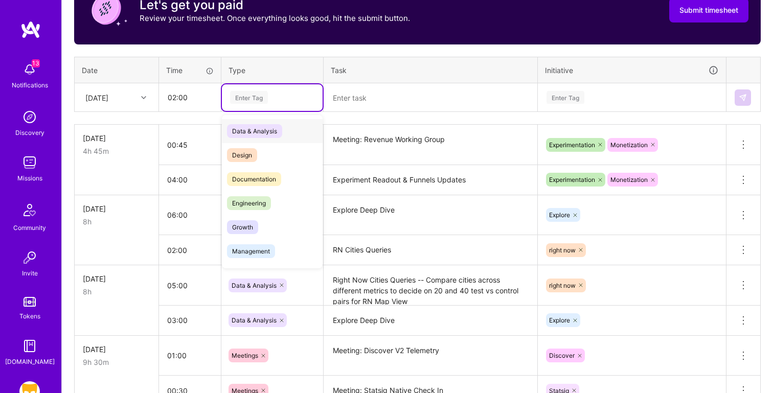
click at [289, 122] on div "Data & Analysis" at bounding box center [272, 131] width 101 height 24
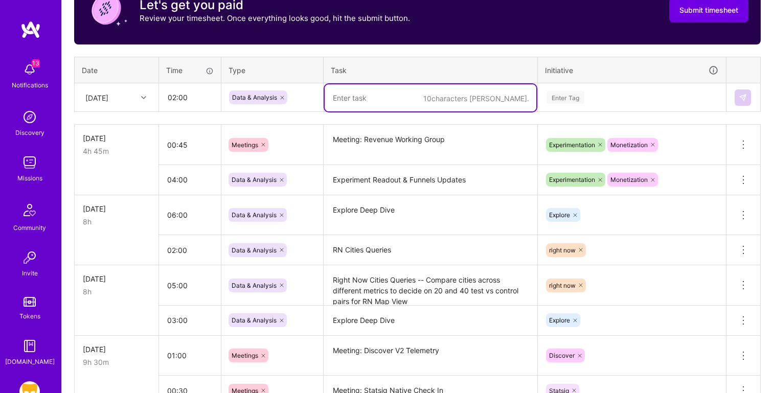
click at [384, 108] on textarea at bounding box center [431, 97] width 212 height 27
paste textarea "RN Dashboard Updates"
type textarea "RN Dashboard Updates"
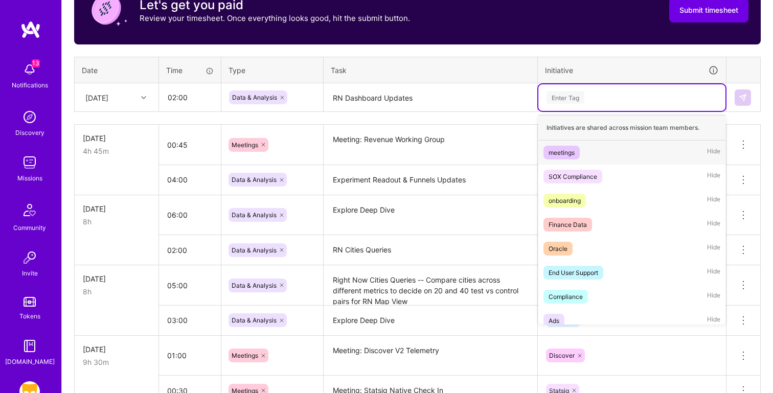
click at [597, 94] on div "Enter Tag" at bounding box center [632, 97] width 173 height 13
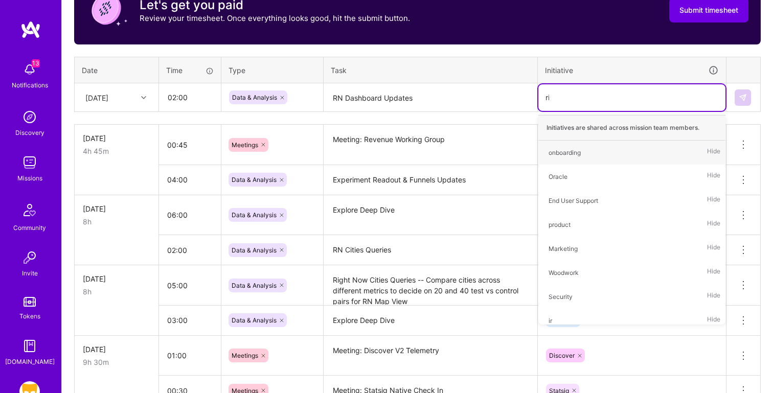
type input "righ"
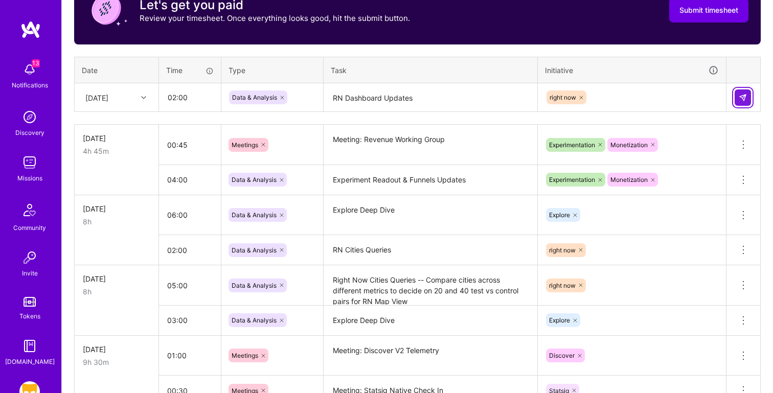
click at [744, 94] on img at bounding box center [743, 98] width 8 height 8
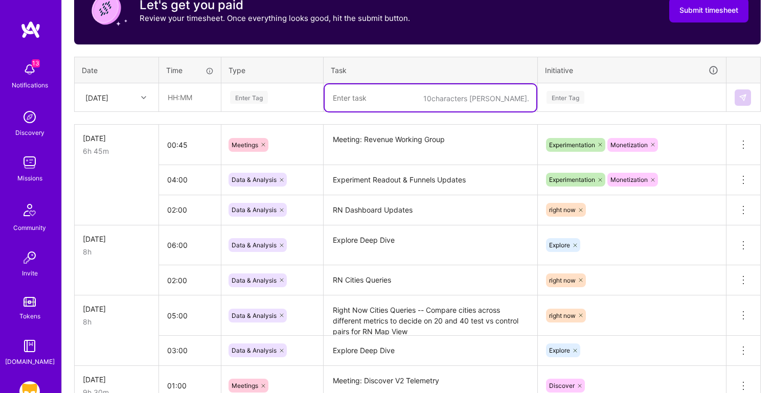
click at [402, 104] on textarea at bounding box center [431, 97] width 212 height 27
paste textarea "RN Map Cities Analysis"
type textarea "RN Map Cities Analysis"
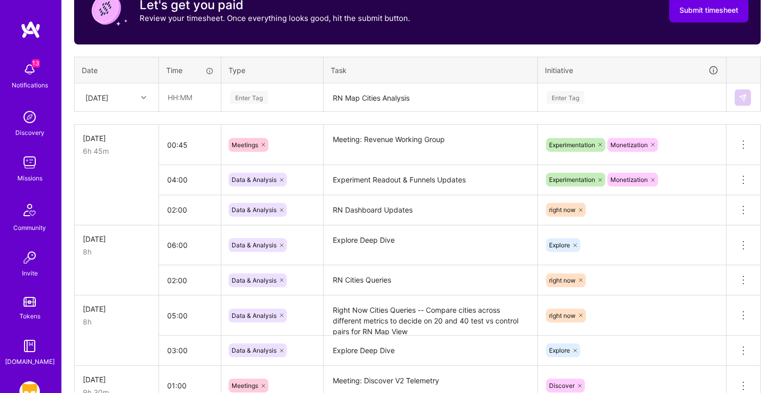
click at [161, 111] on td at bounding box center [190, 97] width 62 height 29
click at [185, 103] on input "text" at bounding box center [190, 97] width 61 height 27
type input "02:00"
click at [570, 92] on div "Enter Tag" at bounding box center [566, 97] width 38 height 16
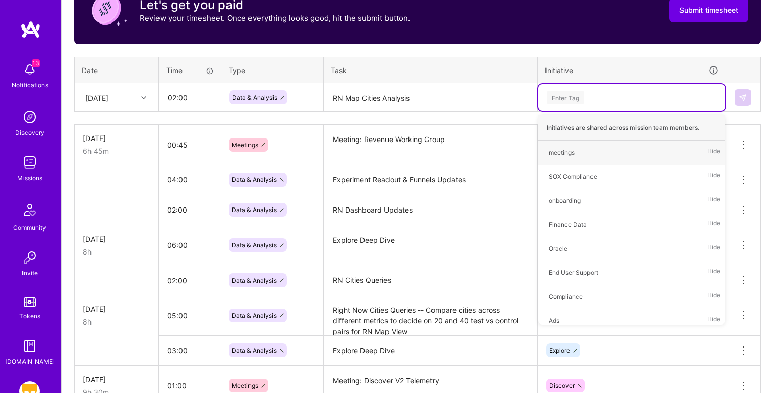
type input "d"
type input "righ"
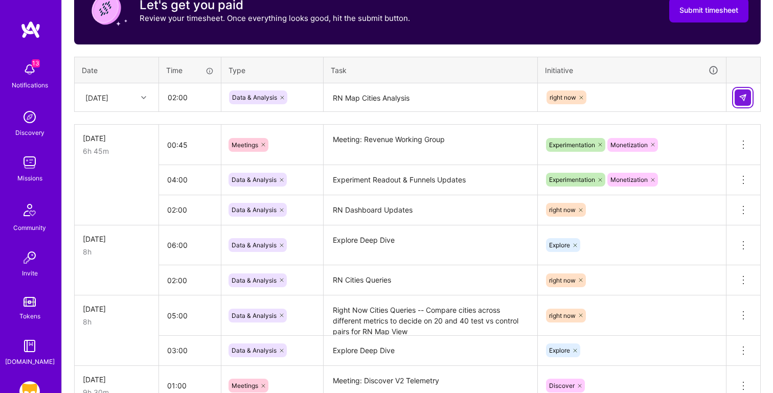
click at [740, 97] on img at bounding box center [743, 98] width 8 height 8
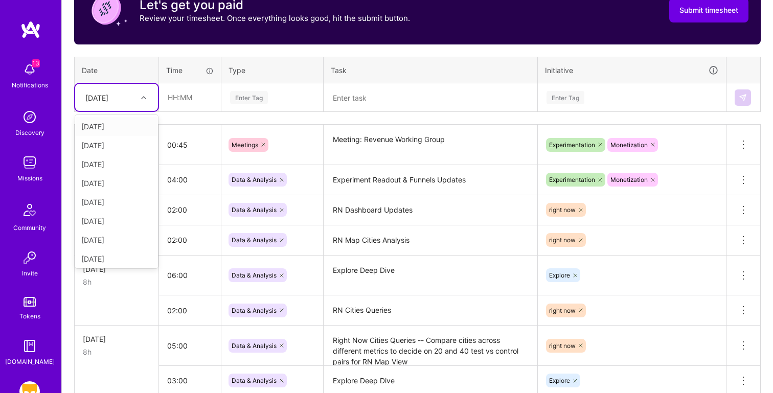
click at [108, 98] on div "[DATE]" at bounding box center [96, 97] width 23 height 11
click at [106, 208] on div "[DATE]" at bounding box center [116, 205] width 83 height 19
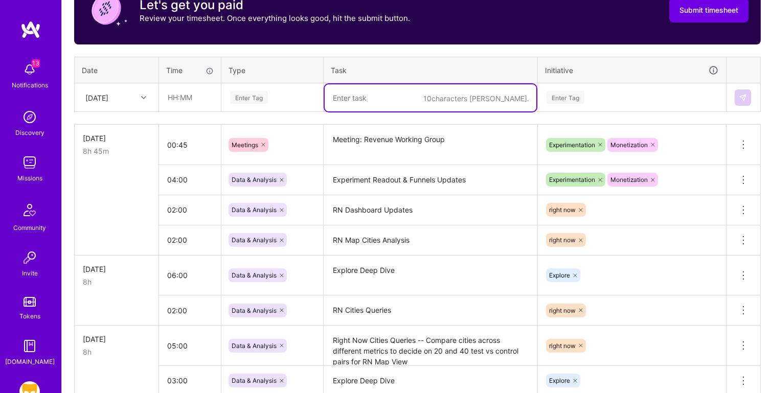
click at [358, 91] on textarea at bounding box center [431, 97] width 212 height 27
paste textarea "Finalize RN Map Cities Analysis"
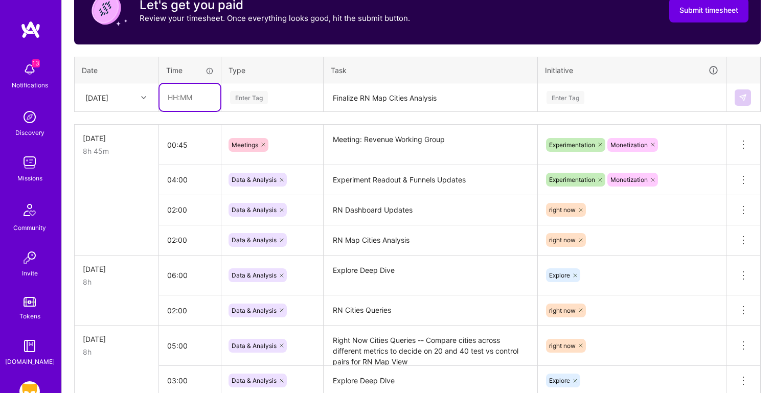
click at [184, 109] on input "text" at bounding box center [190, 97] width 61 height 27
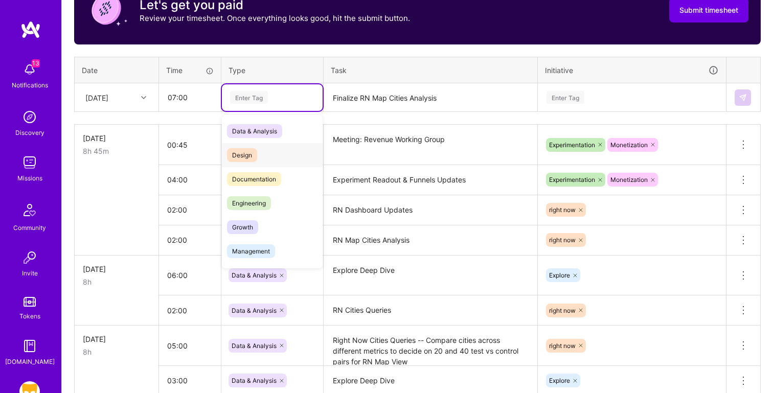
click at [293, 141] on div "Data & Analysis" at bounding box center [272, 131] width 101 height 24
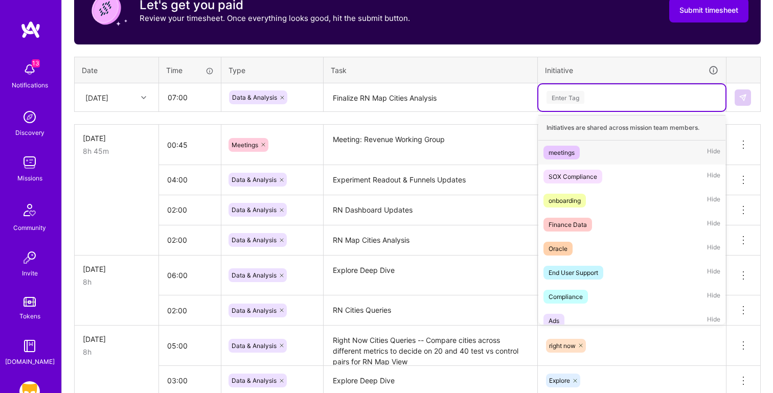
click at [575, 93] on div "Enter Tag" at bounding box center [566, 97] width 38 height 16
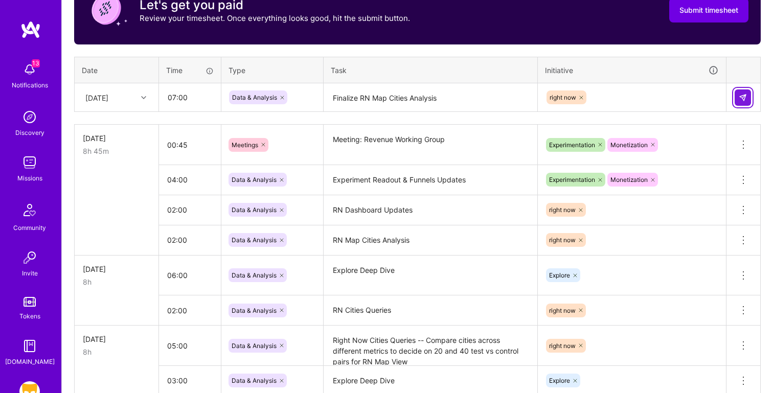
click at [747, 99] on img at bounding box center [743, 98] width 8 height 8
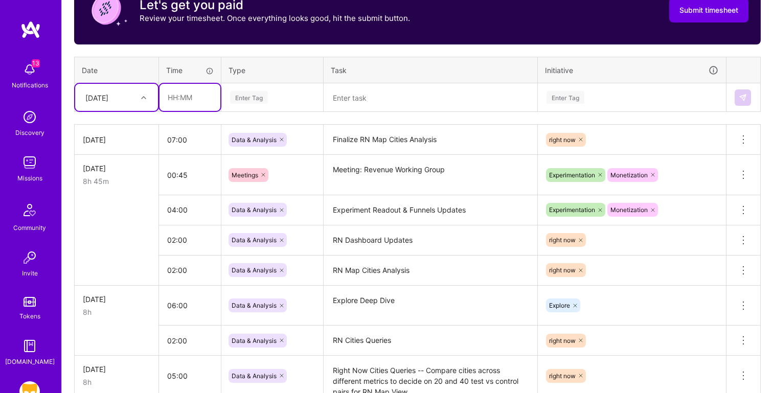
click at [171, 102] on input "text" at bounding box center [190, 97] width 61 height 27
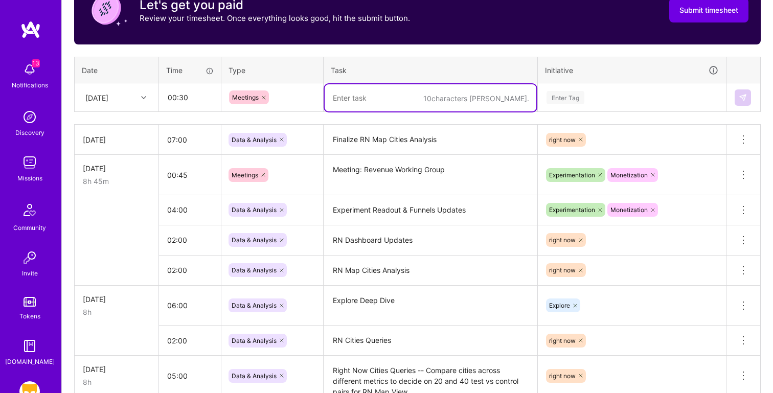
paste textarea "Meeting: [PERSON_NAME]/ Pooja weekly"
click at [571, 97] on div "Enter Tag" at bounding box center [566, 97] width 38 height 16
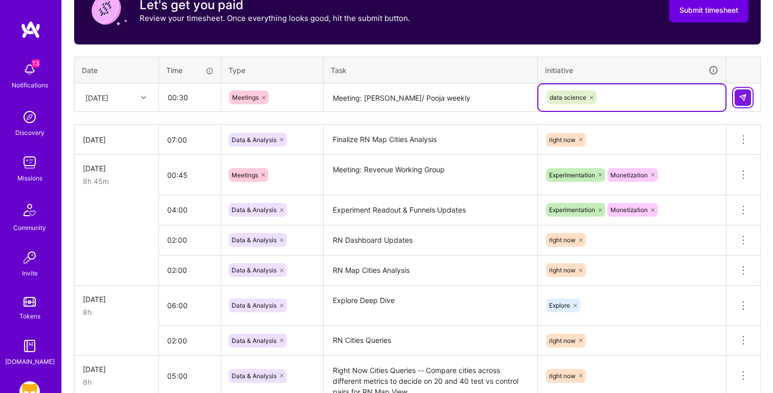
click at [749, 96] on button at bounding box center [743, 97] width 16 height 16
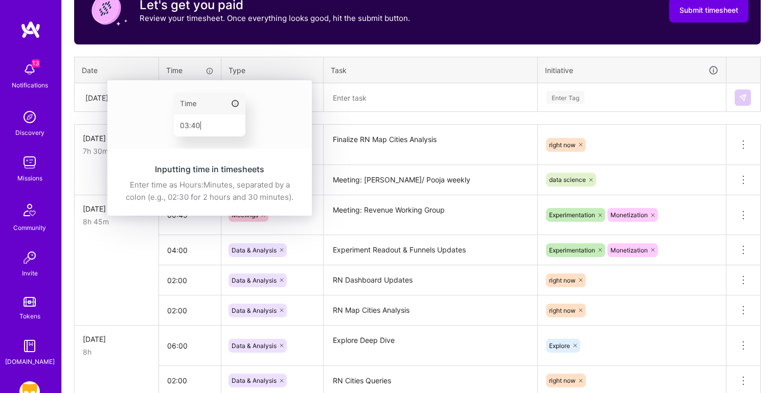
click at [184, 102] on img at bounding box center [209, 114] width 205 height 69
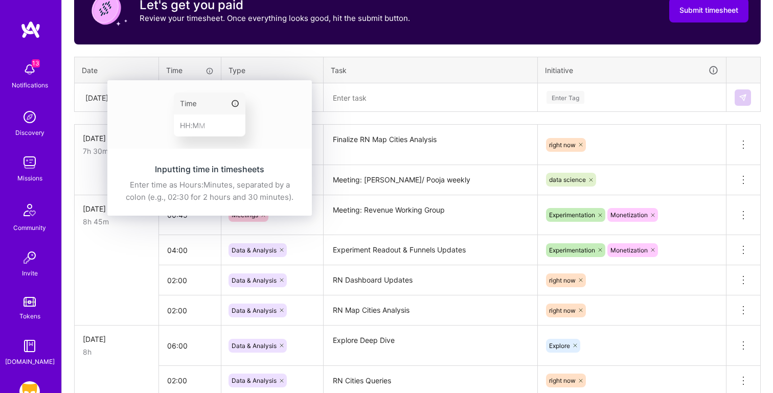
click at [185, 98] on img at bounding box center [209, 114] width 205 height 69
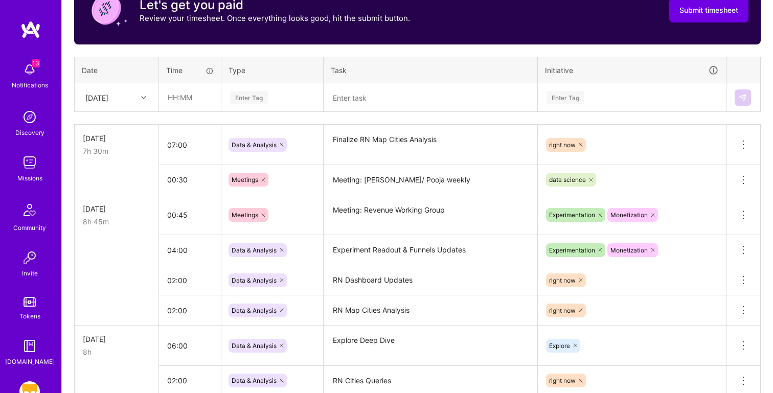
click at [182, 103] on input "text" at bounding box center [190, 97] width 61 height 27
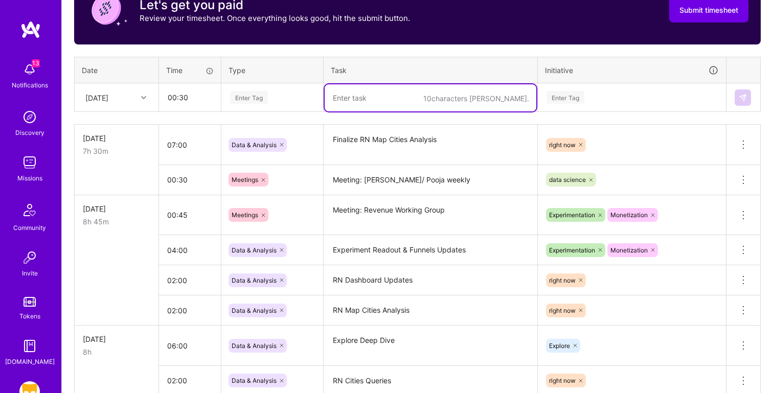
click at [353, 93] on textarea at bounding box center [431, 97] width 212 height 27
paste textarea "Meeting: RN Weekly Check In"
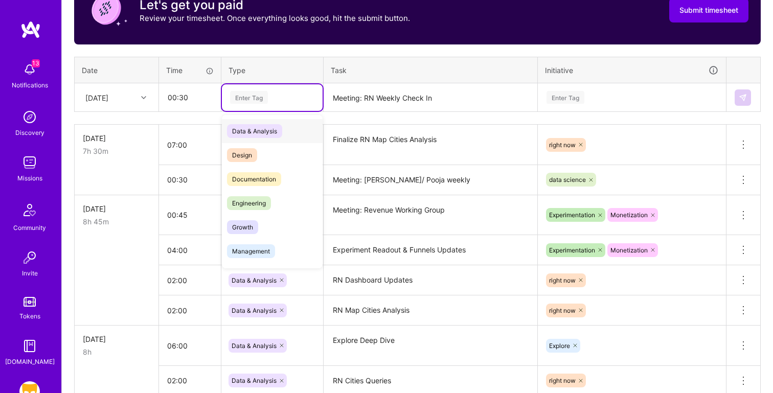
click at [260, 93] on div "Enter Tag" at bounding box center [249, 97] width 38 height 16
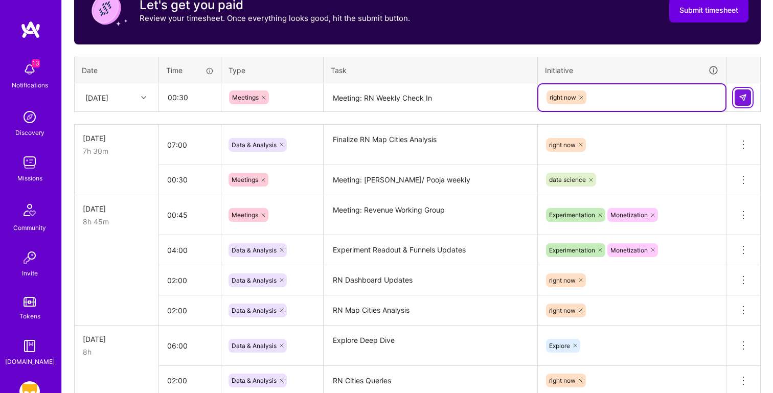
click at [741, 94] on img at bounding box center [743, 98] width 8 height 8
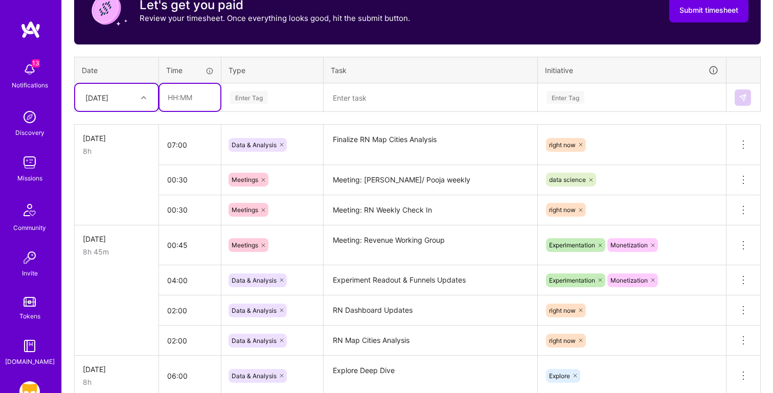
click at [178, 94] on input "text" at bounding box center [190, 97] width 61 height 27
click at [108, 101] on div "[DATE]" at bounding box center [96, 97] width 23 height 11
click at [104, 220] on div "[DATE]" at bounding box center [116, 219] width 83 height 19
click at [350, 96] on textarea at bounding box center [431, 97] width 212 height 27
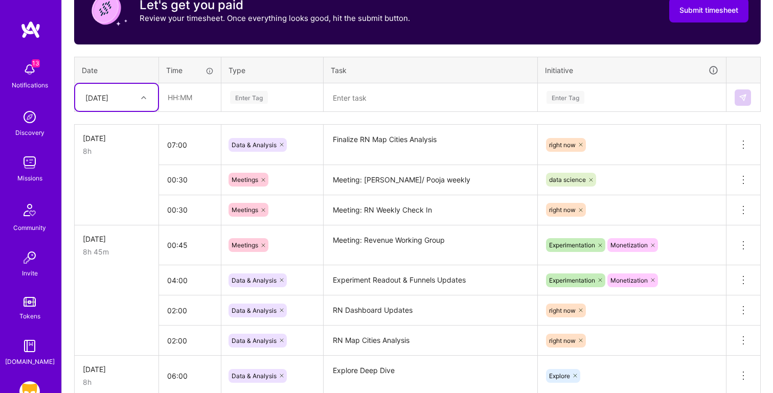
paste textarea "Finalize RN Map Cities Analysis"
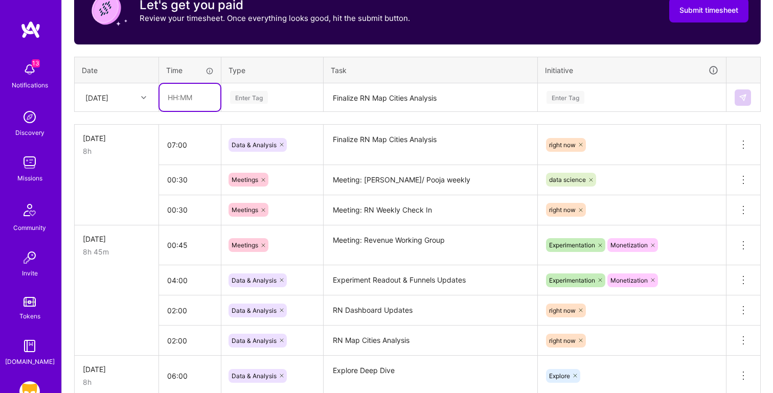
click at [189, 90] on input "text" at bounding box center [190, 97] width 61 height 27
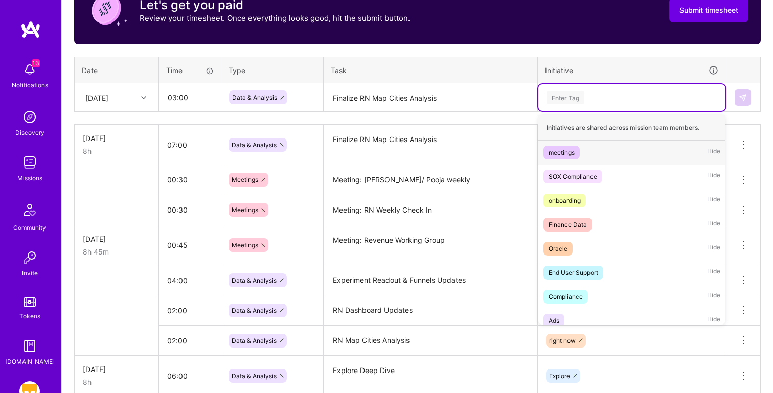
click at [578, 99] on div "Enter Tag" at bounding box center [566, 97] width 38 height 16
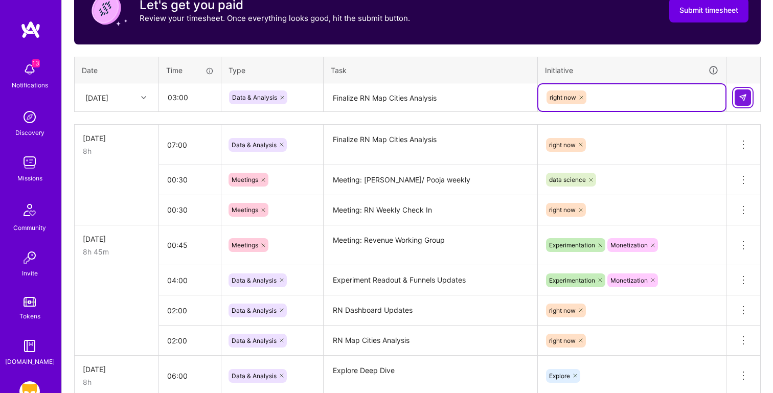
click at [748, 93] on button at bounding box center [743, 97] width 16 height 16
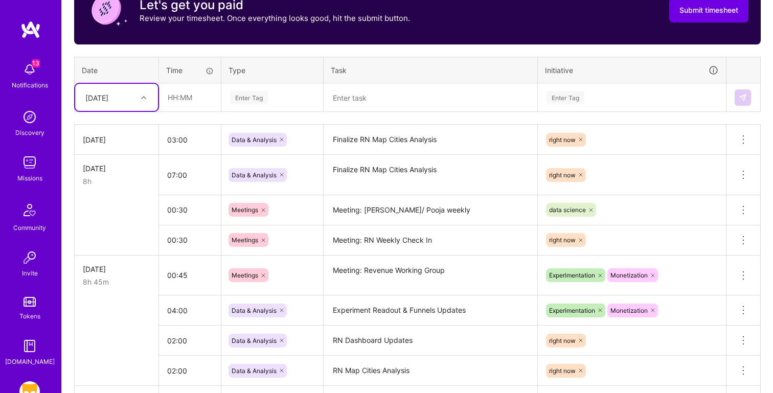
click at [382, 103] on textarea at bounding box center [431, 97] width 212 height 27
paste textarea "Initial Analysis: RN Map Monitoring"
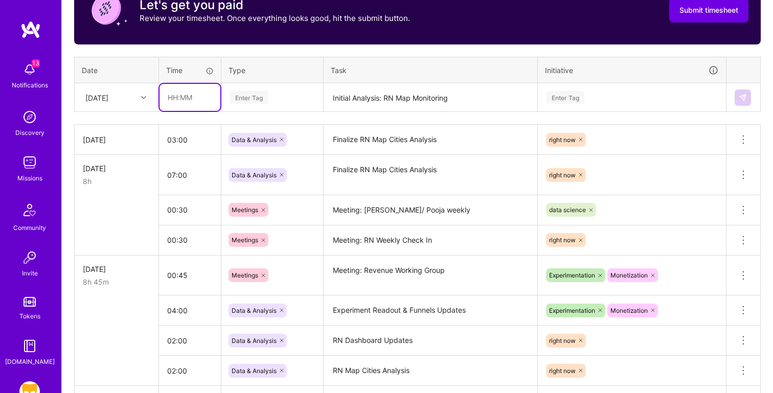
click at [194, 97] on input "text" at bounding box center [190, 97] width 61 height 27
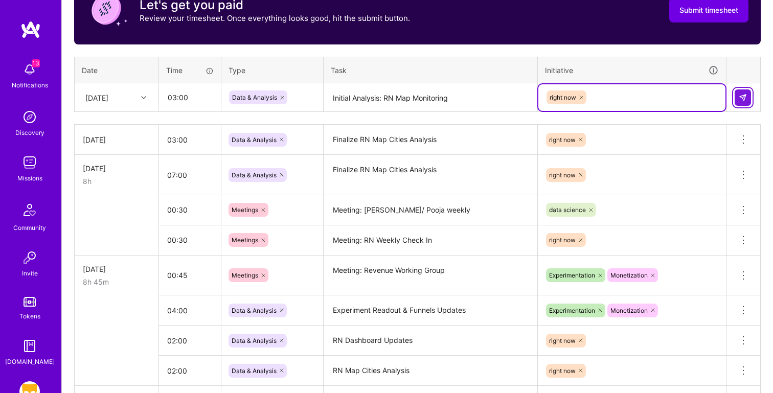
click at [748, 94] on button at bounding box center [743, 97] width 16 height 16
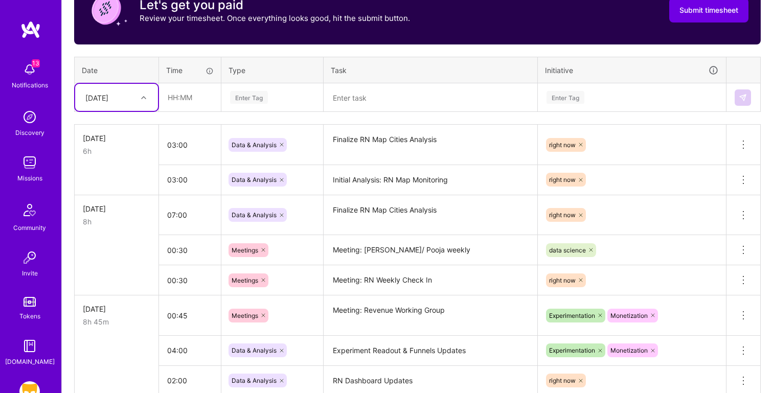
drag, startPoint x: 376, startPoint y: 96, endPoint x: 368, endPoint y: 98, distance: 8.9
click at [376, 95] on textarea at bounding box center [431, 97] width 212 height 27
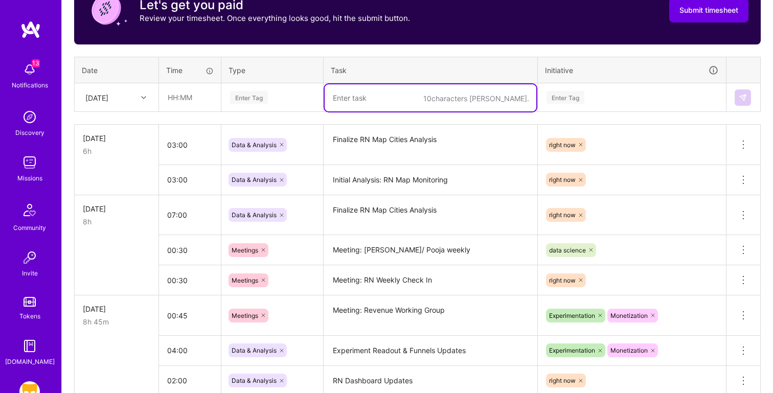
paste textarea "Meeting: RN Anon Design"
click at [171, 99] on input "text" at bounding box center [190, 97] width 61 height 27
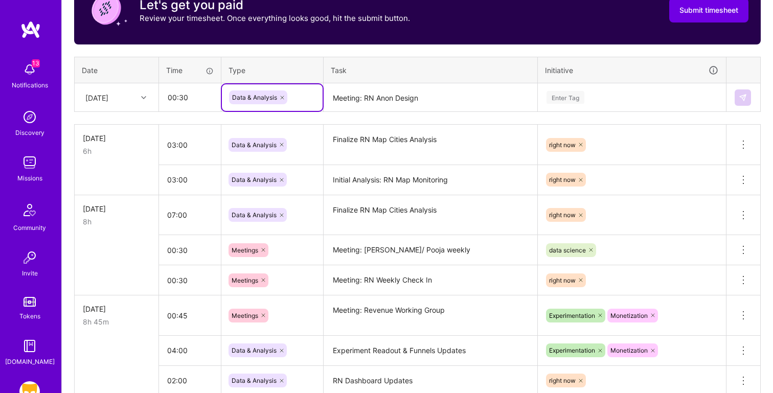
click at [560, 97] on div "Enter Tag" at bounding box center [566, 97] width 38 height 16
click at [748, 93] on button at bounding box center [743, 97] width 16 height 16
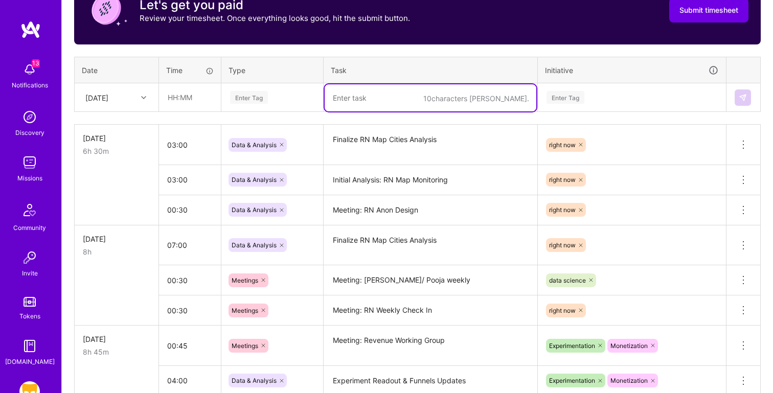
click at [384, 104] on textarea at bounding box center [431, 97] width 212 height 27
paste textarea "Meeting: [PERSON_NAME] / Fio - RN Map Check In"
click at [185, 100] on input "text" at bounding box center [190, 97] width 61 height 27
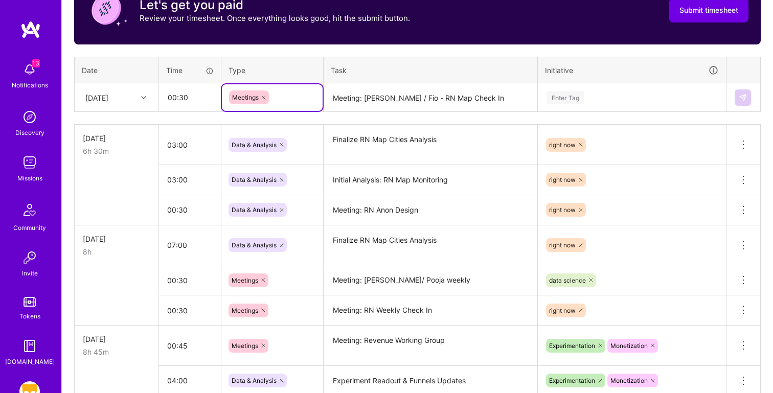
click at [614, 100] on div "Enter Tag" at bounding box center [632, 97] width 173 height 13
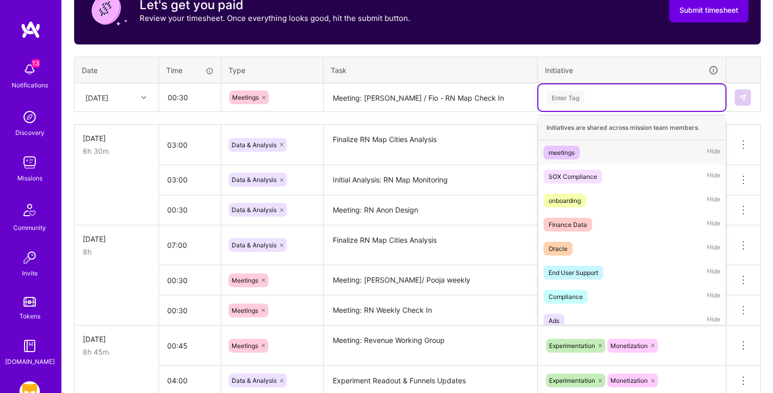
click at [284, 209] on icon at bounding box center [282, 210] width 6 height 6
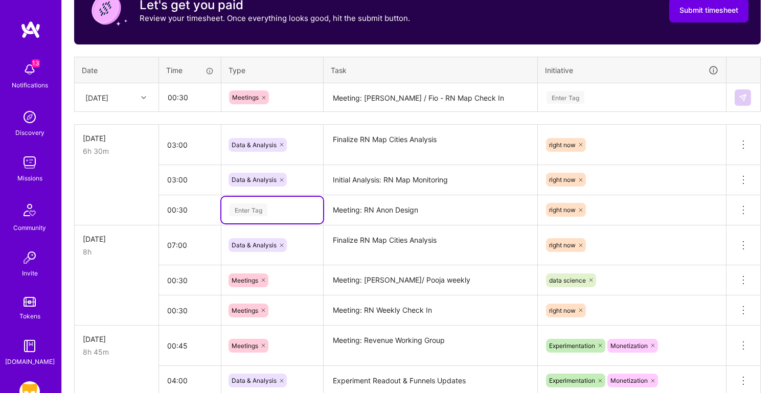
click at [278, 209] on div "Enter Tag" at bounding box center [272, 210] width 87 height 13
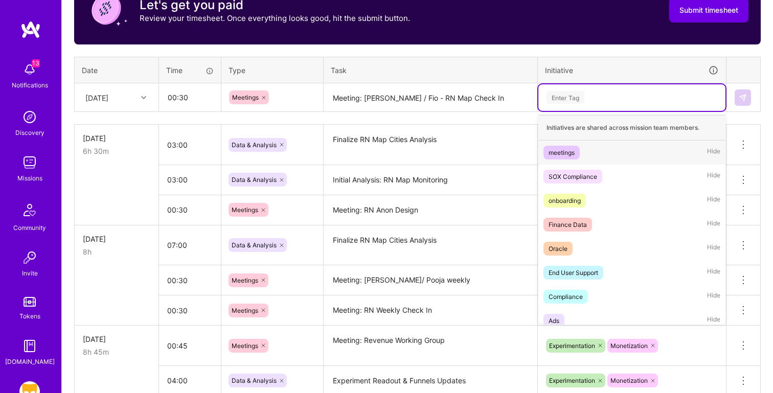
click at [621, 91] on div "Enter Tag" at bounding box center [632, 97] width 173 height 13
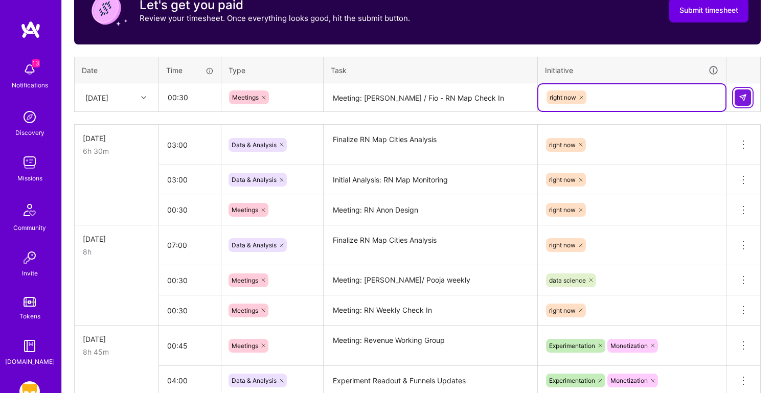
click at [743, 98] on img at bounding box center [743, 98] width 8 height 8
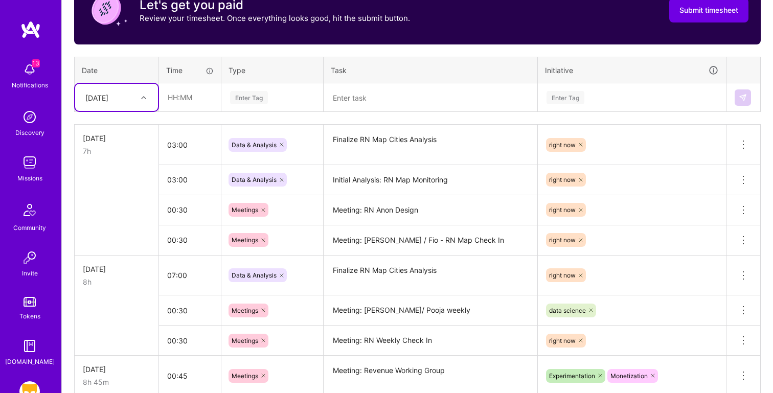
click at [365, 92] on textarea at bounding box center [431, 97] width 212 height 27
paste textarea "Statsig Metrics Comparisons"
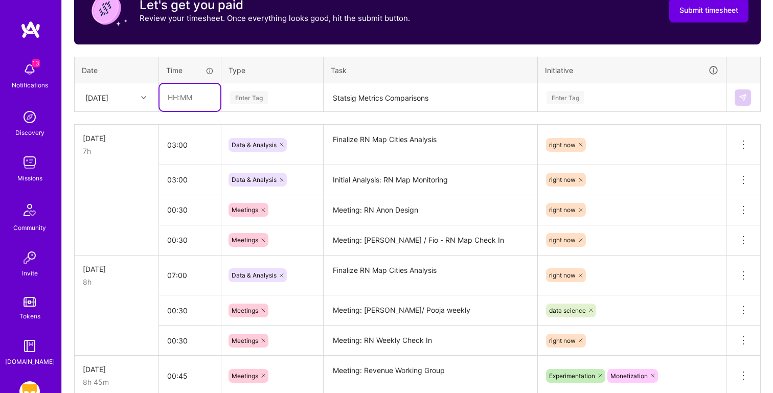
click at [190, 94] on input "text" at bounding box center [190, 97] width 61 height 27
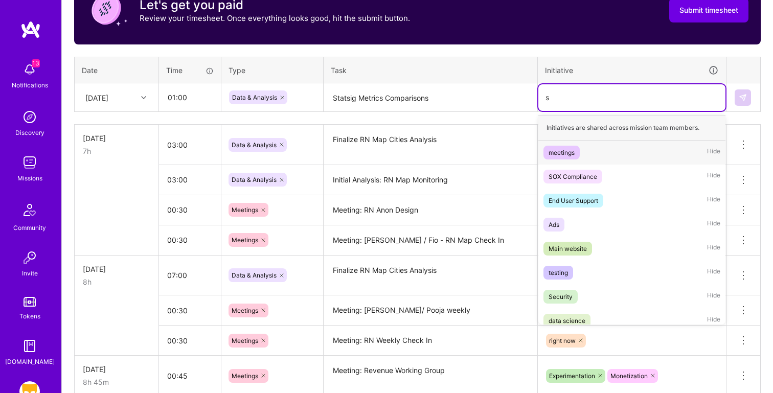
click at [613, 93] on div "s s" at bounding box center [632, 97] width 173 height 13
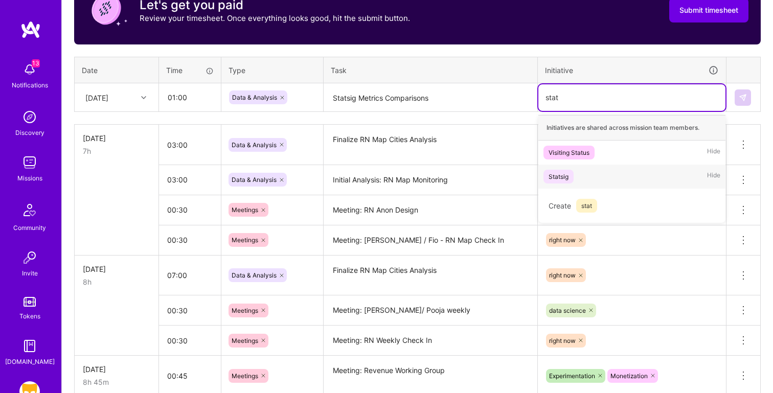
click at [602, 179] on div "Statsig Hide" at bounding box center [632, 177] width 187 height 24
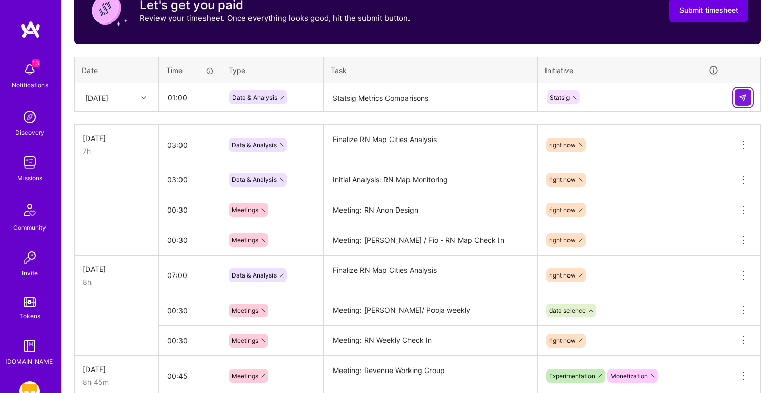
click at [741, 98] on img at bounding box center [743, 98] width 8 height 8
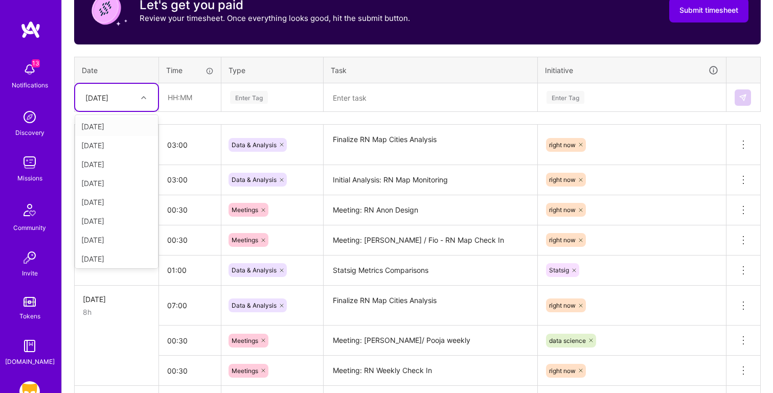
click at [108, 94] on div "[DATE]" at bounding box center [96, 97] width 23 height 11
click at [115, 239] on div "[DATE]" at bounding box center [116, 238] width 83 height 19
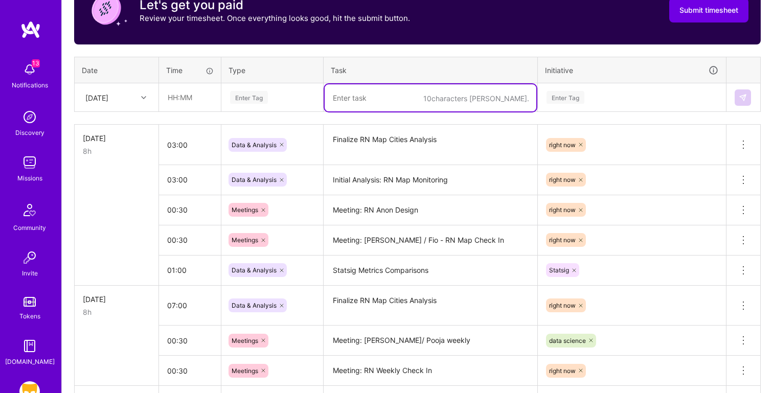
click at [387, 86] on textarea at bounding box center [431, 97] width 212 height 27
paste textarea "RN Explicit Content Analytics Instrumentation"
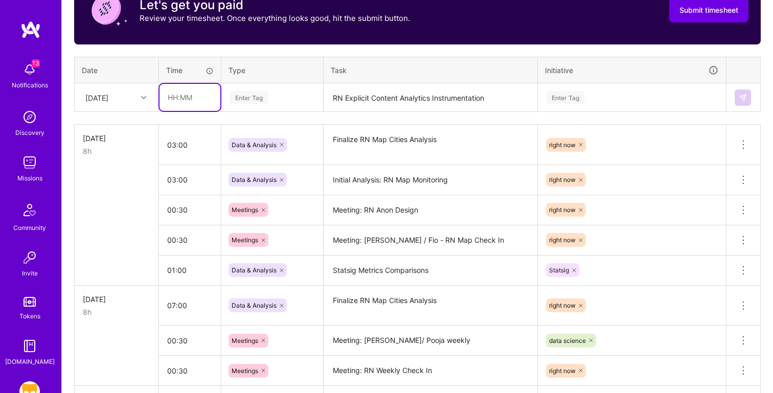
click at [169, 97] on input "text" at bounding box center [190, 97] width 61 height 27
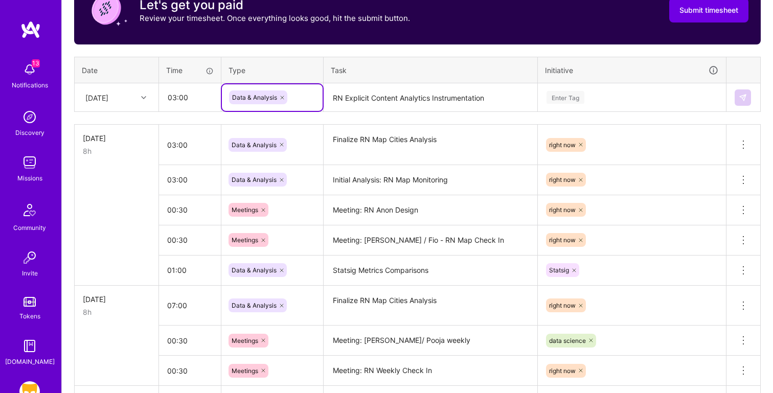
drag, startPoint x: 587, startPoint y: 105, endPoint x: 584, endPoint y: 93, distance: 12.2
click at [587, 105] on div "Enter Tag" at bounding box center [632, 97] width 187 height 27
click at [739, 95] on img at bounding box center [743, 98] width 8 height 8
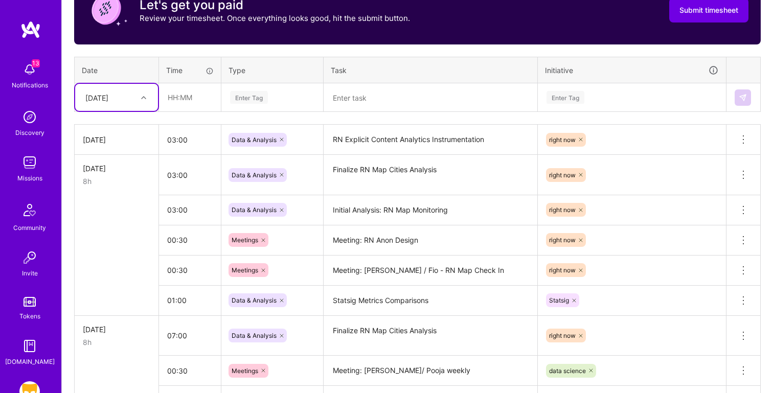
click at [366, 96] on textarea at bounding box center [431, 97] width 212 height 27
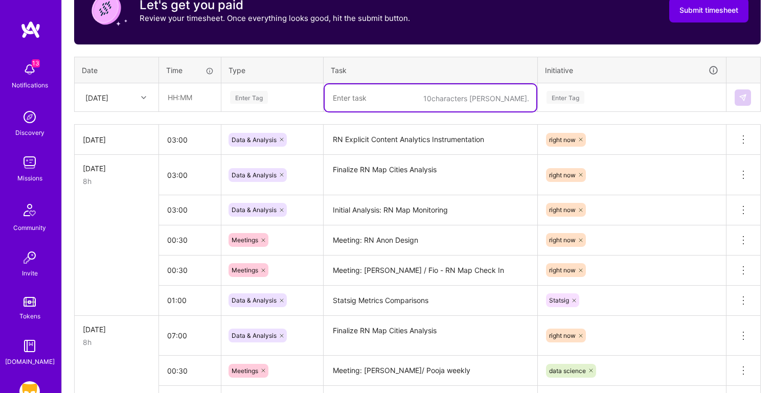
paste textarea "Meeting: RN Parking Lot"
click at [186, 99] on input "text" at bounding box center [190, 97] width 61 height 27
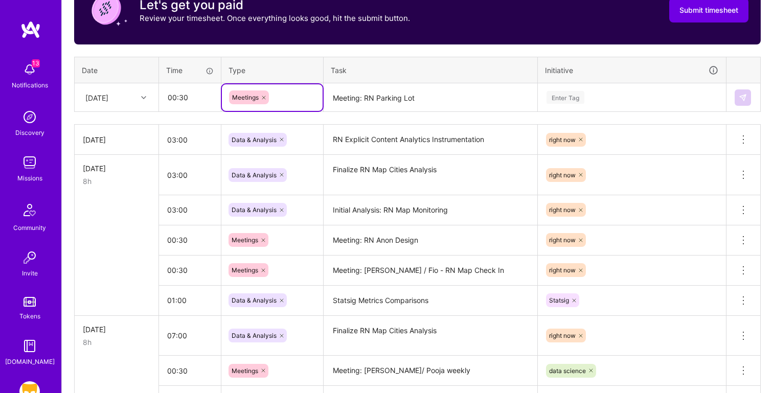
click at [580, 103] on div "Enter Tag" at bounding box center [566, 97] width 38 height 16
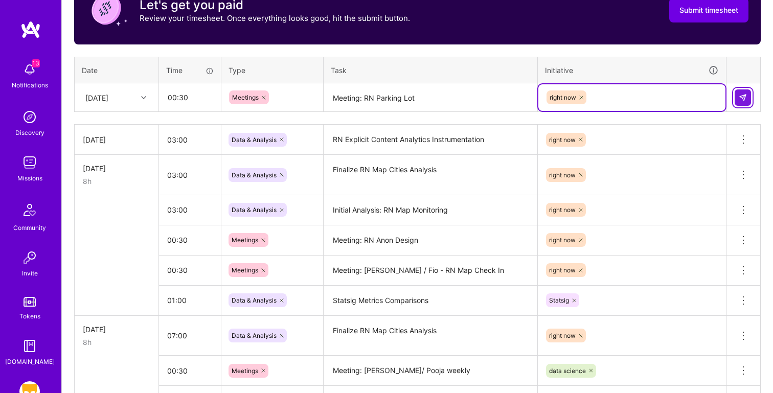
click at [747, 93] on button at bounding box center [743, 97] width 16 height 16
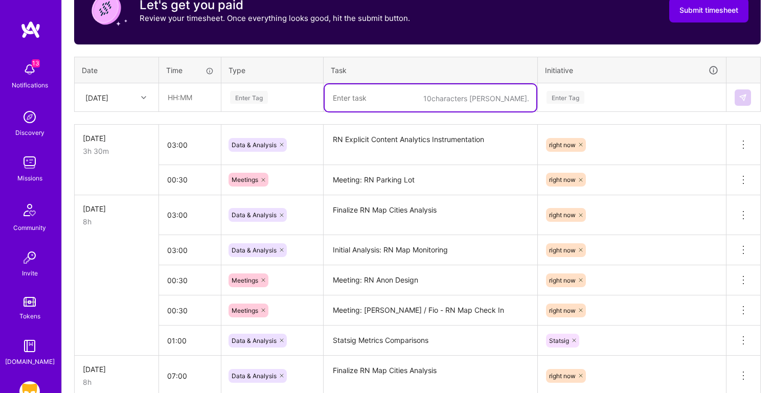
click at [355, 93] on textarea at bounding box center [431, 97] width 212 height 27
paste textarea "Meeting: Pooja - Profile Insights"
click at [149, 93] on div at bounding box center [145, 97] width 16 height 13
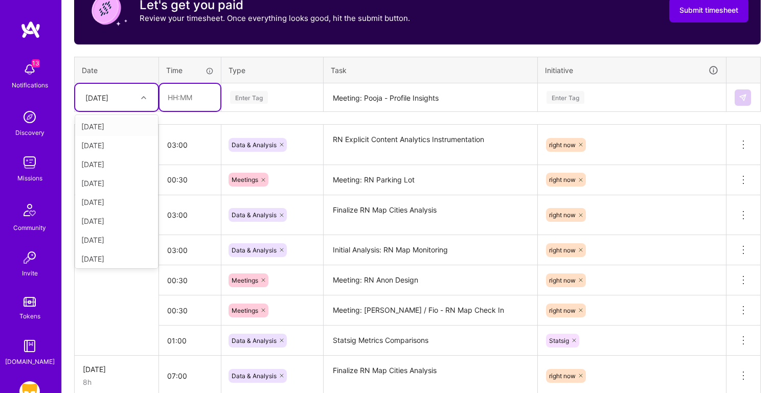
click at [181, 94] on input "text" at bounding box center [190, 97] width 61 height 27
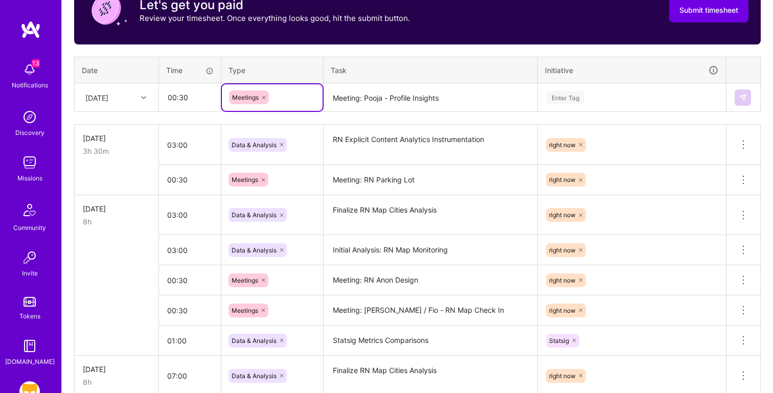
click at [625, 89] on div "Enter Tag" at bounding box center [632, 97] width 187 height 27
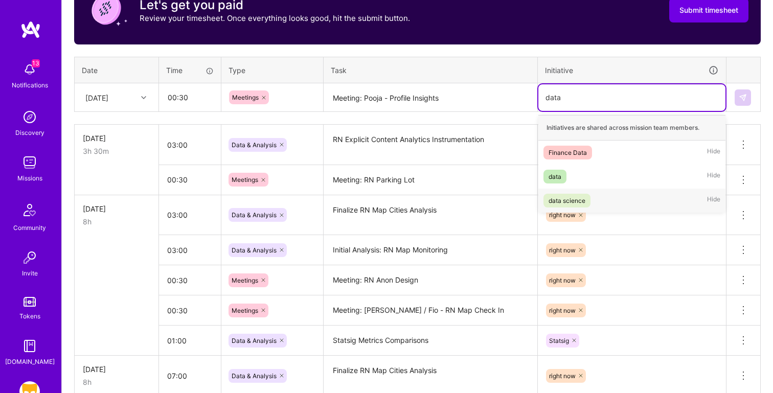
click at [582, 198] on div "data science" at bounding box center [567, 200] width 37 height 11
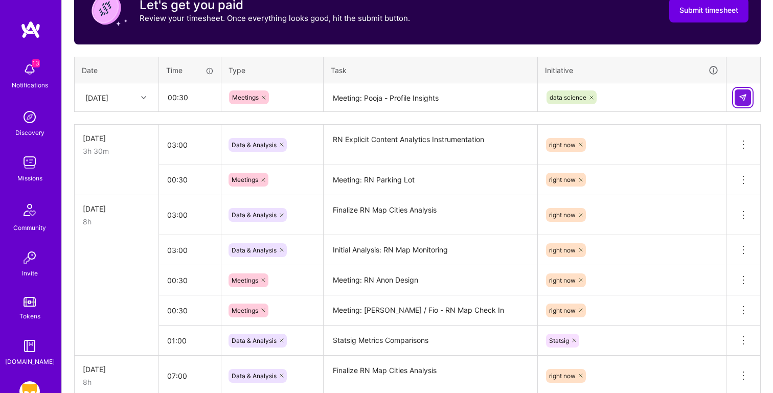
click at [747, 91] on button at bounding box center [743, 97] width 16 height 16
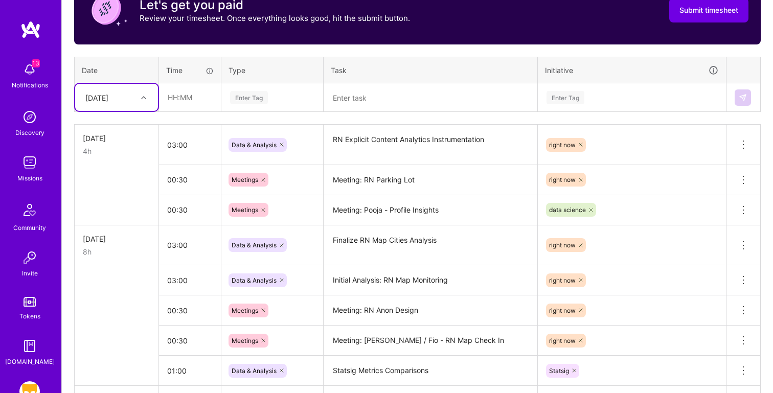
click at [382, 90] on textarea at bounding box center [431, 97] width 212 height 27
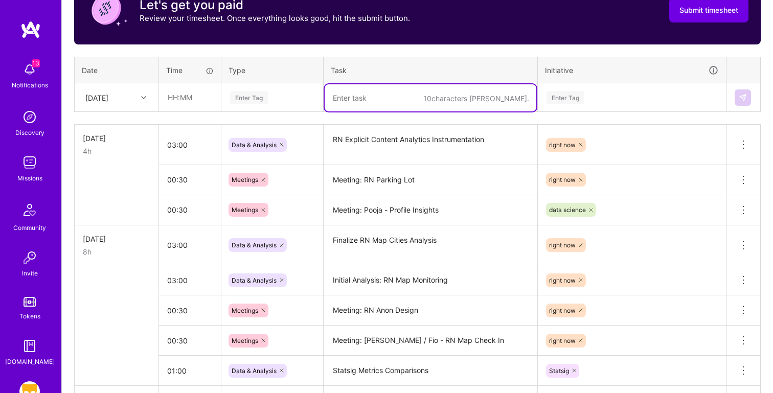
paste textarea "DAU Analysis Deep Dive"
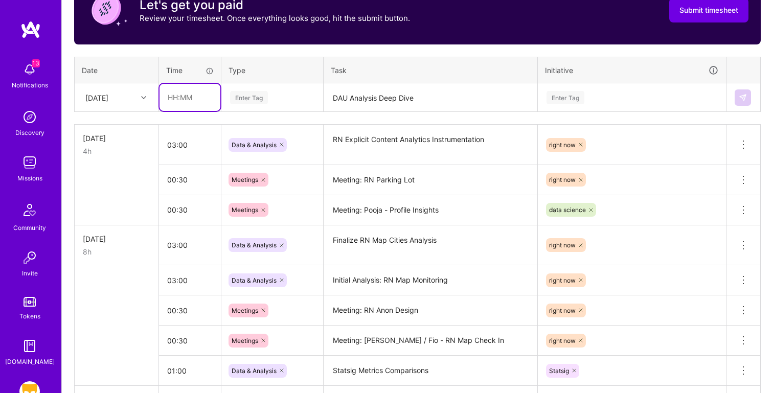
click at [170, 97] on input "text" at bounding box center [190, 97] width 61 height 27
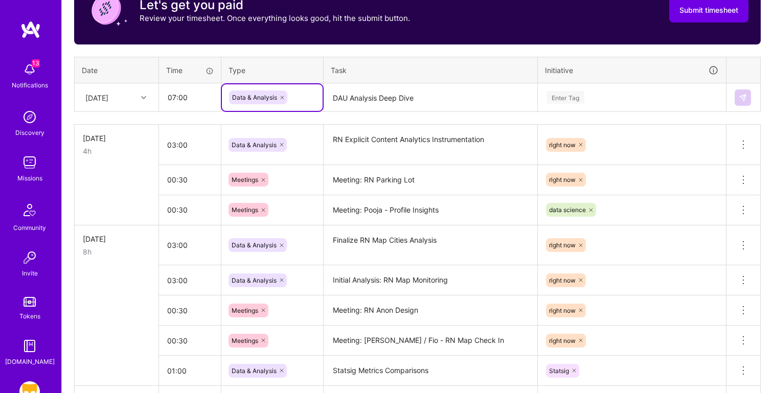
click at [605, 95] on div "Enter Tag" at bounding box center [632, 97] width 173 height 13
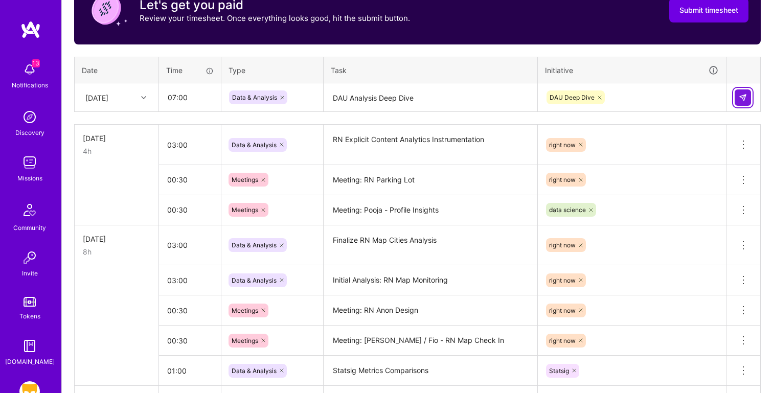
click at [739, 94] on img at bounding box center [743, 98] width 8 height 8
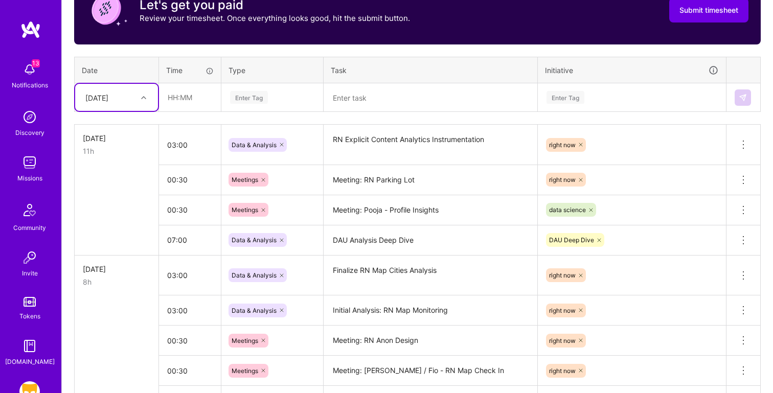
click at [98, 95] on div "[DATE]" at bounding box center [96, 97] width 23 height 11
click at [99, 255] on div "[DATE]" at bounding box center [116, 257] width 83 height 19
click at [381, 100] on textarea at bounding box center [431, 97] width 212 height 27
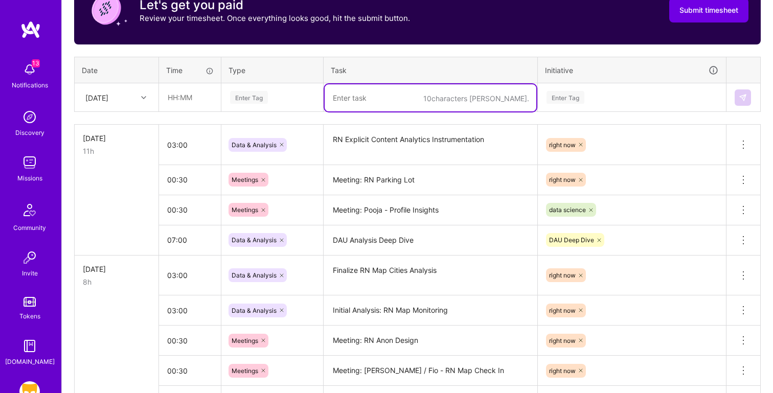
paste textarea "Meeting: 1:1 Pooja"
click at [200, 98] on input "text" at bounding box center [190, 97] width 61 height 27
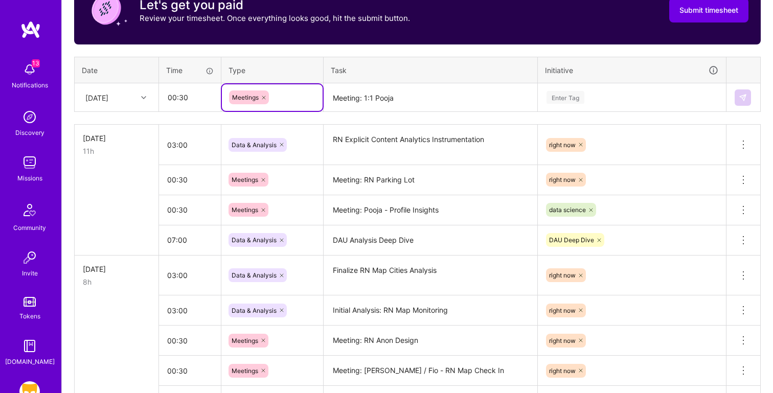
click at [591, 95] on div "Enter Tag" at bounding box center [632, 97] width 173 height 13
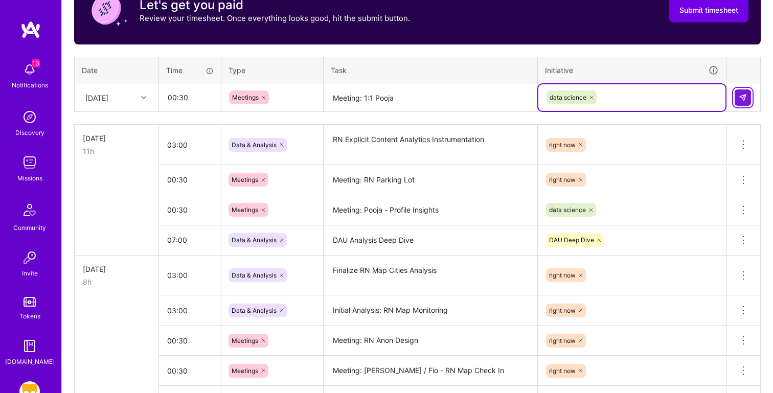
click at [746, 98] on img at bounding box center [743, 98] width 8 height 8
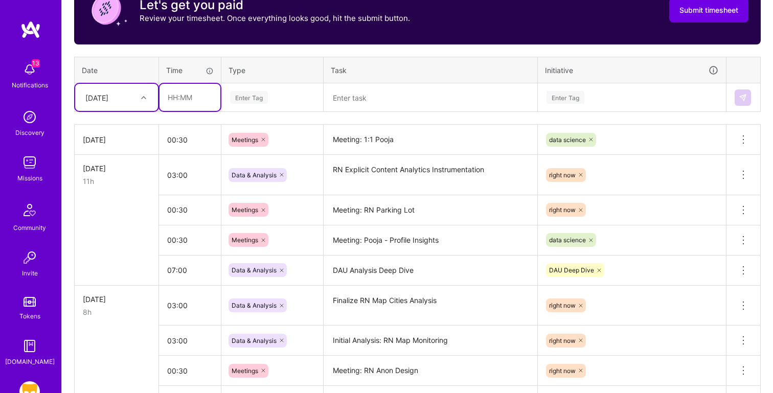
click at [182, 95] on input "text" at bounding box center [190, 97] width 61 height 27
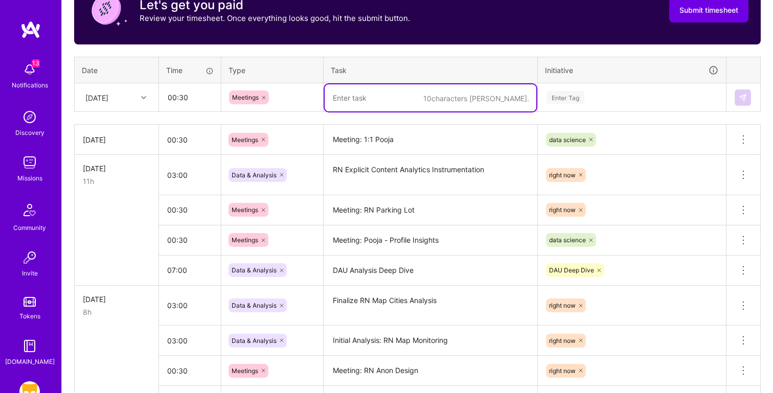
paste textarea "Meeting: Check In with [PERSON_NAME]"
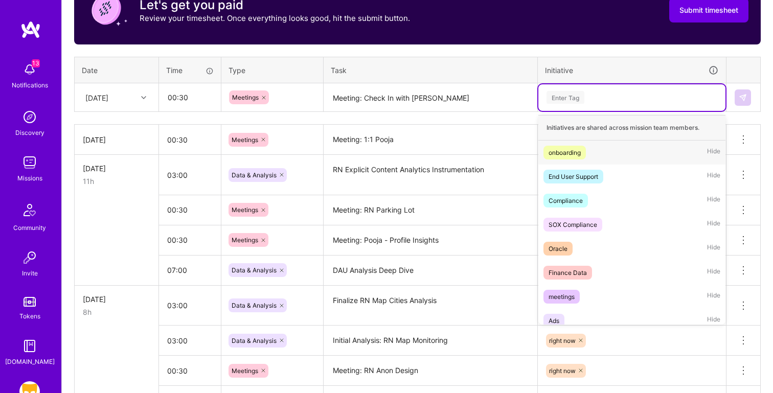
click at [584, 100] on div "Enter Tag" at bounding box center [566, 97] width 38 height 16
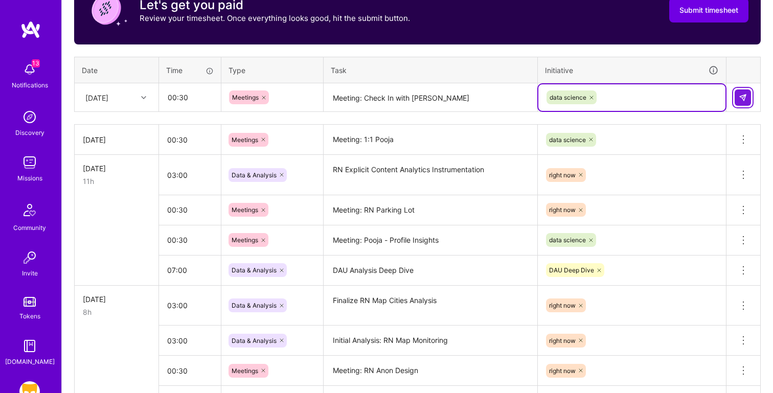
click at [735, 96] on button at bounding box center [743, 97] width 16 height 16
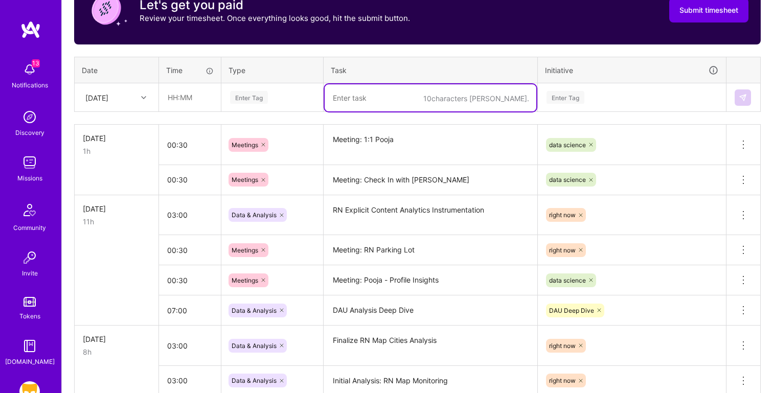
click at [379, 94] on textarea at bounding box center [431, 97] width 212 height 27
paste textarea "DAU Analysis Deep Dive"
click at [196, 97] on input "text" at bounding box center [190, 97] width 61 height 27
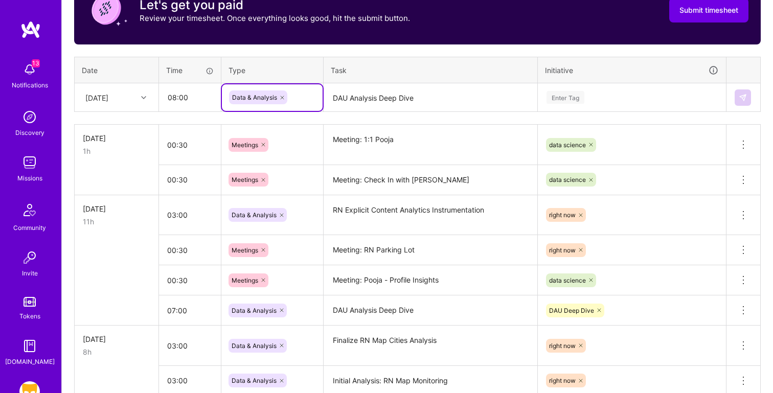
click at [575, 101] on div "Enter Tag" at bounding box center [566, 97] width 38 height 16
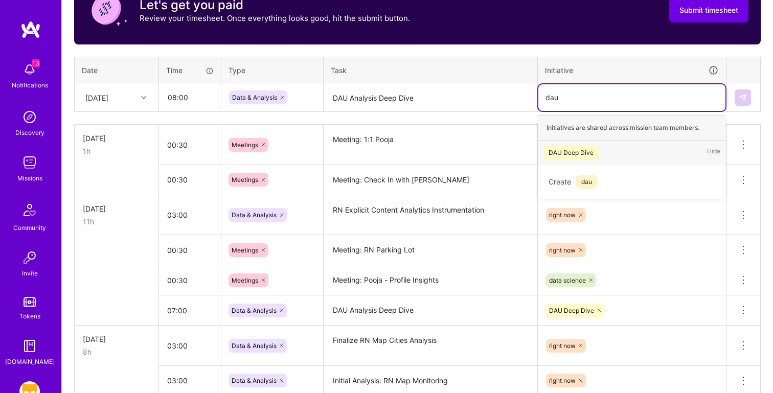
click at [604, 146] on div "DAU Deep Dive Hide" at bounding box center [632, 153] width 187 height 24
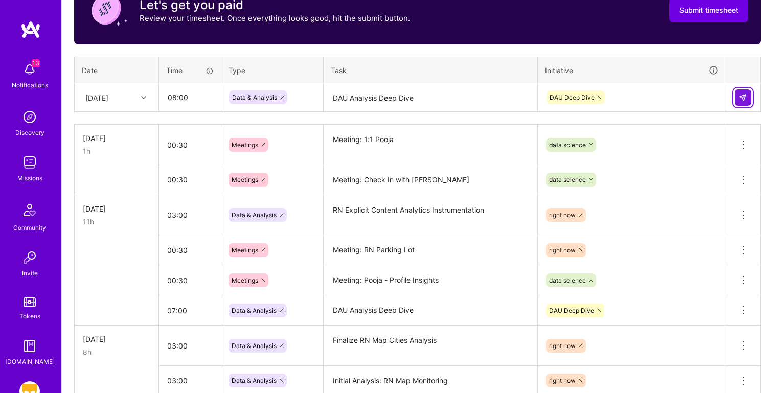
click at [747, 95] on img at bounding box center [743, 98] width 8 height 8
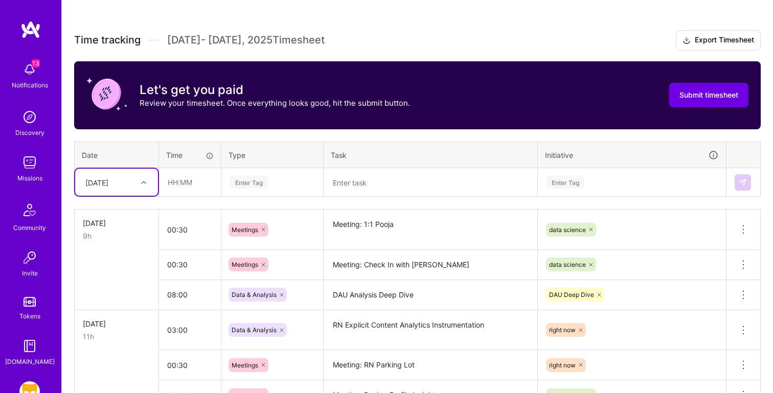
scroll to position [0, 0]
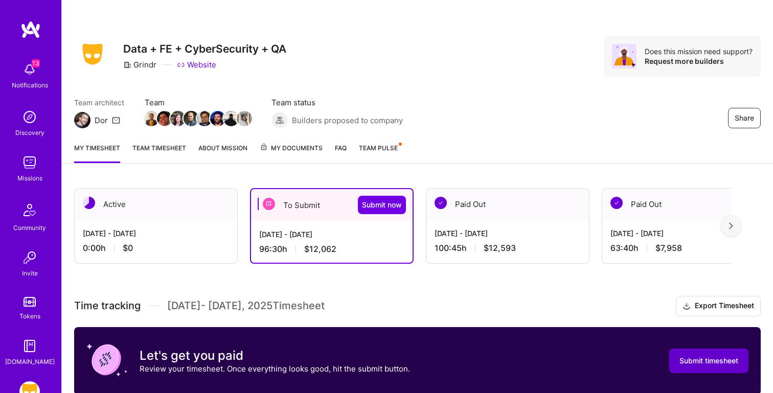
click at [703, 354] on button "Submit timesheet" at bounding box center [708, 361] width 79 height 25
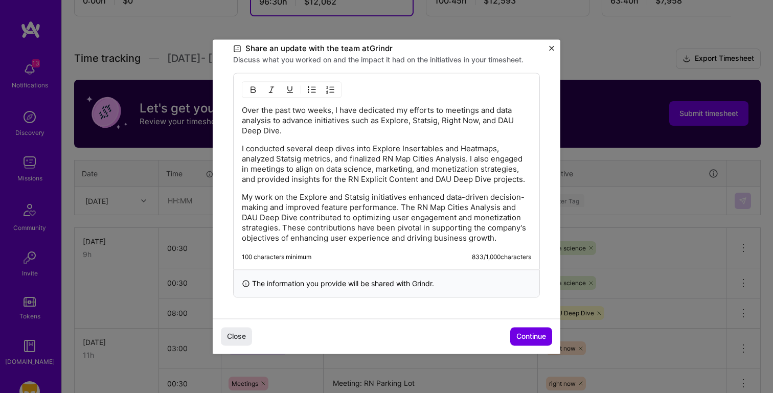
scroll to position [252, 0]
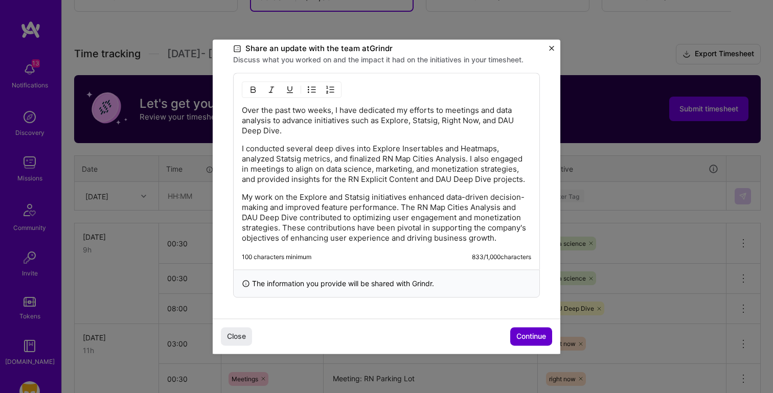
click at [526, 336] on span "Continue" at bounding box center [532, 336] width 30 height 10
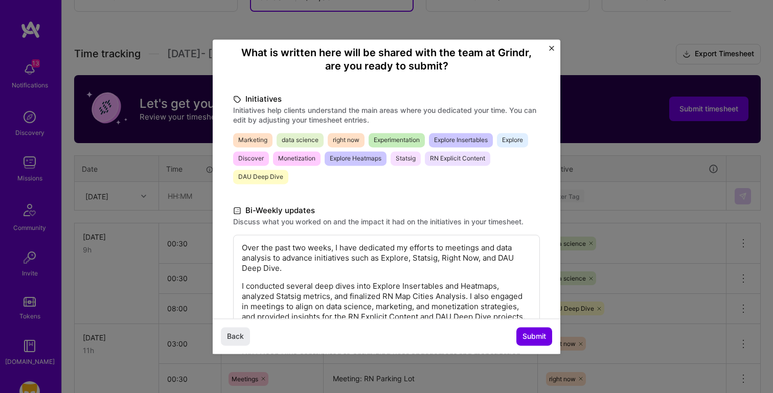
scroll to position [0, 0]
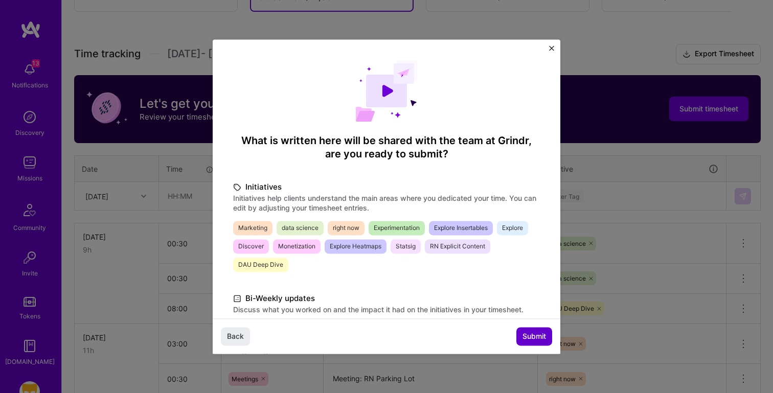
click at [528, 337] on span "Submit" at bounding box center [535, 336] width 24 height 10
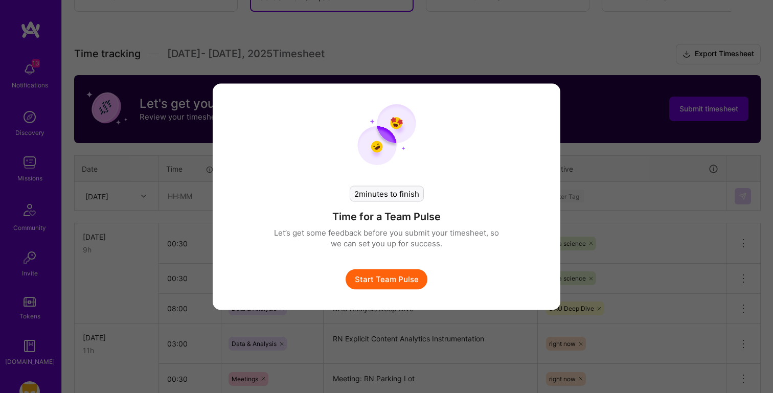
click at [412, 278] on button "Start Team Pulse" at bounding box center [387, 279] width 82 height 20
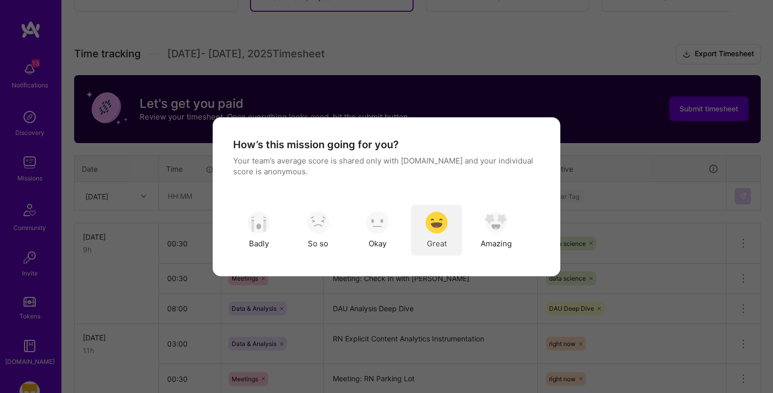
click at [440, 233] on img "modal" at bounding box center [437, 223] width 23 height 23
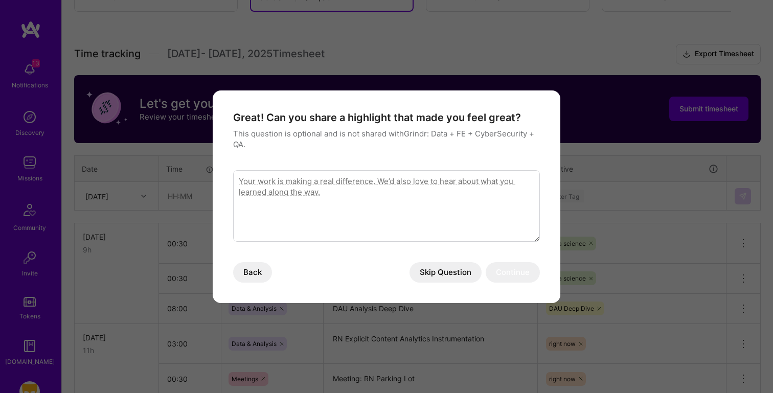
click at [457, 277] on button "Skip Question" at bounding box center [446, 272] width 72 height 20
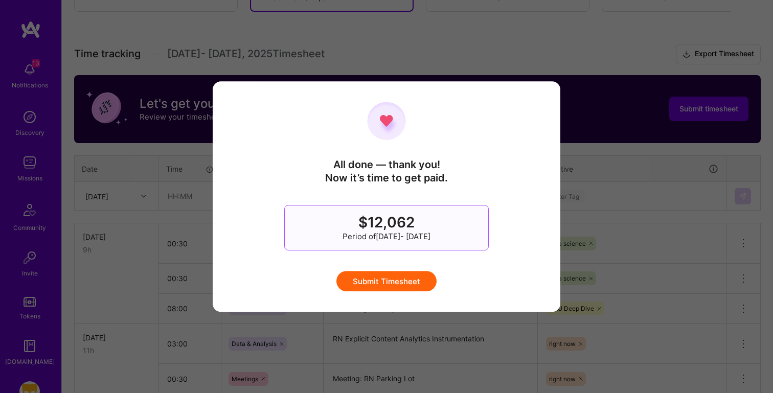
click at [421, 279] on button "Submit Timesheet" at bounding box center [387, 281] width 100 height 20
